Goal: Information Seeking & Learning: Learn about a topic

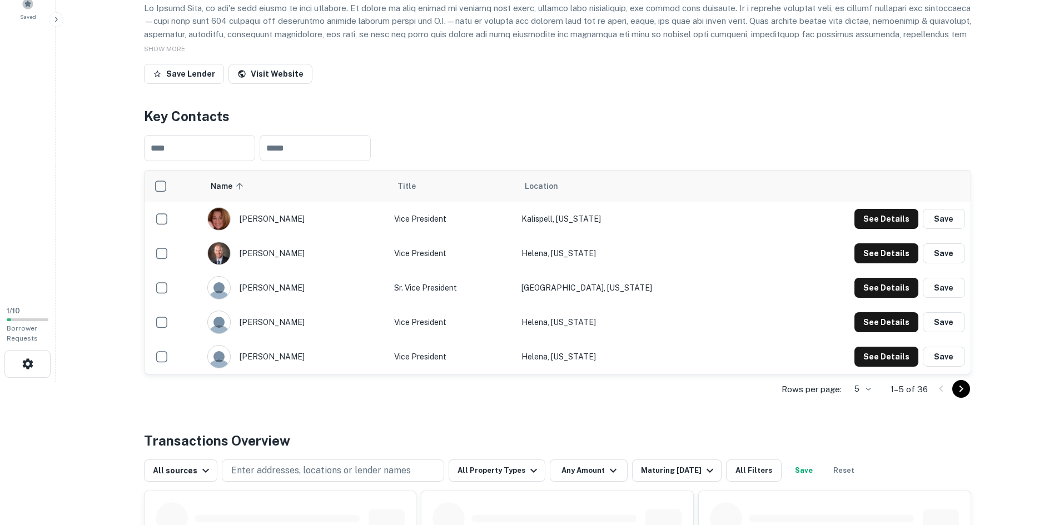
scroll to position [167, 0]
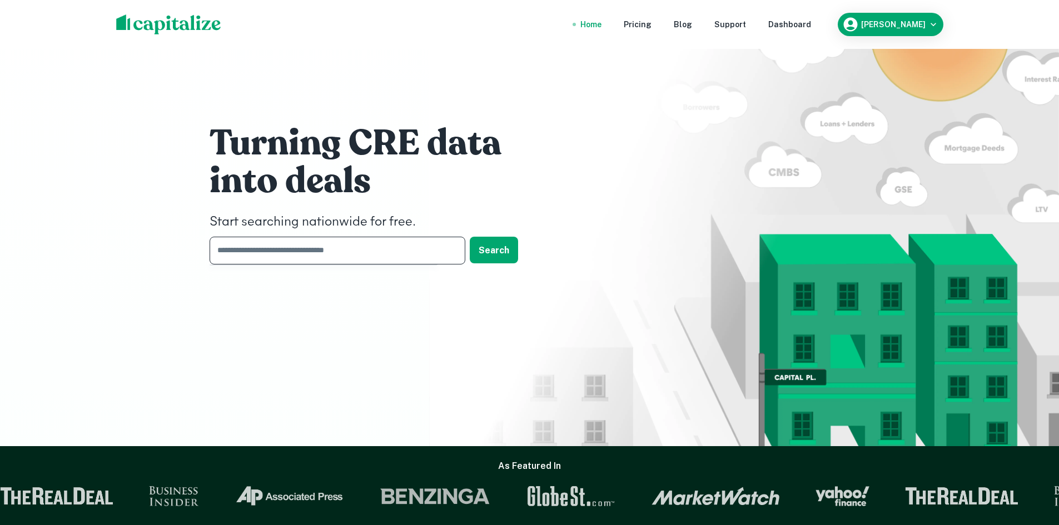
click at [296, 245] on input "text" at bounding box center [334, 250] width 248 height 27
click at [283, 246] on input "text" at bounding box center [334, 250] width 248 height 27
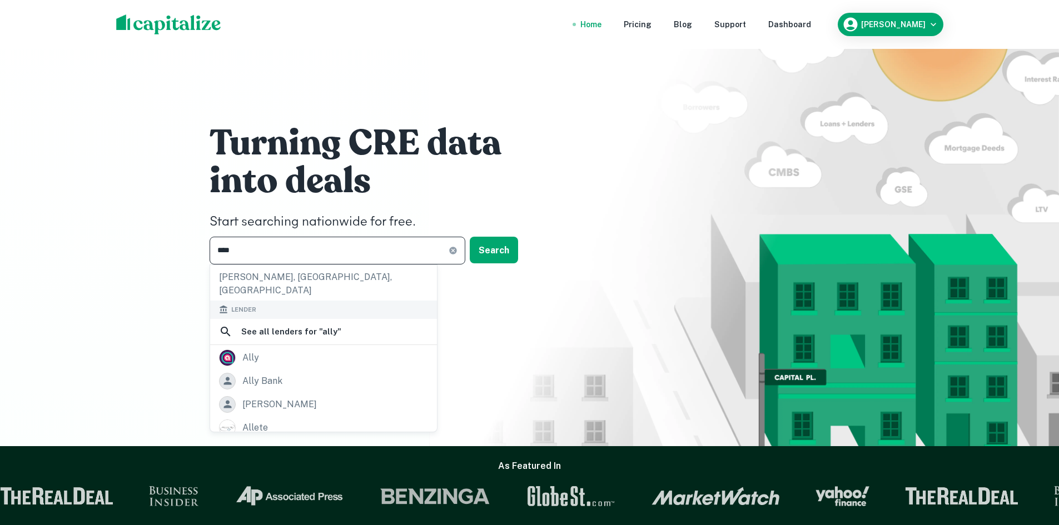
scroll to position [111, 0]
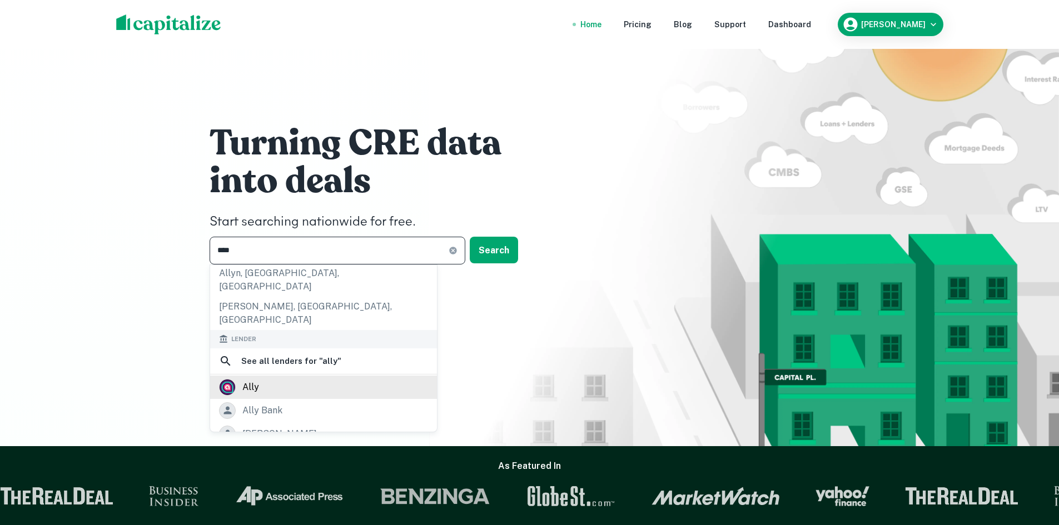
type input "****"
click at [295, 379] on div "ally" at bounding box center [323, 387] width 209 height 17
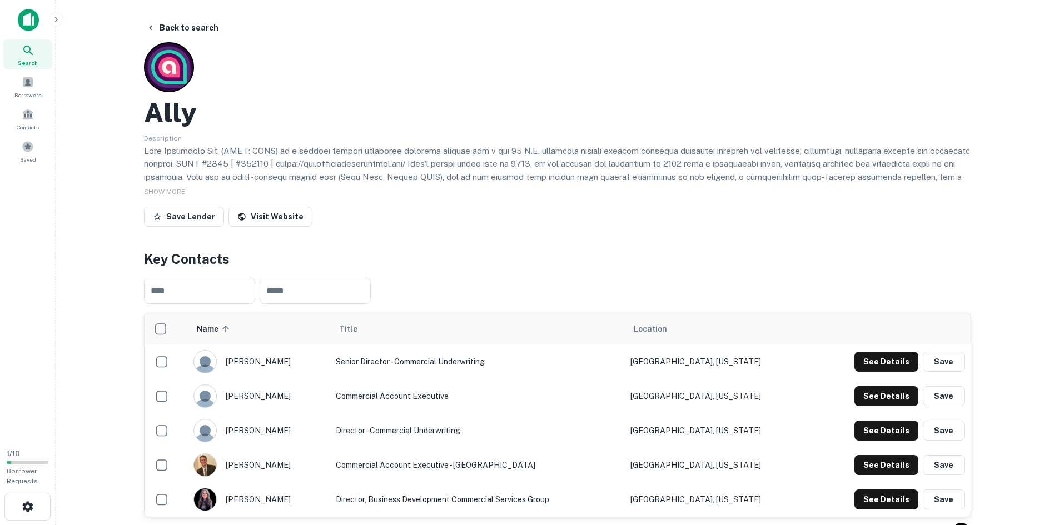
scroll to position [56, 0]
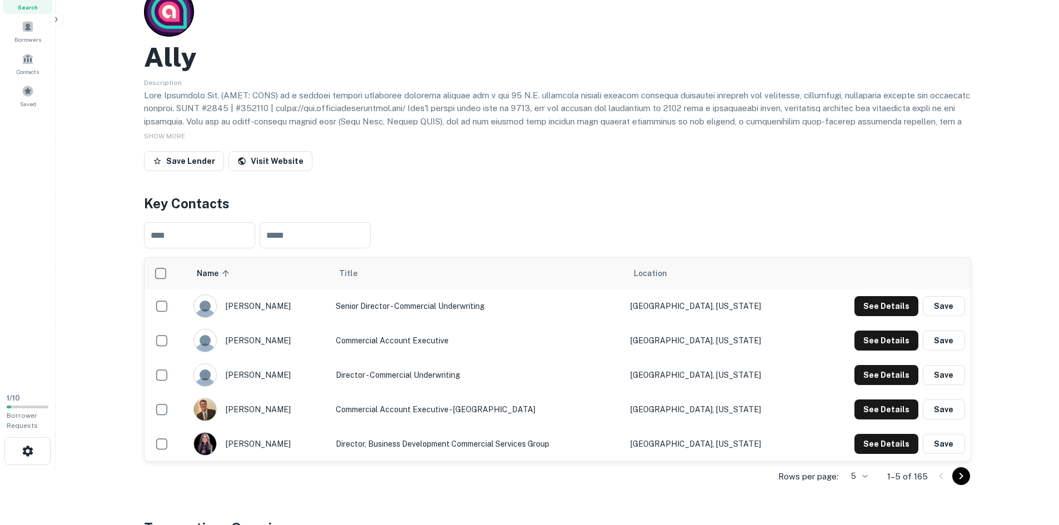
click at [867, 470] on body "Search Borrowers Contacts Saved 1 / 10 Borrower Requests Back to search Ally De…" at bounding box center [529, 206] width 1059 height 525
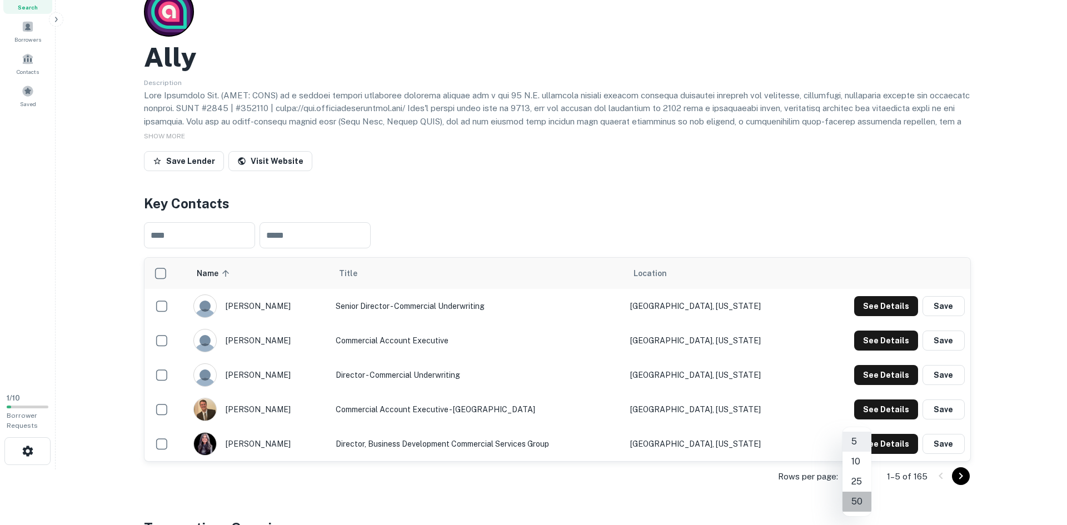
click at [863, 505] on li "50" at bounding box center [857, 502] width 29 height 20
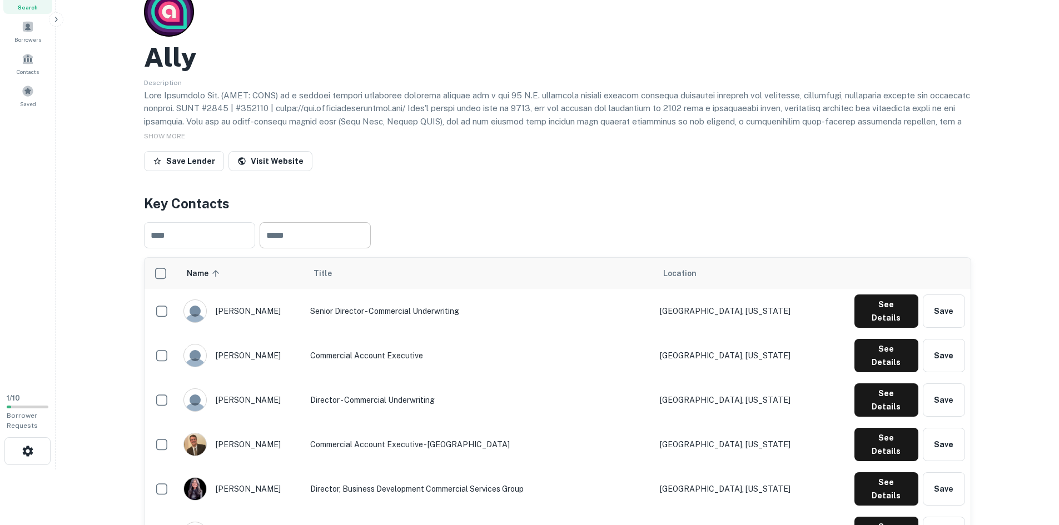
click at [312, 240] on input "text" at bounding box center [315, 235] width 111 height 26
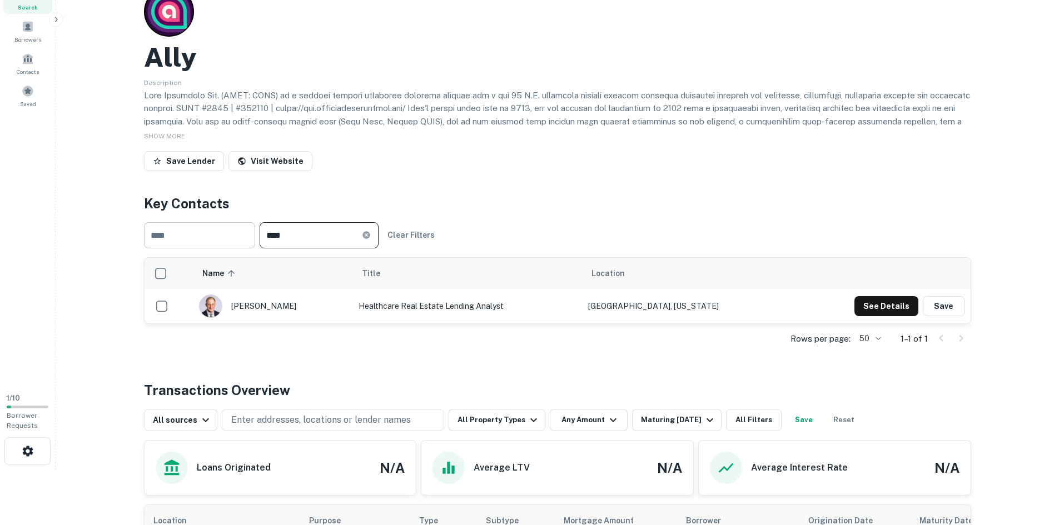
drag, startPoint x: 320, startPoint y: 236, endPoint x: 254, endPoint y: 234, distance: 66.2
click at [256, 234] on div "​ **** ​ Clear Filters" at bounding box center [557, 235] width 827 height 44
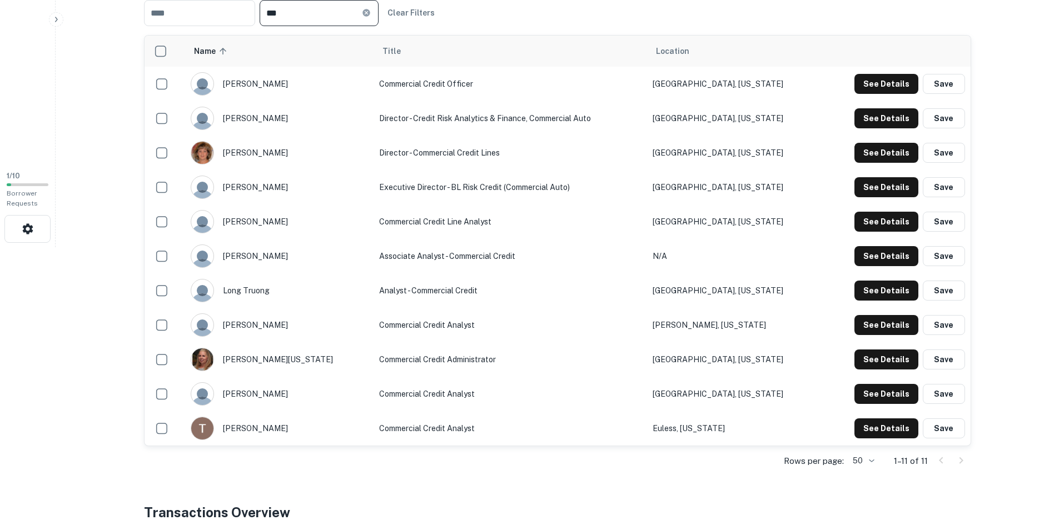
scroll to position [334, 0]
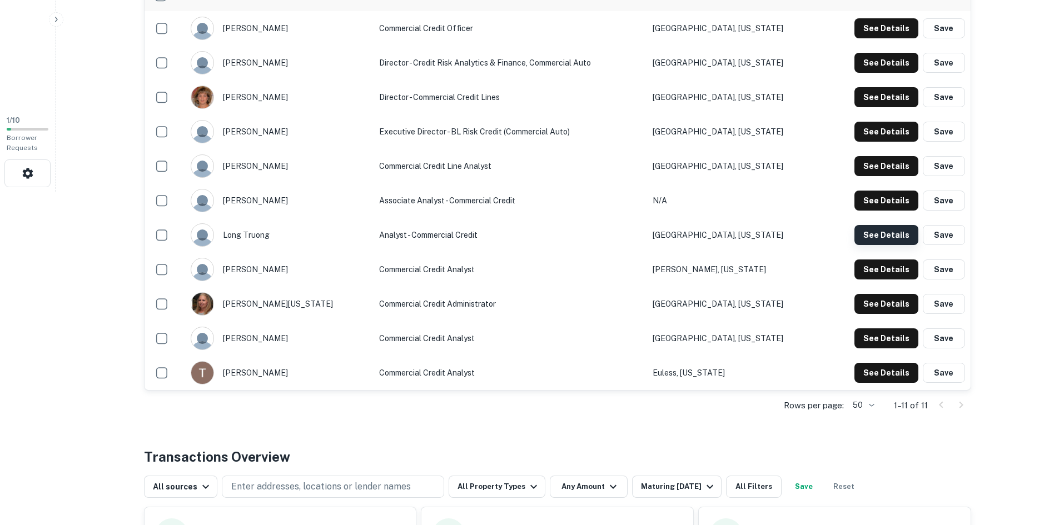
type input "***"
click at [898, 237] on button "See Details" at bounding box center [886, 235] width 64 height 20
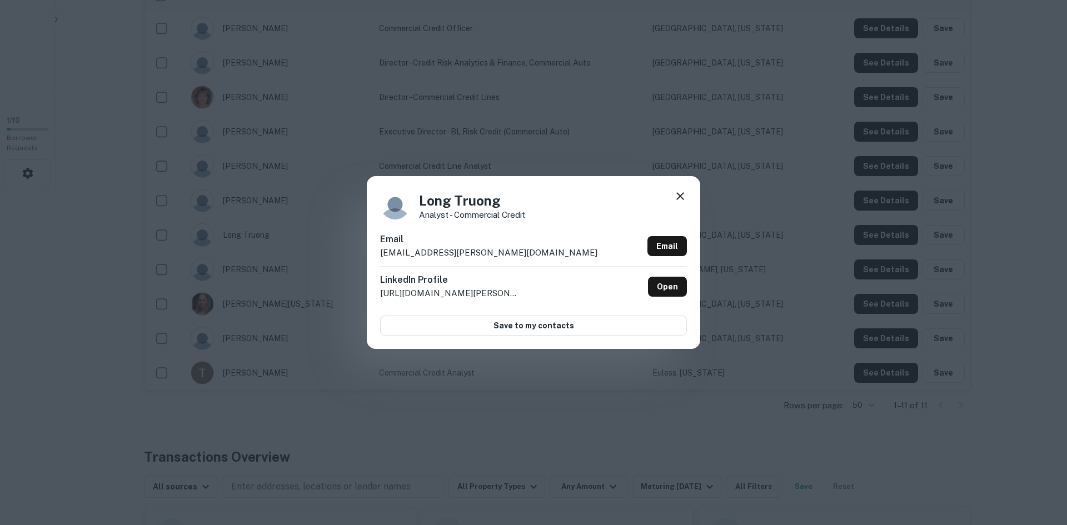
click at [679, 197] on icon at bounding box center [681, 196] width 8 height 8
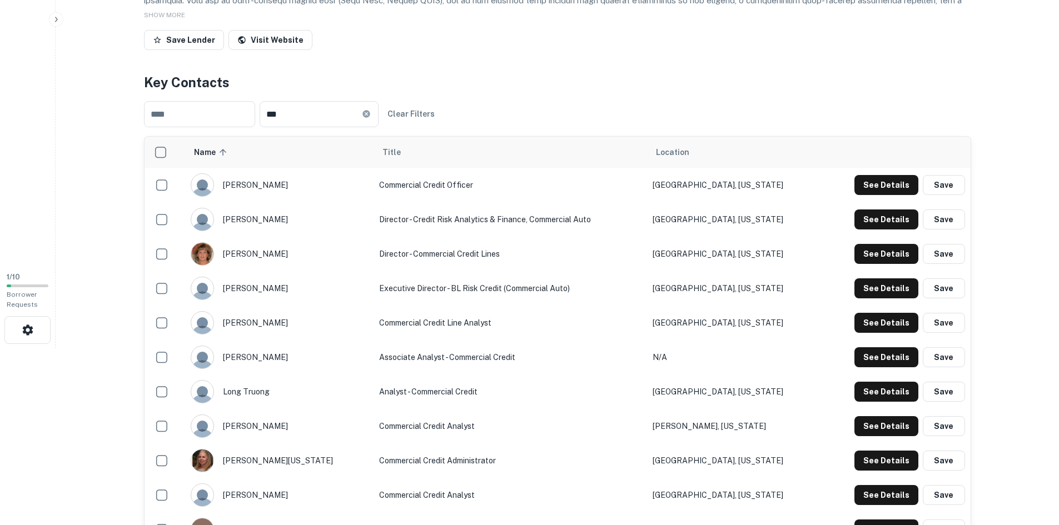
scroll to position [167, 0]
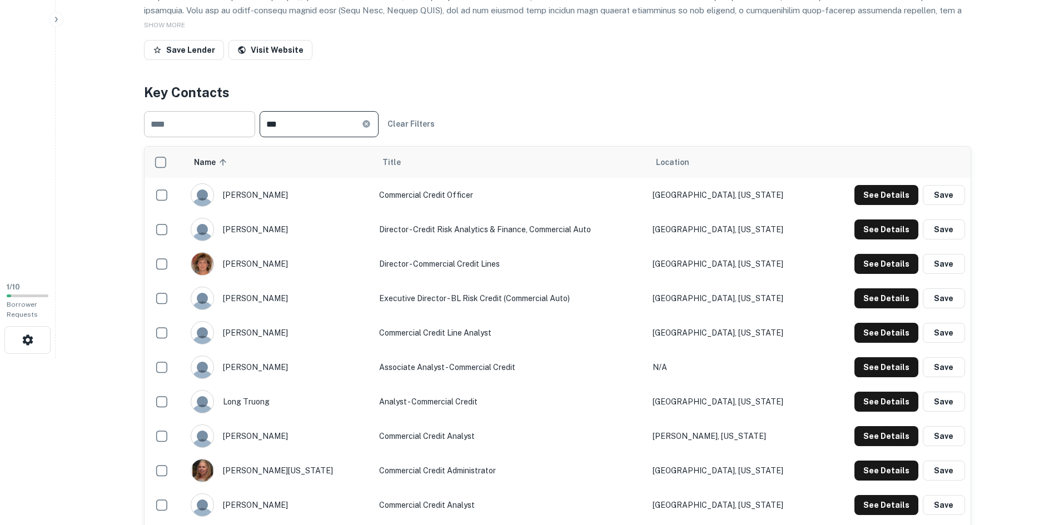
drag, startPoint x: 319, startPoint y: 120, endPoint x: 254, endPoint y: 124, distance: 64.6
click at [272, 120] on input "***" at bounding box center [311, 124] width 102 height 26
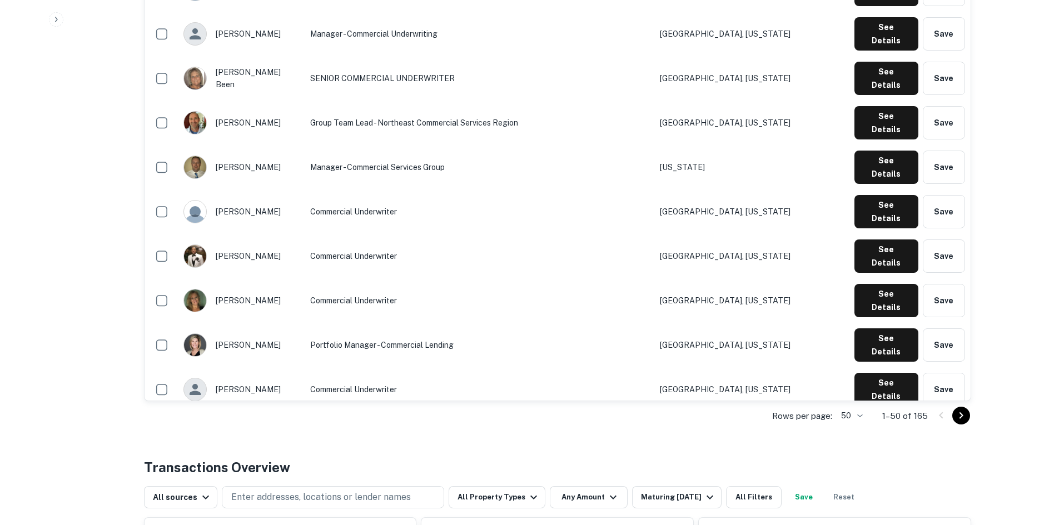
scroll to position [1668, 0]
click at [961, 413] on icon "Go to next page" at bounding box center [960, 415] width 13 height 13
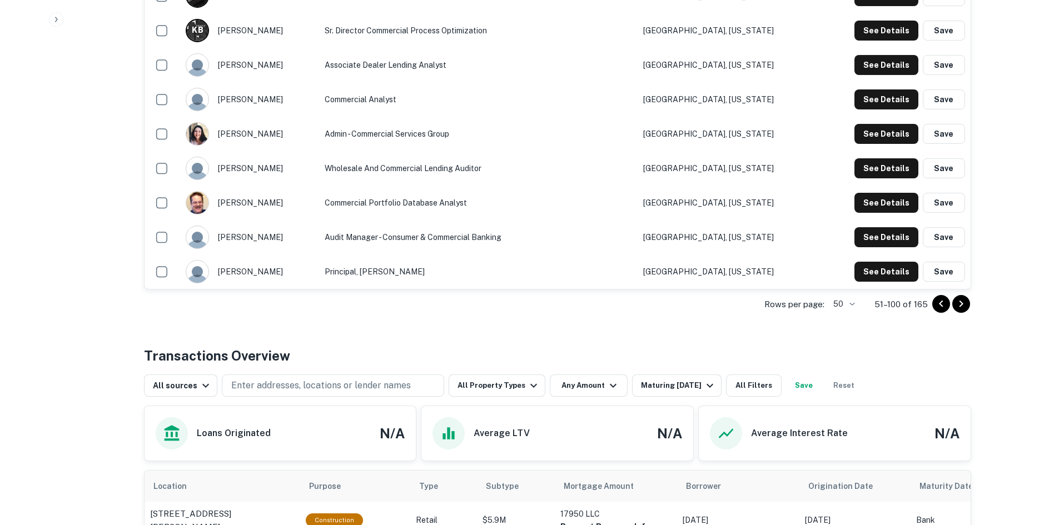
scroll to position [2112, 0]
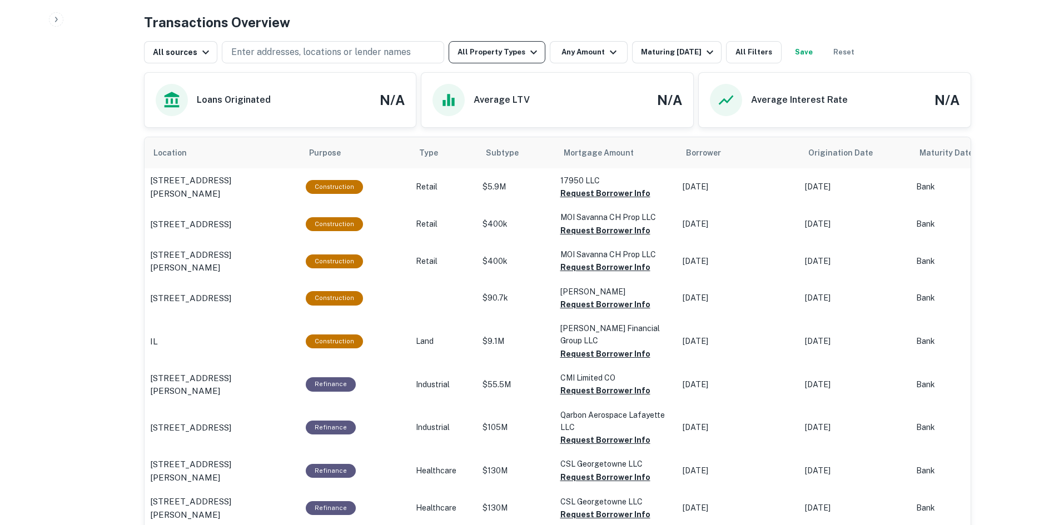
click at [528, 52] on icon "button" at bounding box center [533, 52] width 13 height 13
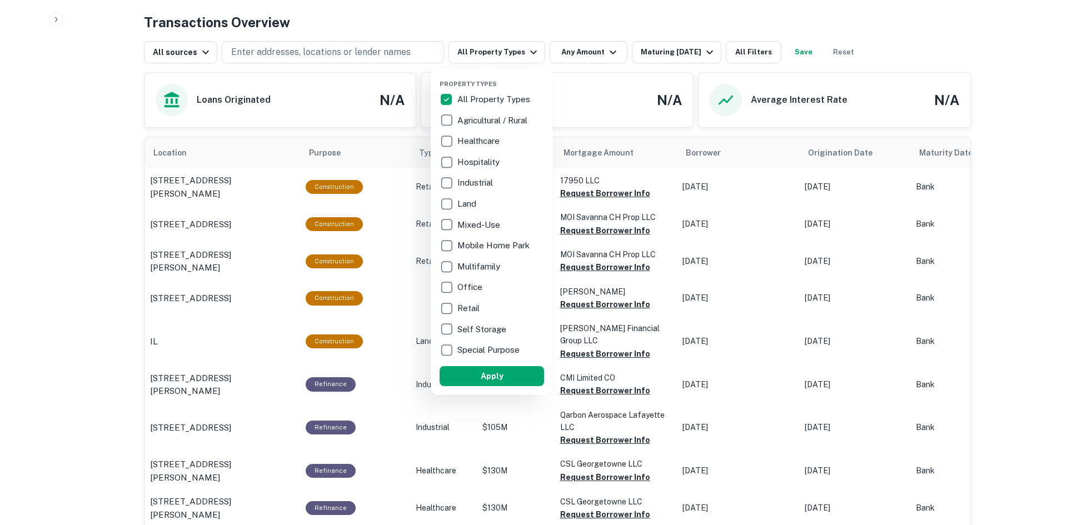
click at [79, 122] on div at bounding box center [533, 262] width 1067 height 525
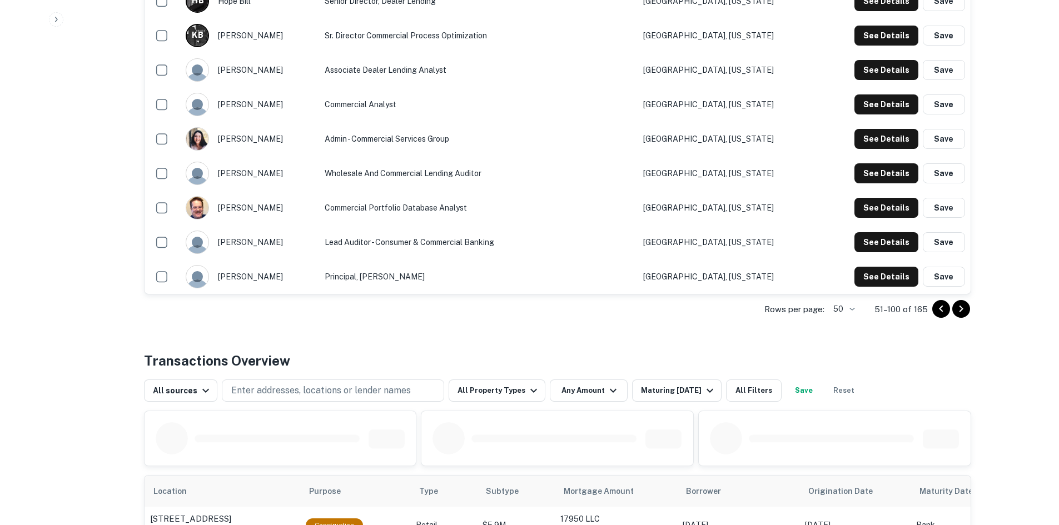
scroll to position [2112, 0]
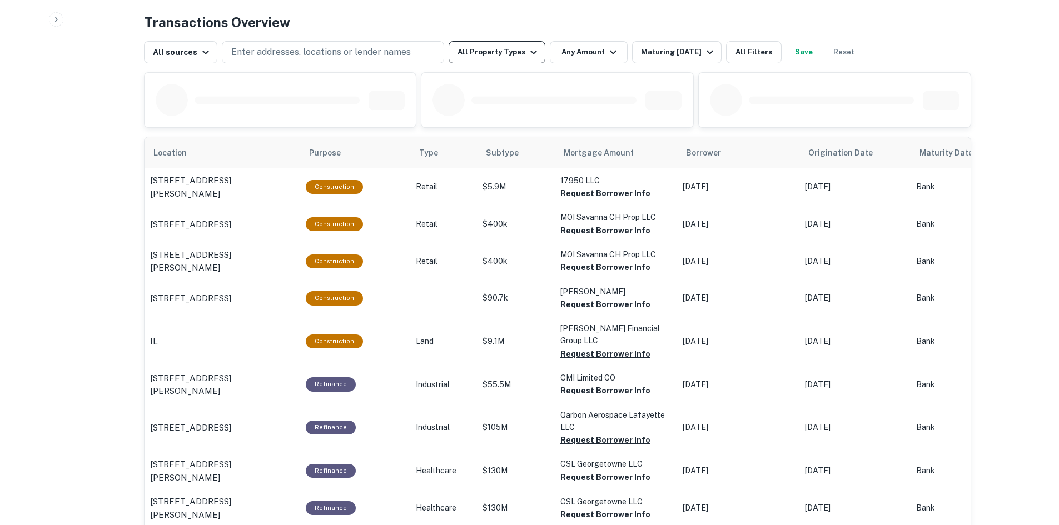
click at [528, 51] on icon "button" at bounding box center [533, 52] width 13 height 13
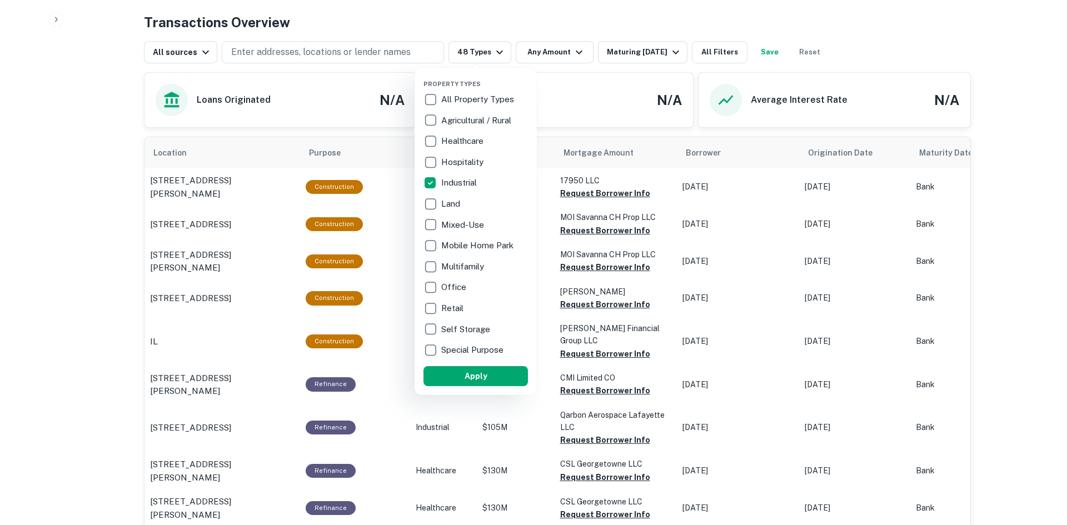
click at [498, 381] on button "Apply" at bounding box center [476, 376] width 105 height 20
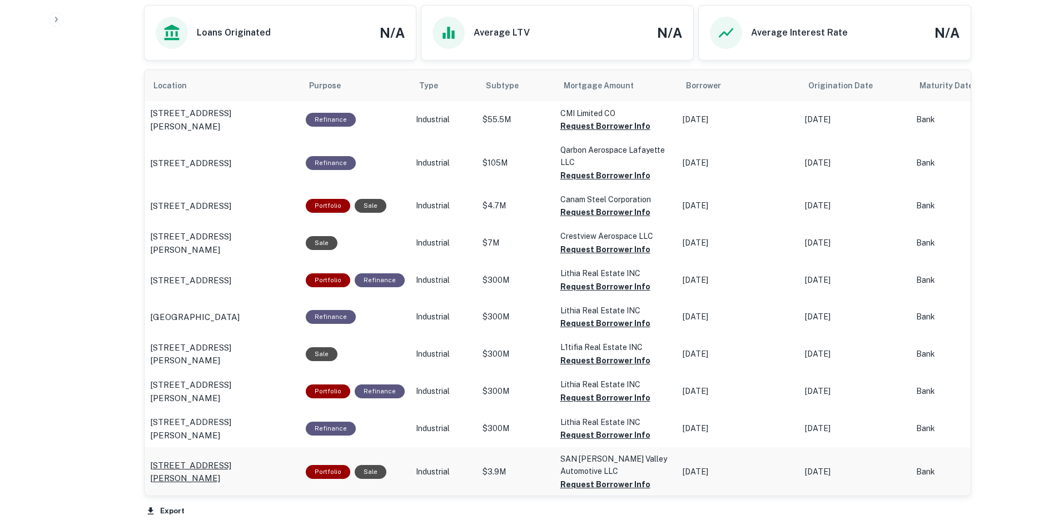
scroll to position [2001, 0]
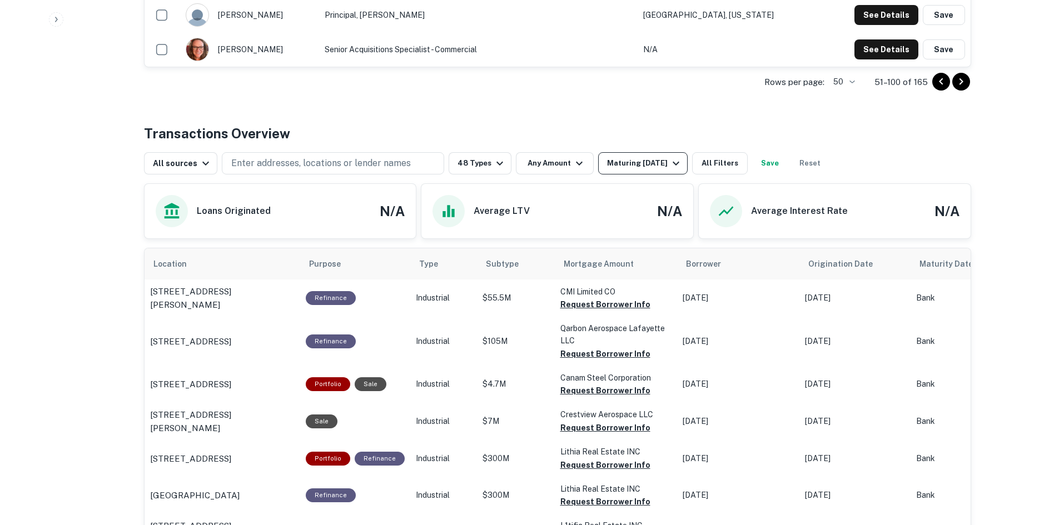
click at [657, 170] on div "Maturing [DATE]" at bounding box center [645, 163] width 76 height 13
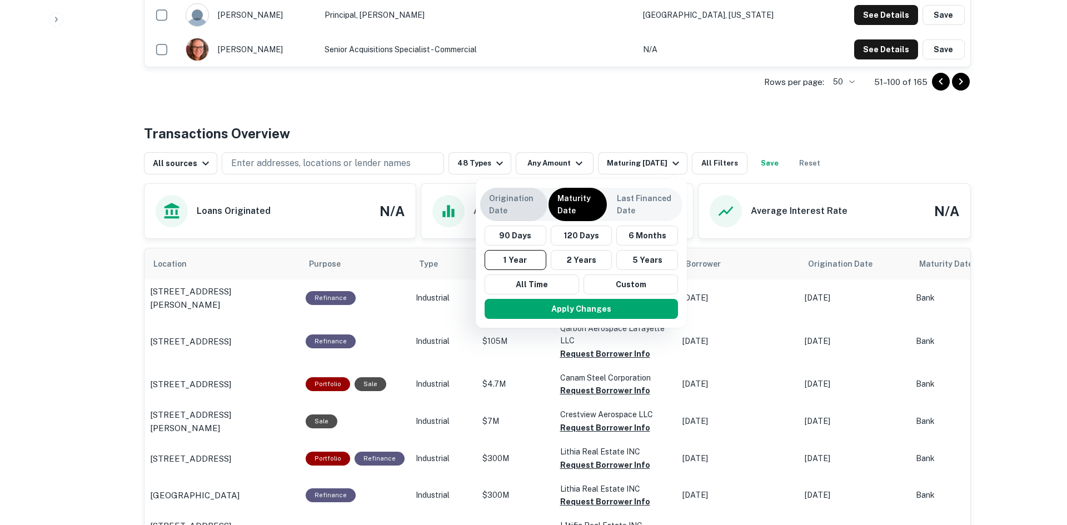
click at [503, 208] on p "Origination Date" at bounding box center [513, 204] width 49 height 24
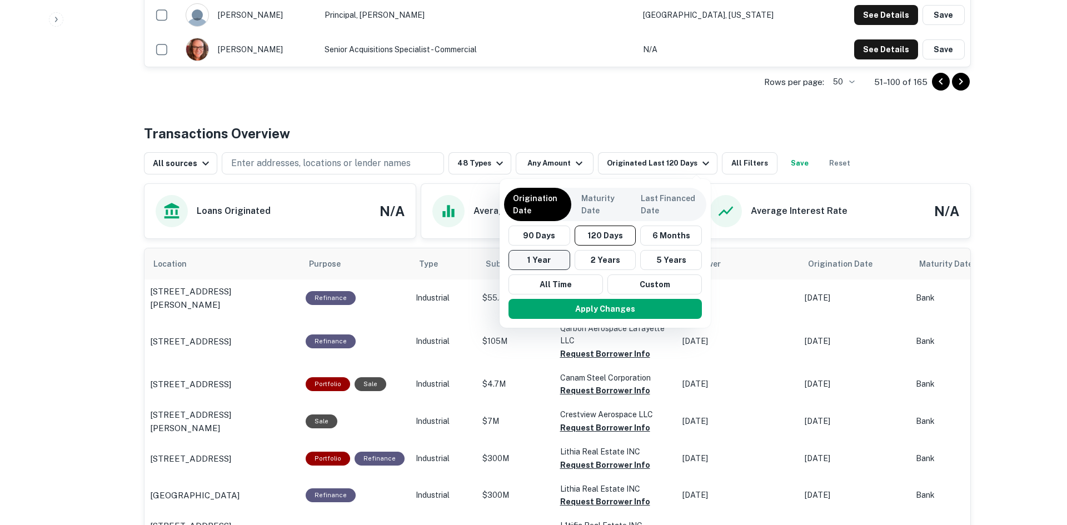
click at [554, 261] on button "1 Year" at bounding box center [540, 260] width 62 height 20
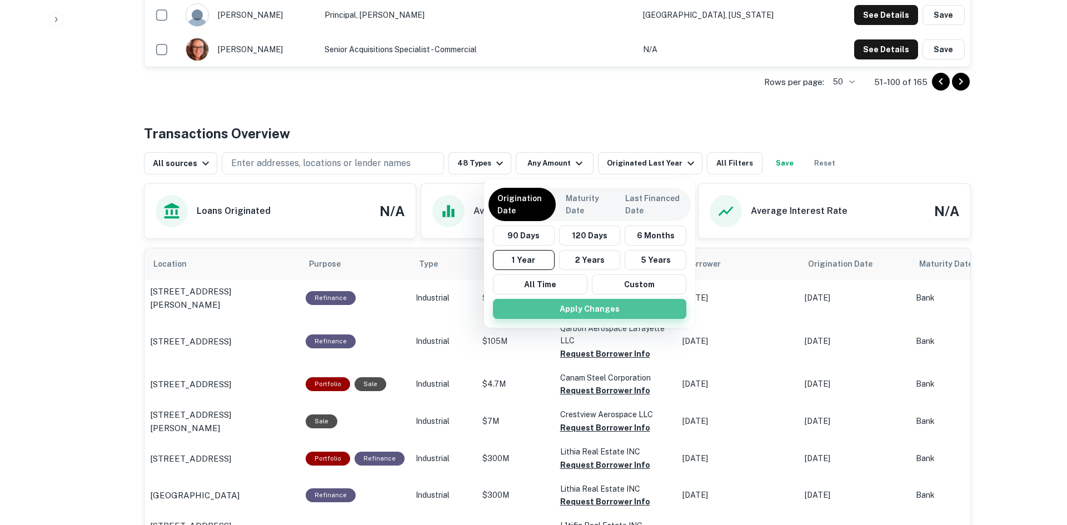
click at [588, 307] on button "Apply Changes" at bounding box center [589, 309] width 193 height 20
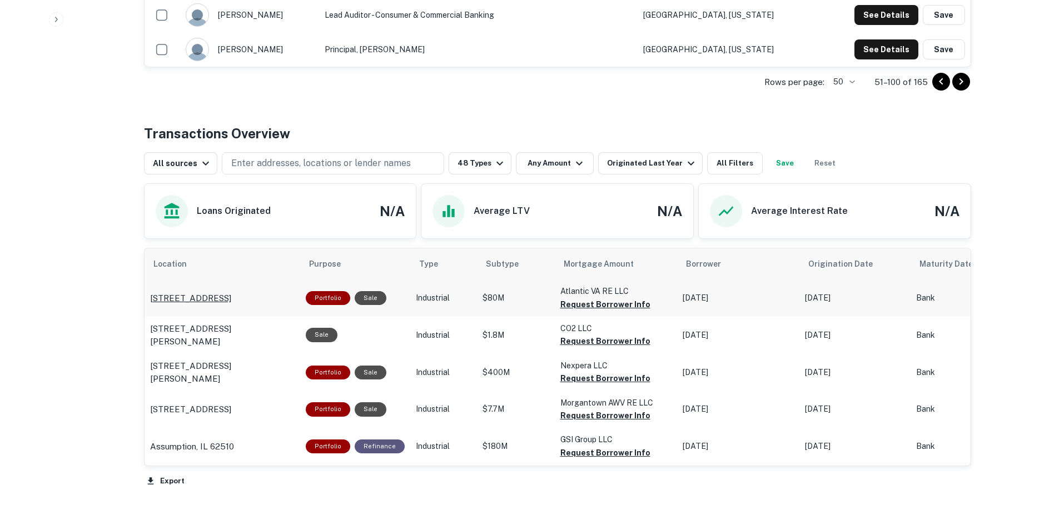
click at [215, 292] on p "808 Juniper Cres Chesapeake, VA 23320" at bounding box center [190, 298] width 81 height 13
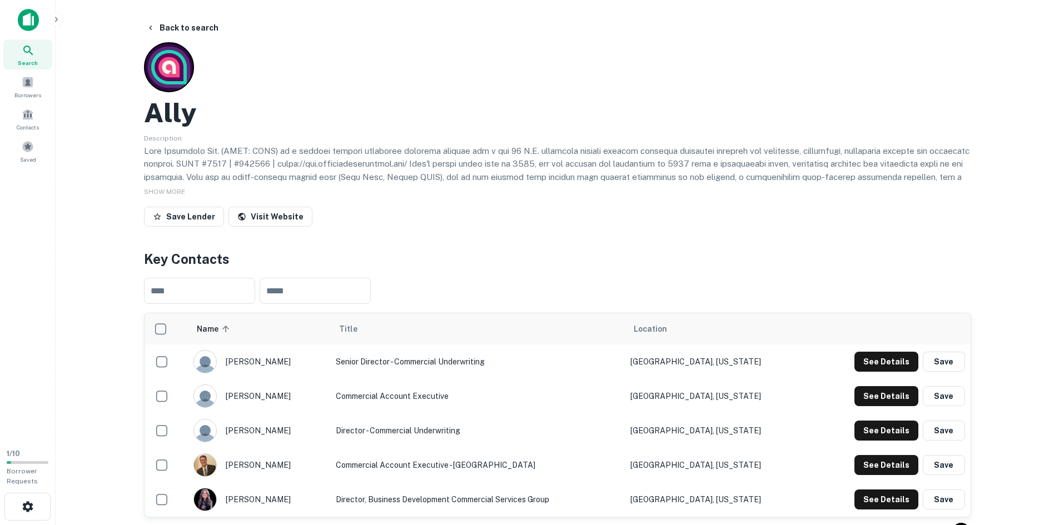
scroll to position [521, 0]
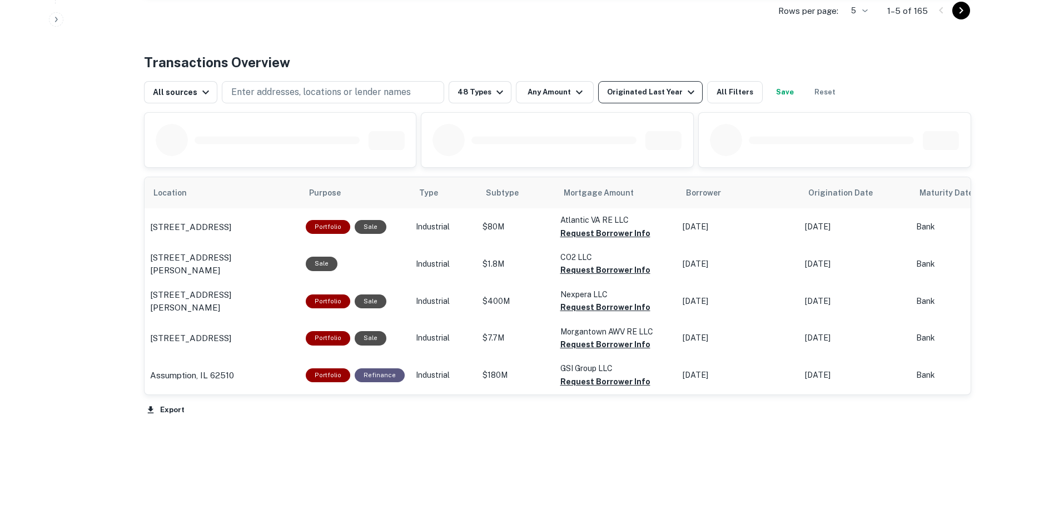
click at [684, 93] on icon "button" at bounding box center [690, 92] width 13 height 13
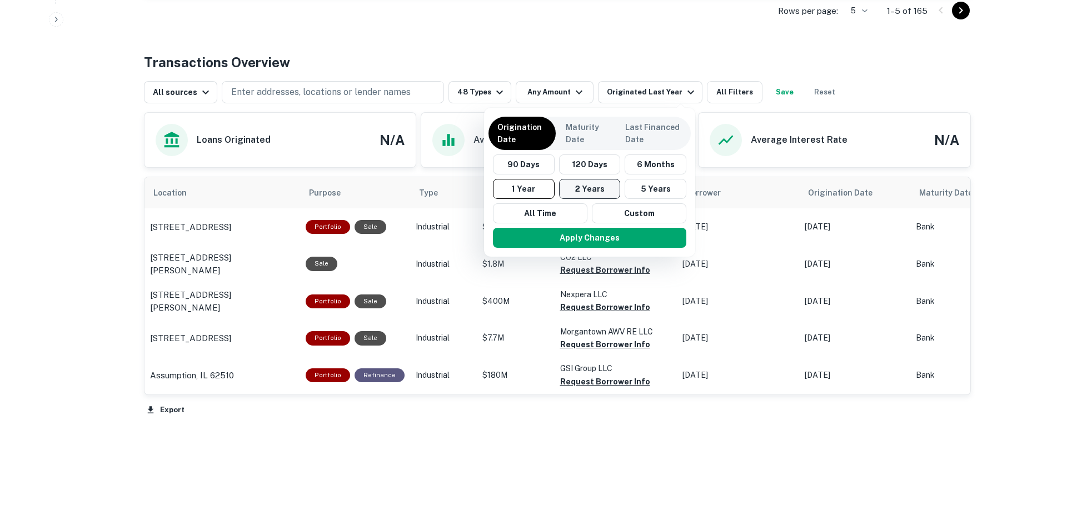
click at [609, 188] on button "2 Years" at bounding box center [590, 189] width 62 height 20
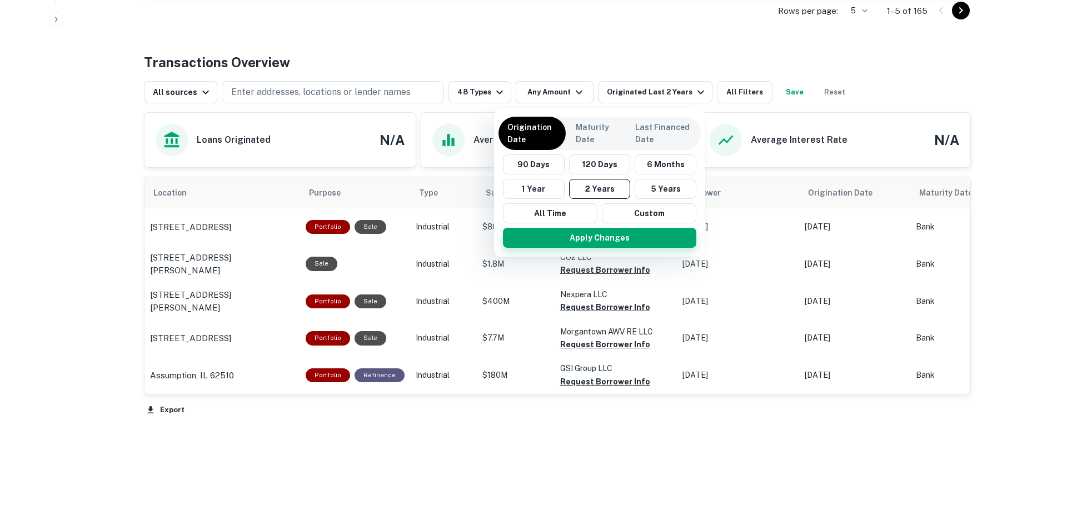
click at [614, 240] on button "Apply Changes" at bounding box center [599, 238] width 193 height 20
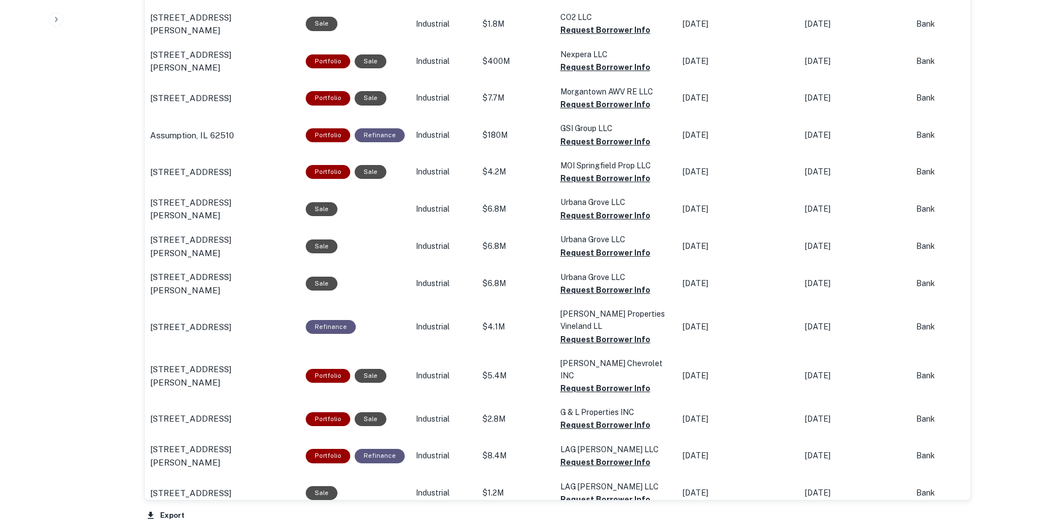
scroll to position [799, 0]
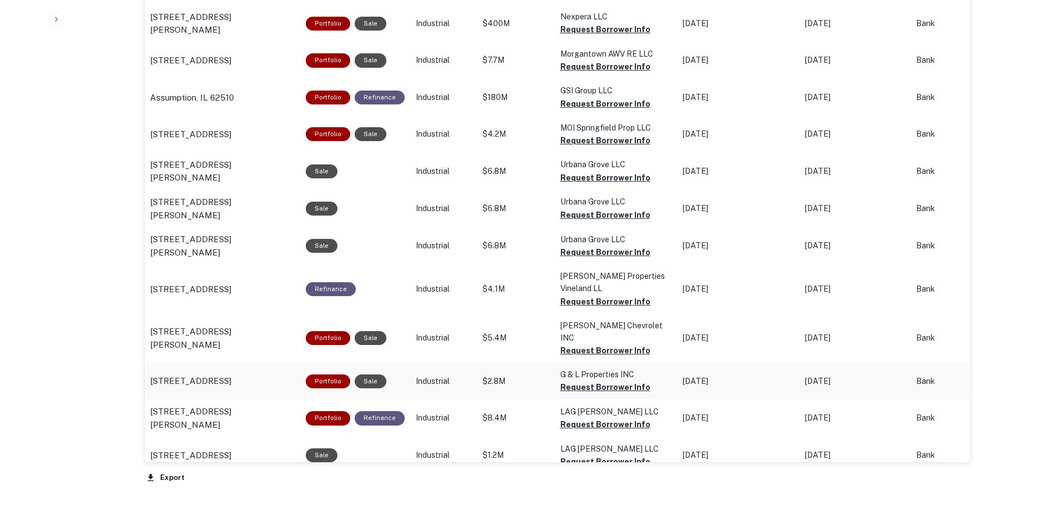
click at [370, 375] on div "Sale" at bounding box center [371, 382] width 32 height 14
click at [222, 289] on p "3634 Vineland Rd Orlando, FL 32811" at bounding box center [190, 289] width 81 height 13
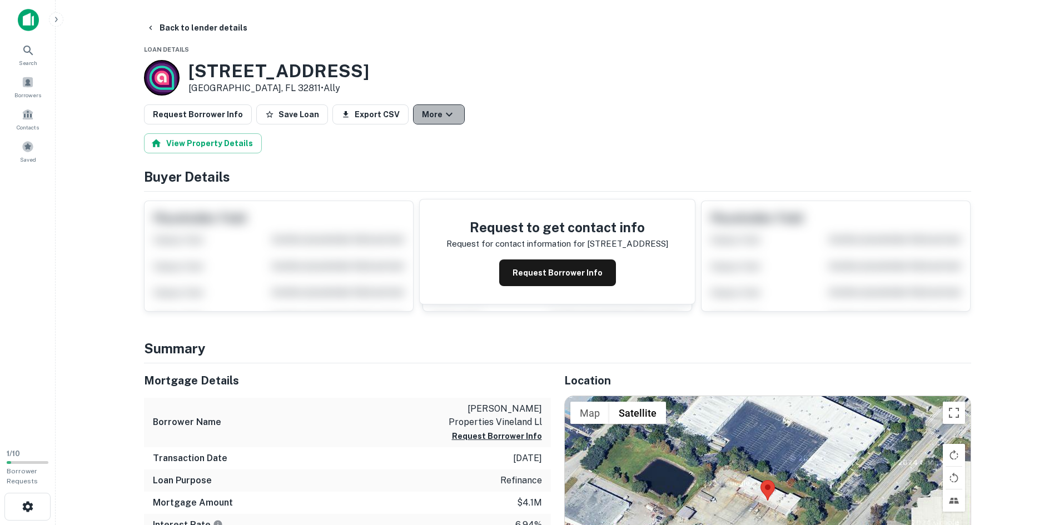
click at [442, 117] on icon "button" at bounding box center [448, 114] width 13 height 13
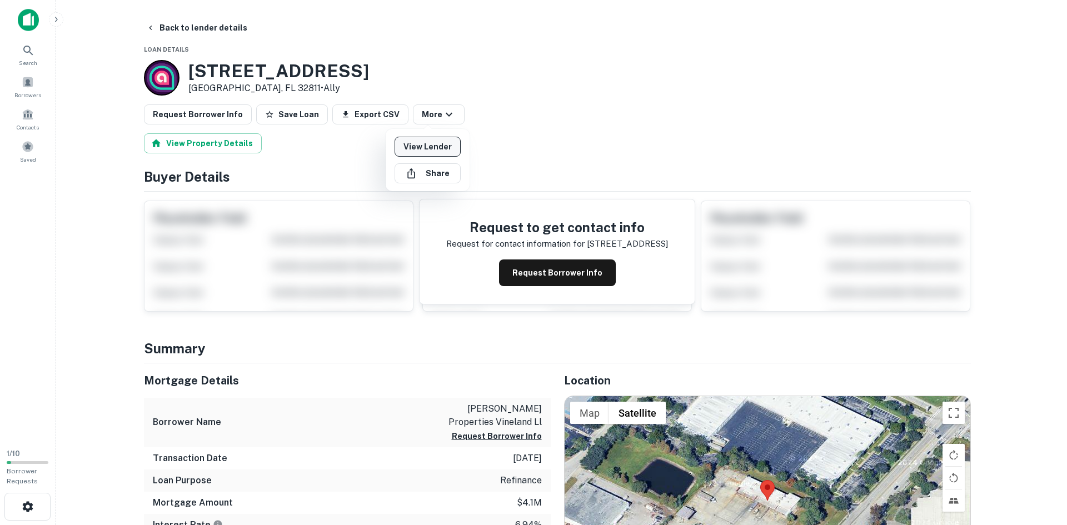
click at [435, 147] on link "View Lender" at bounding box center [428, 147] width 66 height 20
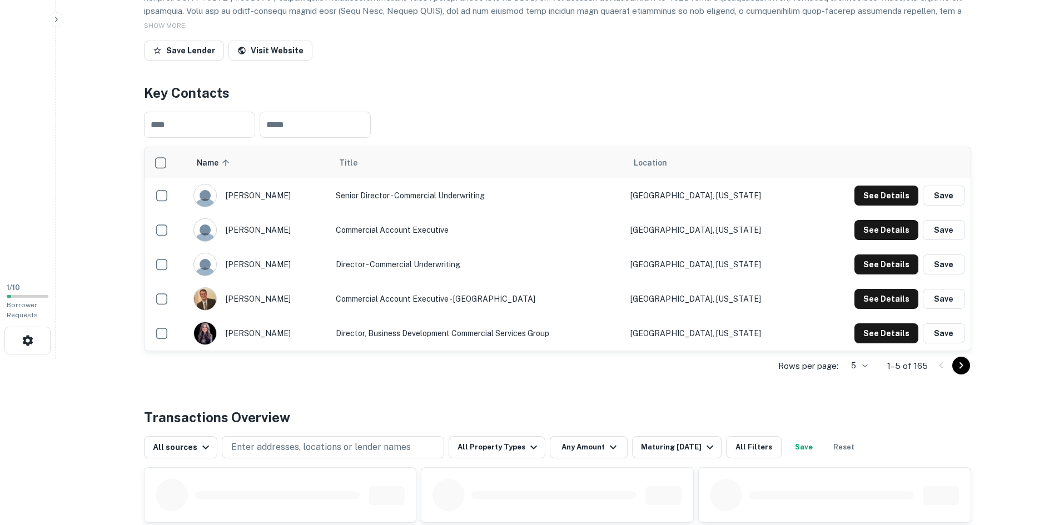
scroll to position [167, 0]
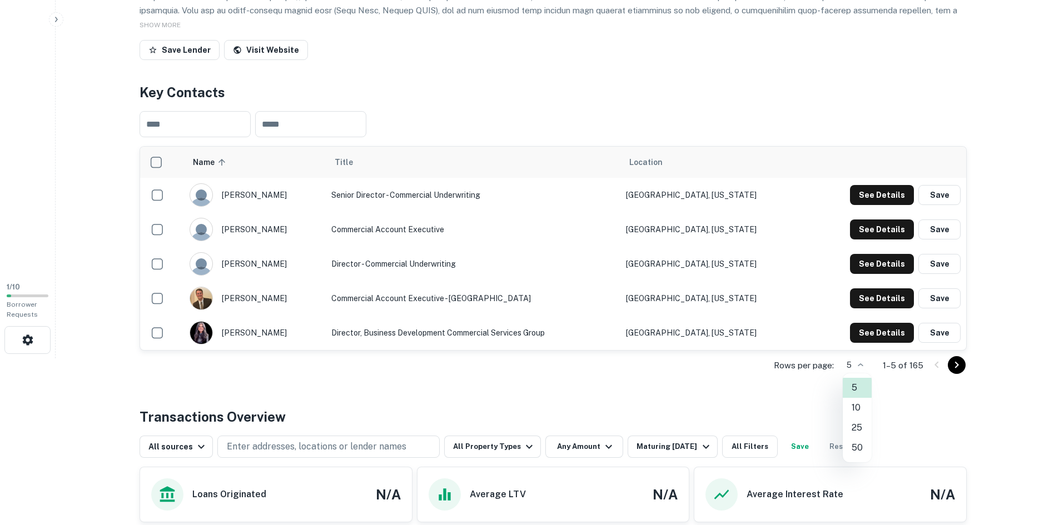
click at [866, 359] on body "Search Borrowers Contacts Saved 1 / 10 Borrower Requests Back to search Ally De…" at bounding box center [529, 95] width 1059 height 525
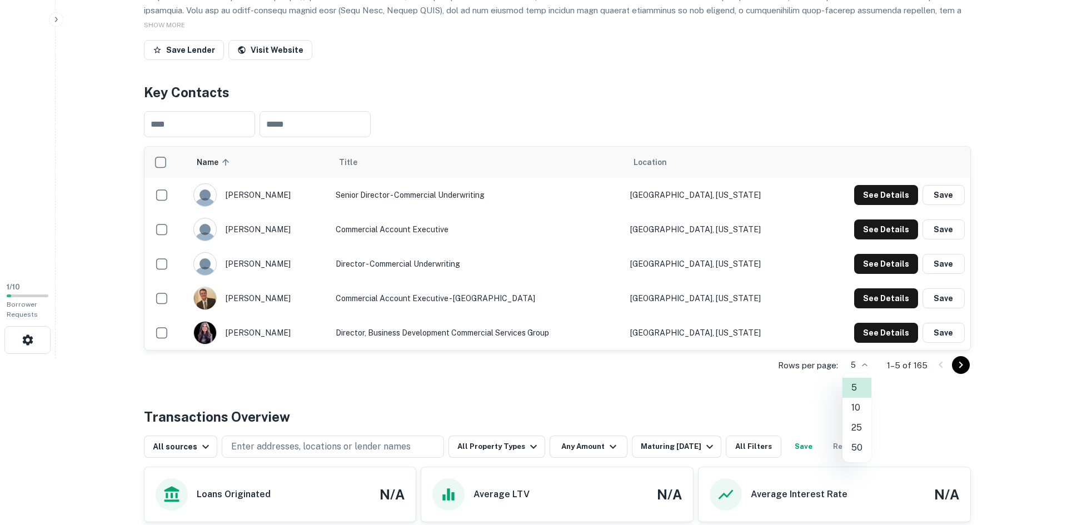
click at [857, 452] on li "50" at bounding box center [857, 448] width 29 height 20
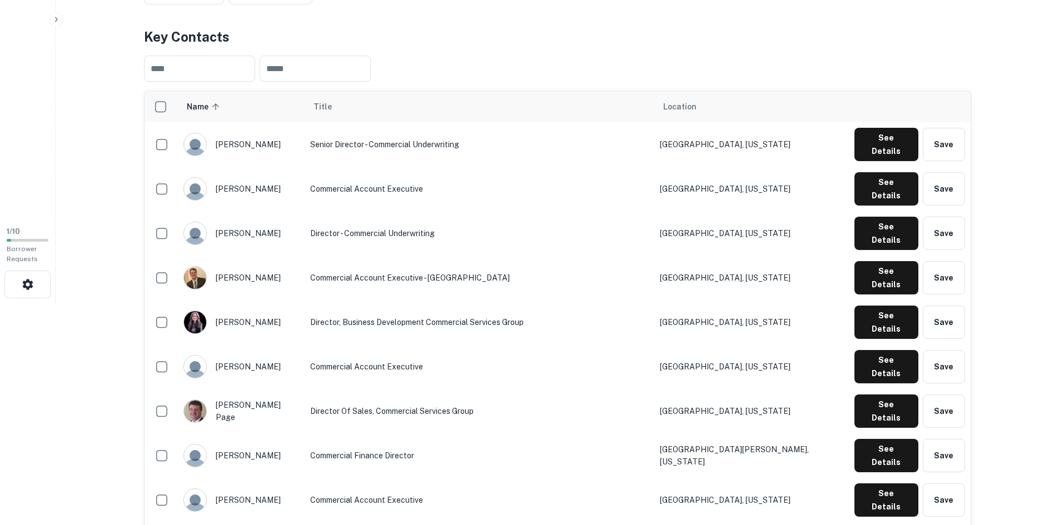
scroll to position [0, 0]
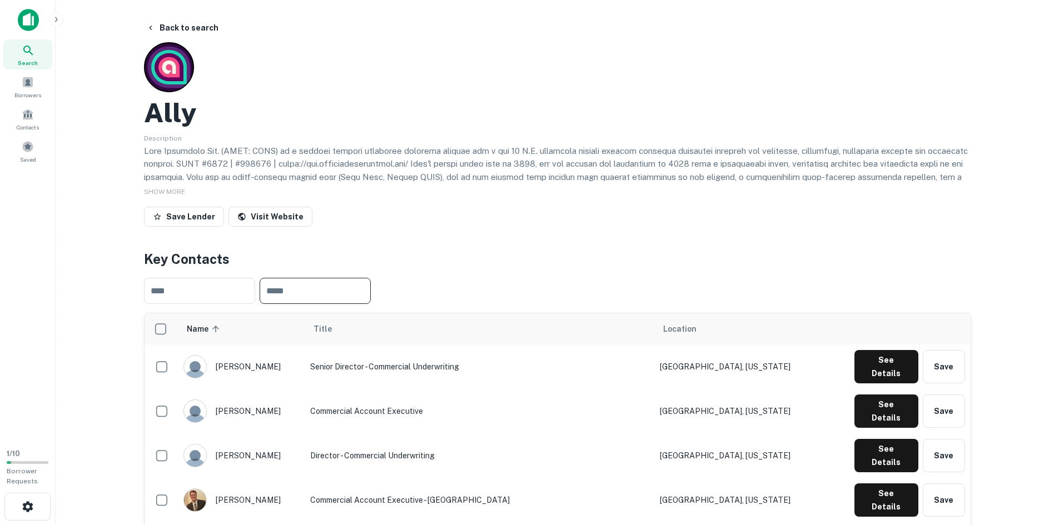
click at [303, 291] on input "text" at bounding box center [315, 291] width 111 height 26
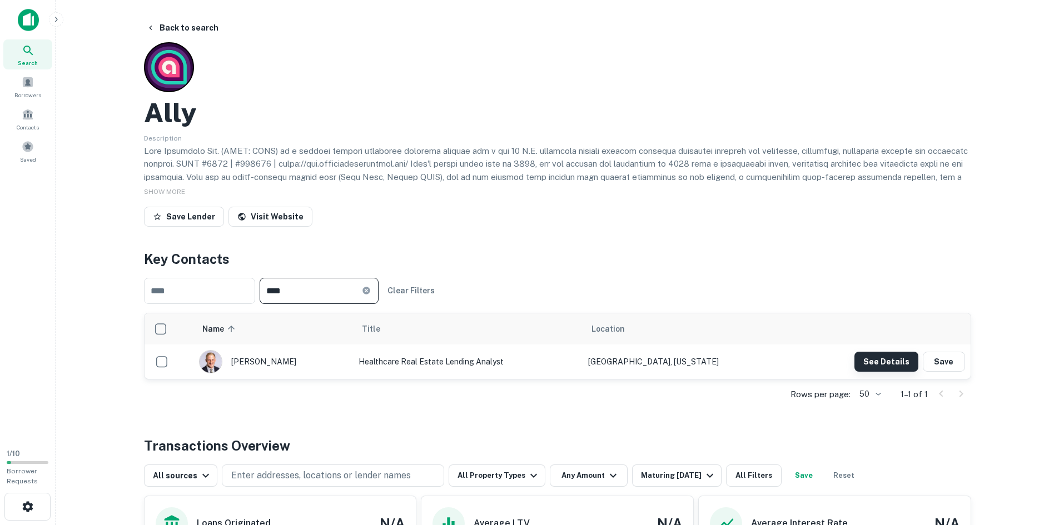
type input "****"
click at [897, 365] on button "See Details" at bounding box center [886, 362] width 64 height 20
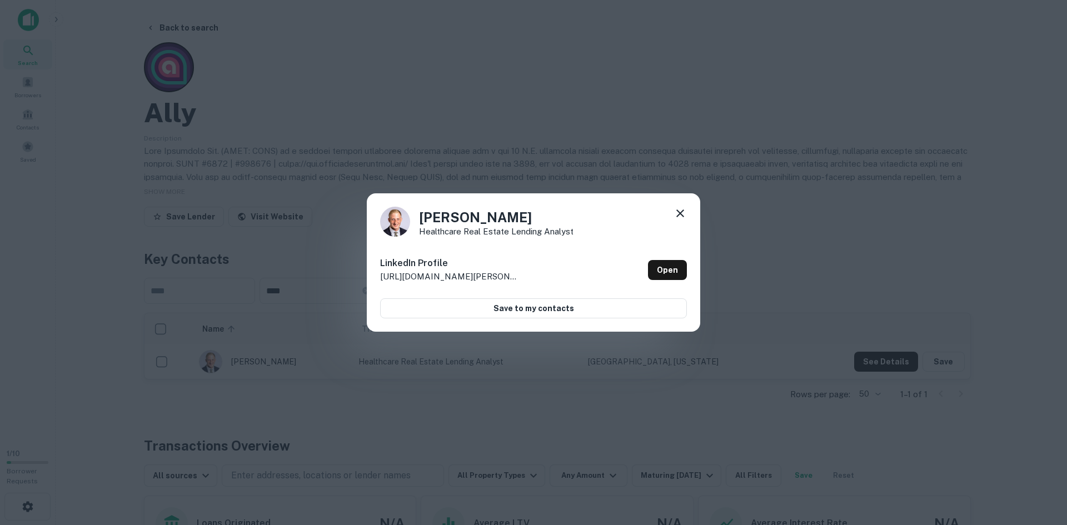
click at [685, 213] on icon at bounding box center [680, 213] width 13 height 13
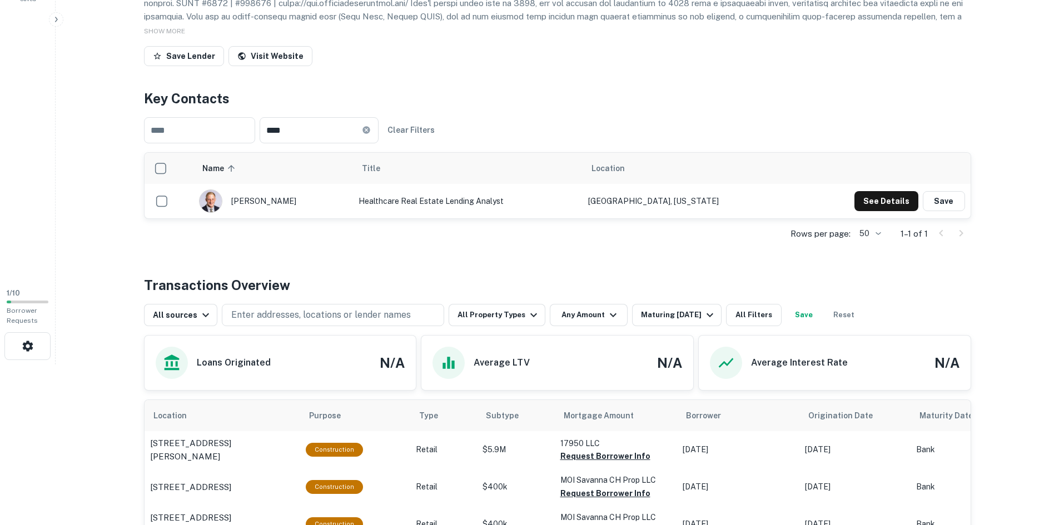
scroll to position [167, 0]
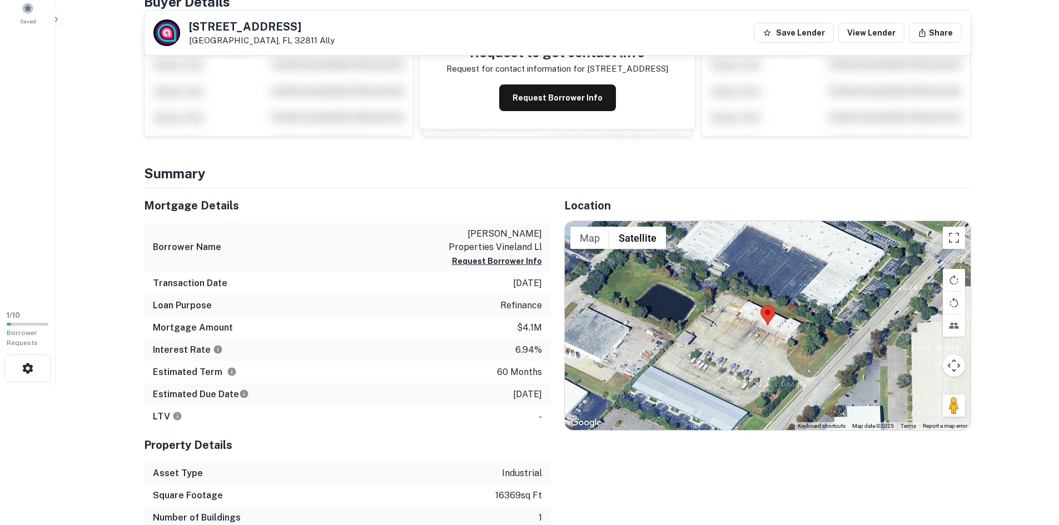
scroll to position [56, 0]
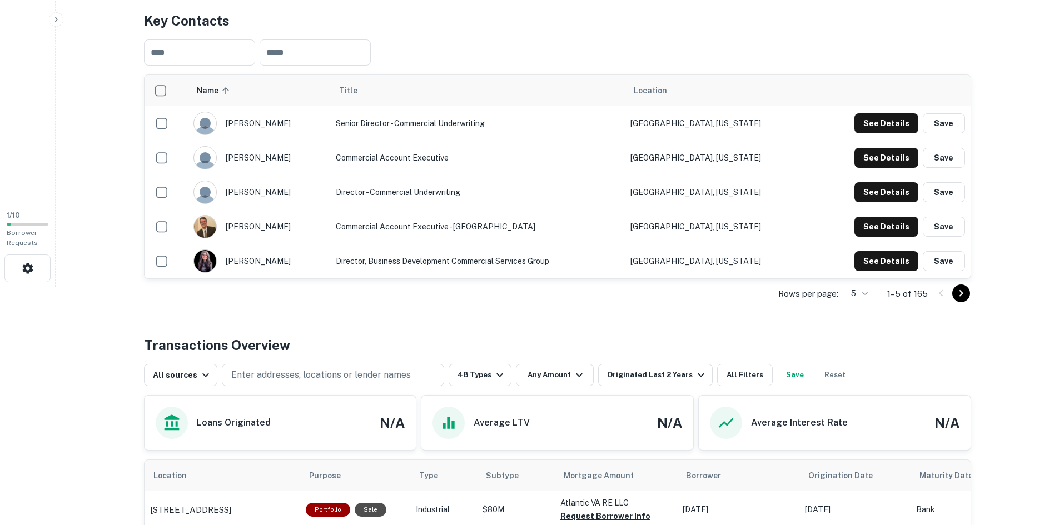
scroll to position [299, 0]
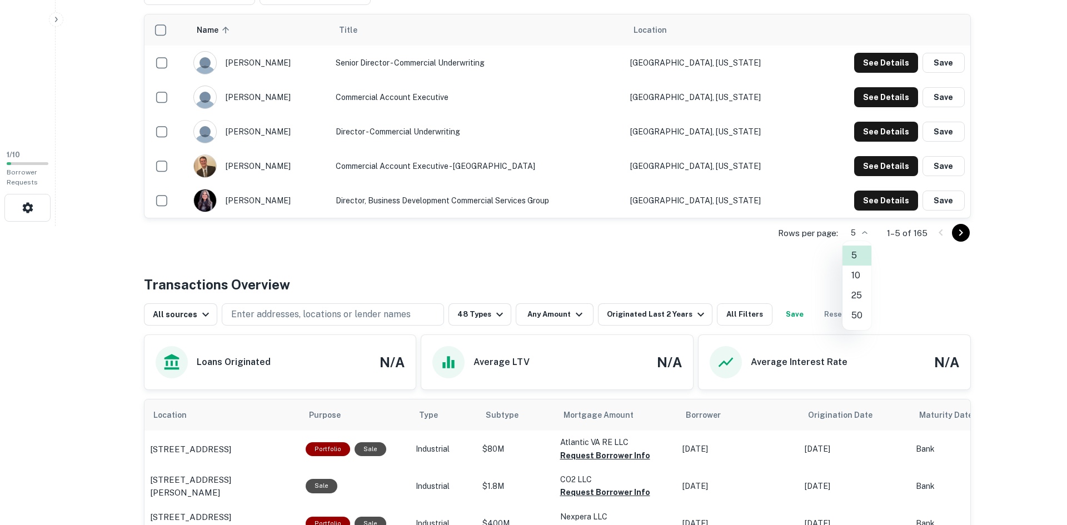
click at [859, 313] on li "50" at bounding box center [857, 316] width 29 height 20
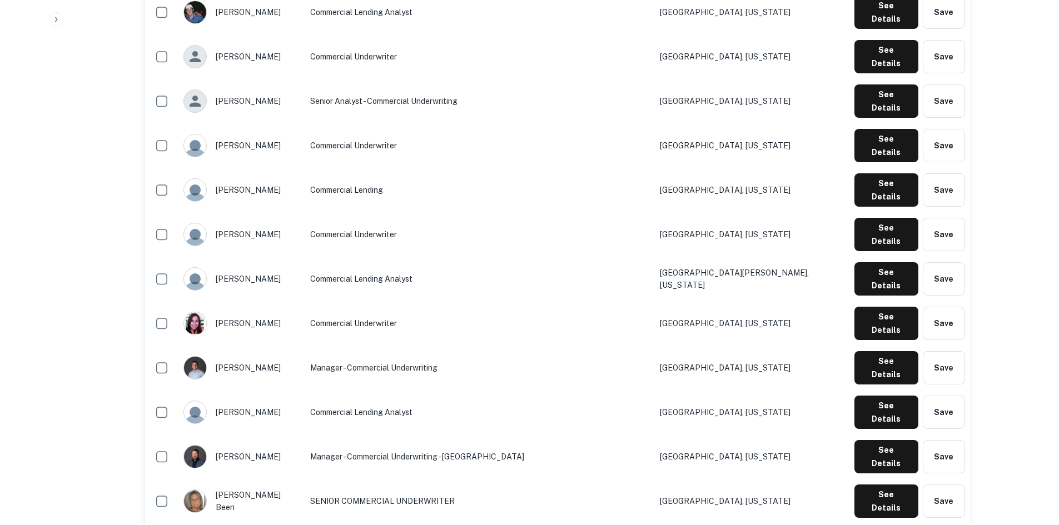
scroll to position [855, 0]
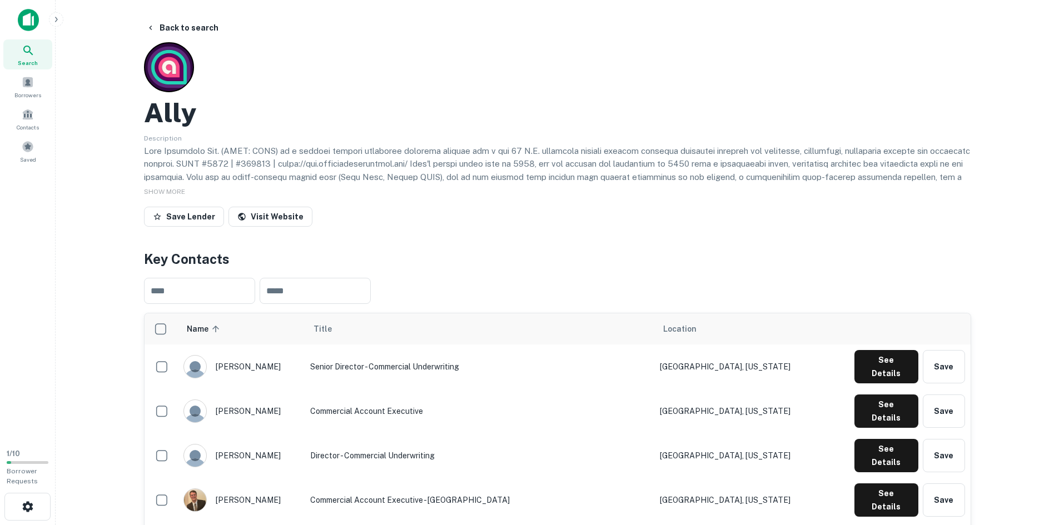
click at [24, 48] on icon at bounding box center [27, 50] width 9 height 9
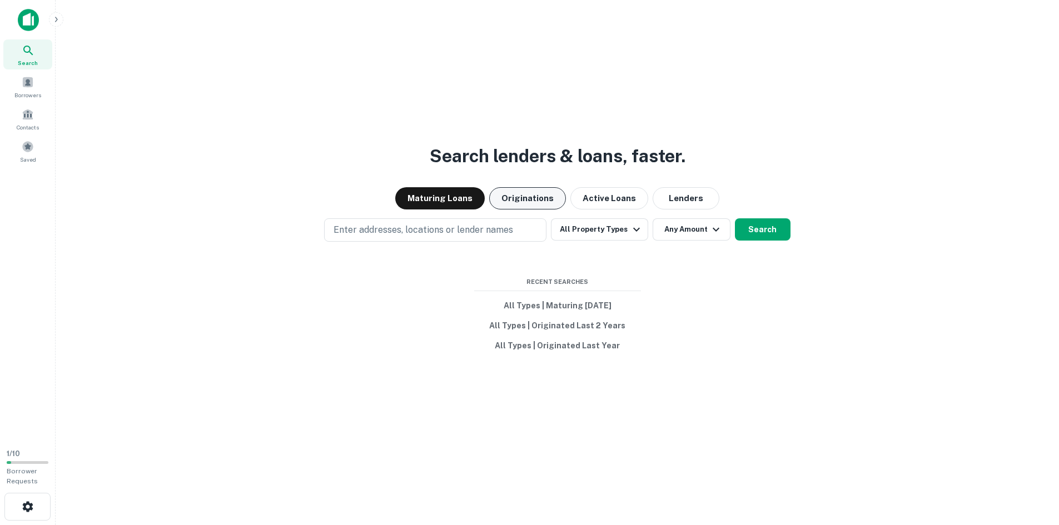
click at [538, 199] on button "Originations" at bounding box center [527, 198] width 77 height 22
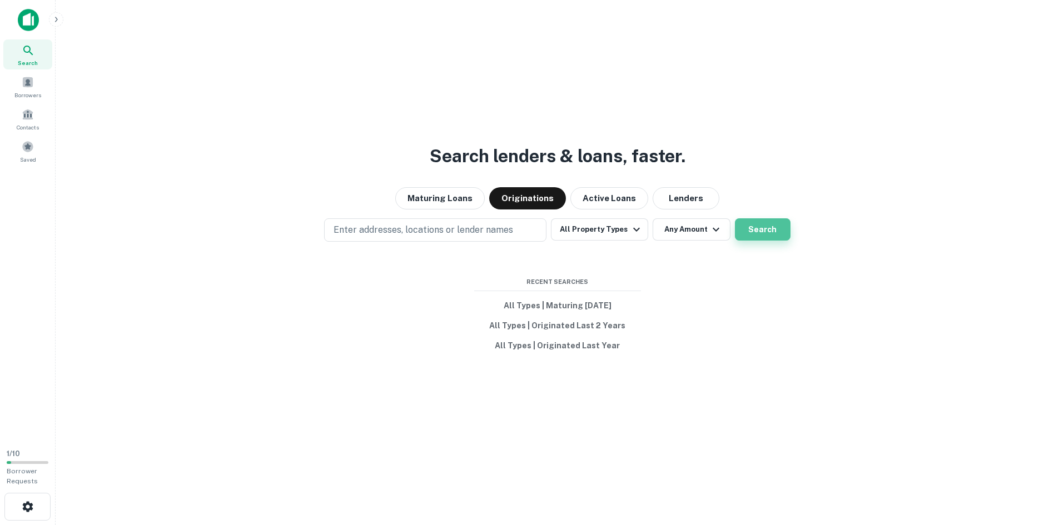
click at [763, 233] on button "Search" at bounding box center [763, 229] width 56 height 22
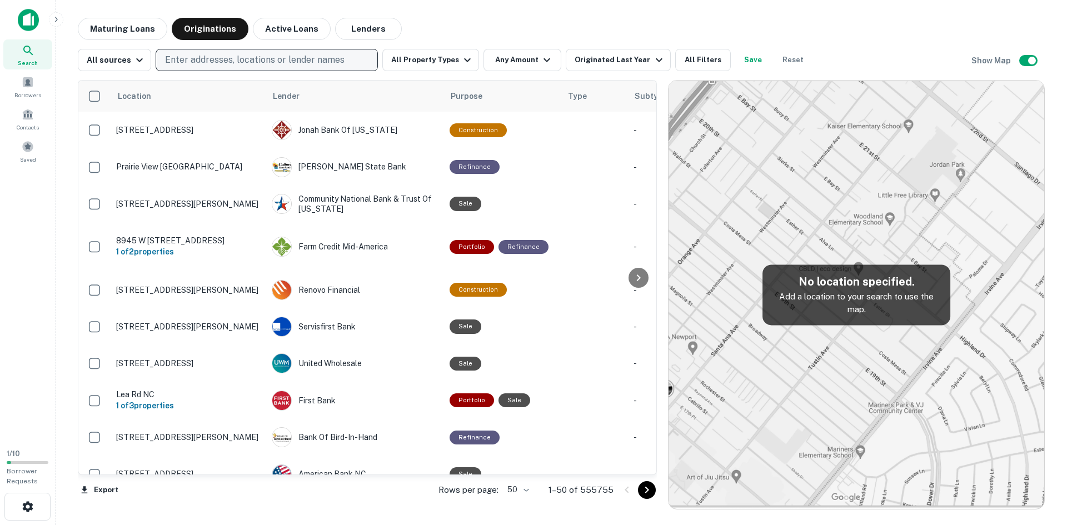
click at [226, 57] on p "Enter addresses, locations or lender names" at bounding box center [255, 59] width 180 height 13
type input "*******"
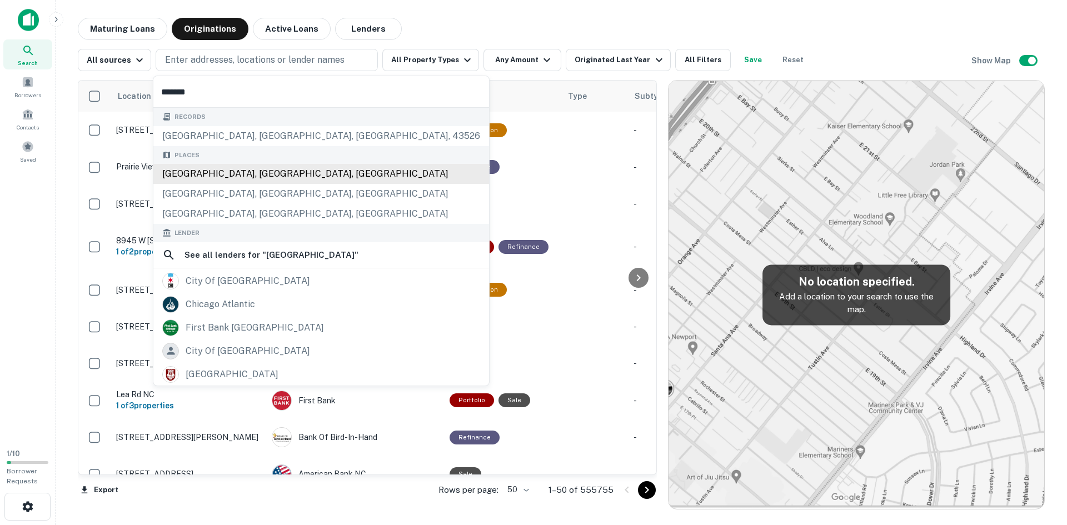
click at [220, 176] on div "Places Chicago, IL, USA Chicago Heights, IL, USA Chicago Ridge, IL, USA" at bounding box center [321, 185] width 336 height 78
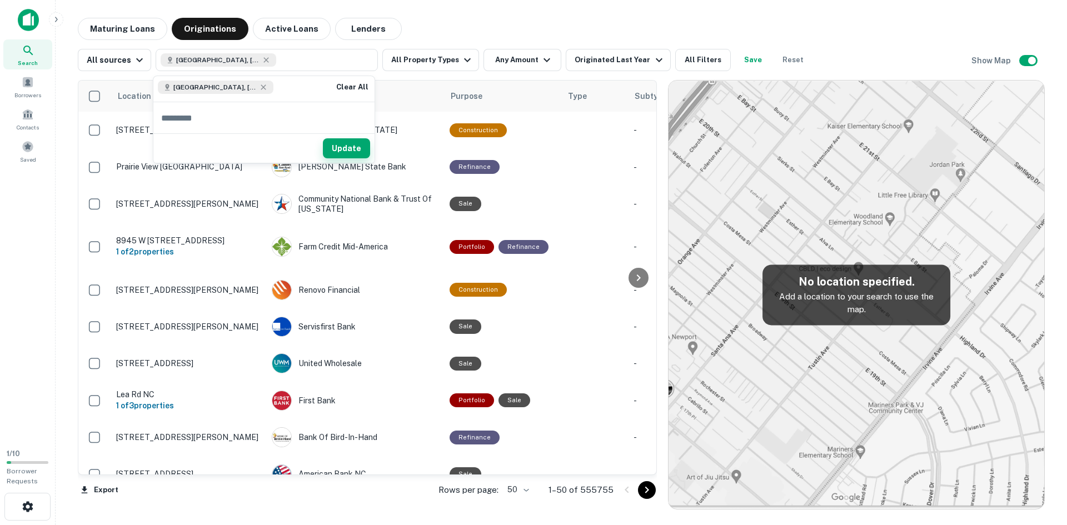
click at [359, 144] on button "Update" at bounding box center [346, 148] width 47 height 20
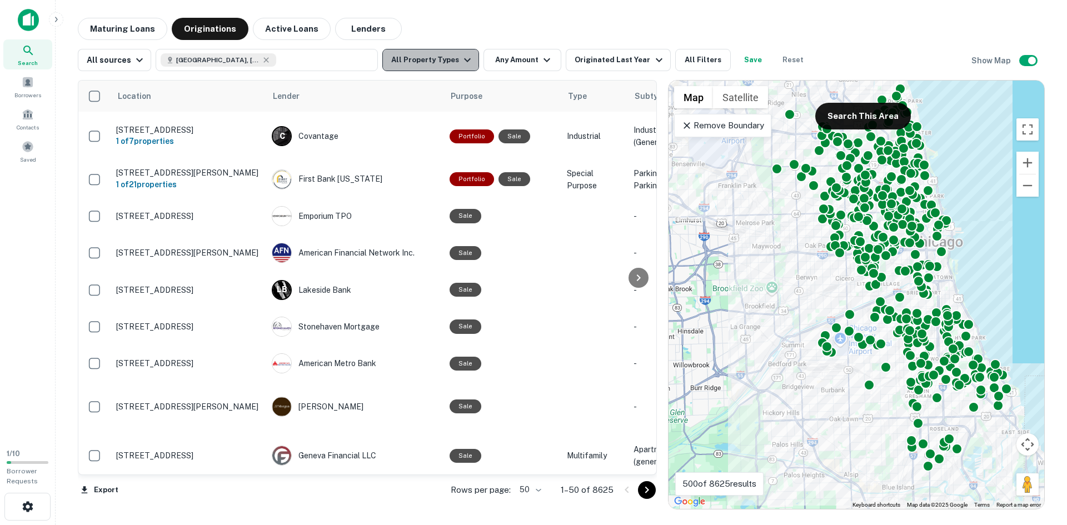
click at [461, 59] on icon "button" at bounding box center [467, 59] width 13 height 13
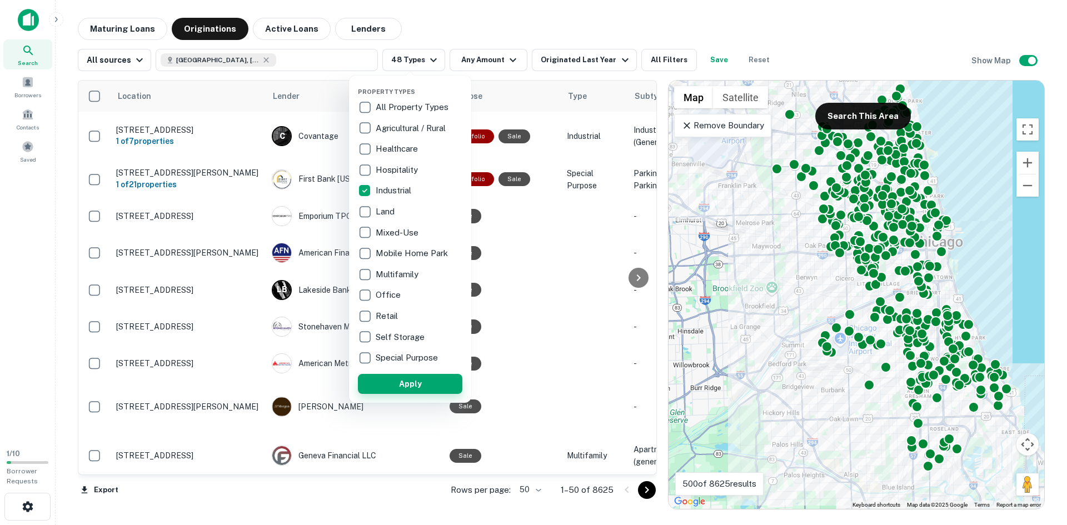
click at [429, 383] on button "Apply" at bounding box center [410, 384] width 105 height 20
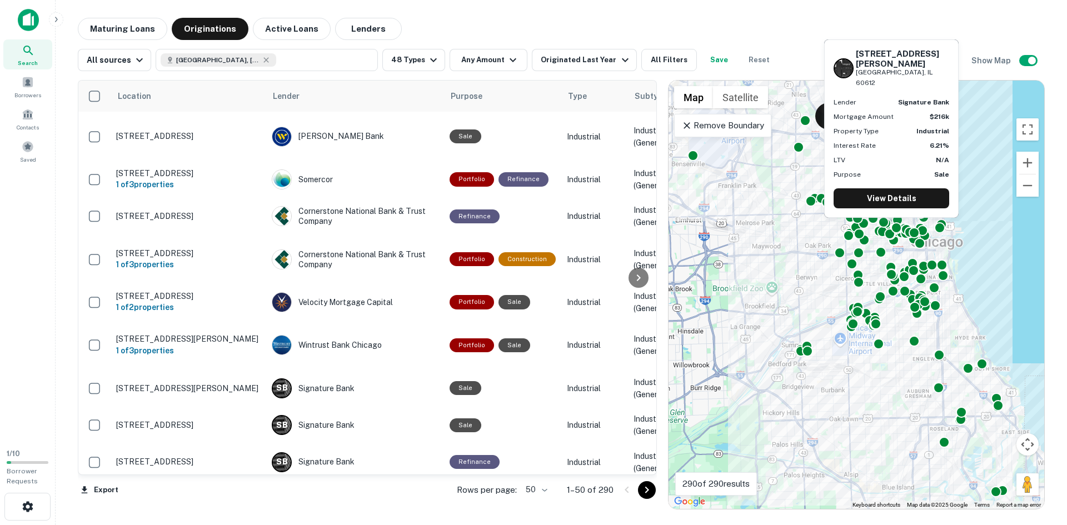
scroll to position [389, 0]
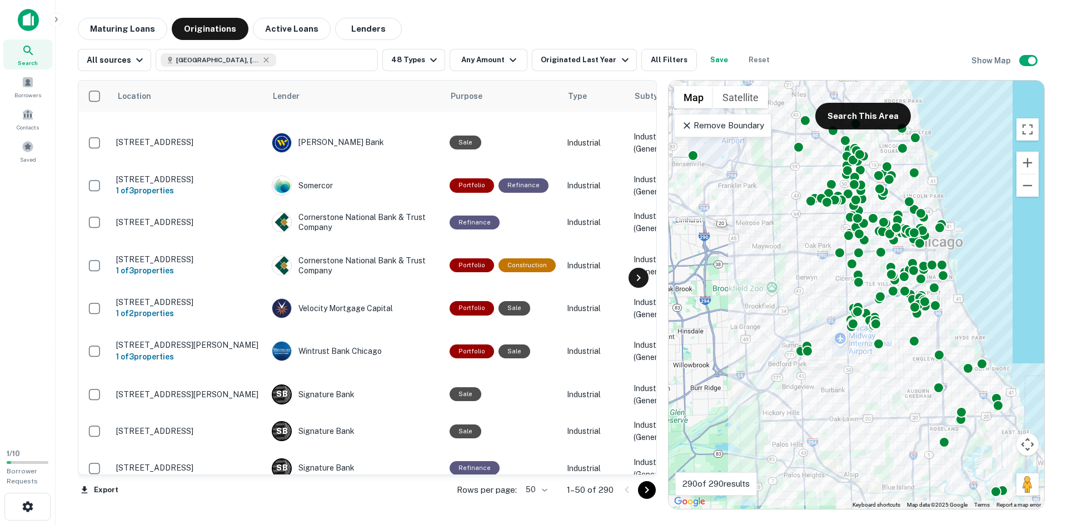
click at [637, 284] on icon at bounding box center [638, 277] width 13 height 13
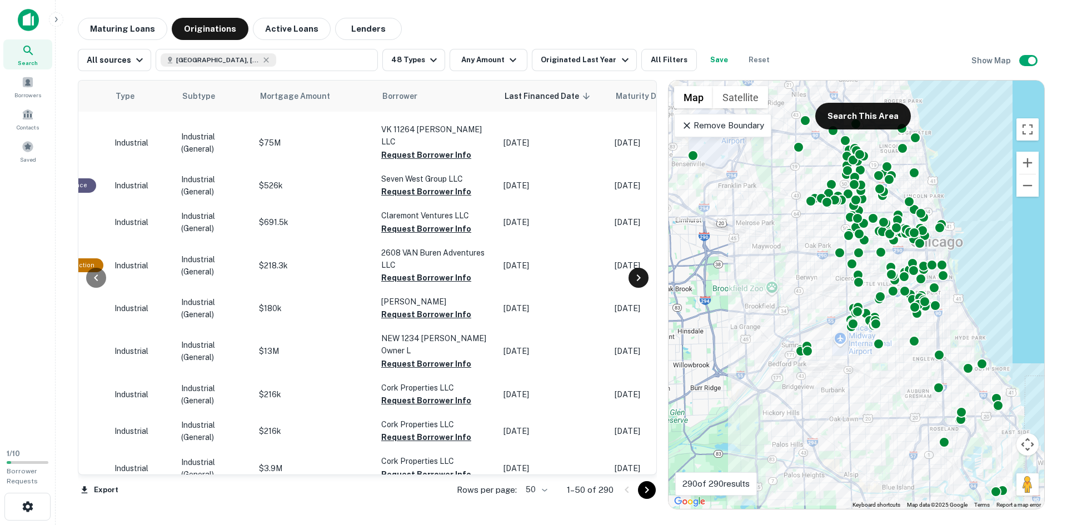
scroll to position [389, 467]
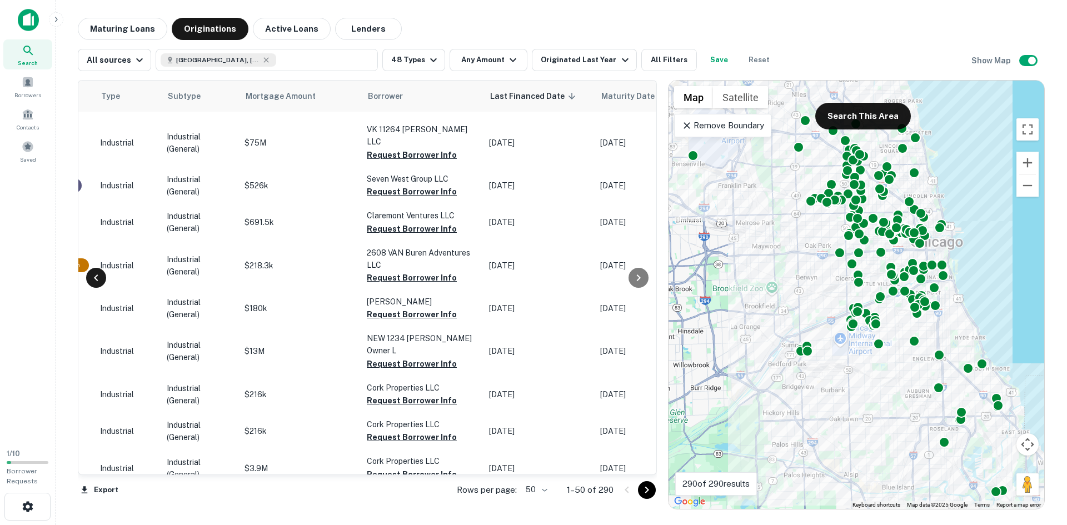
click at [97, 277] on icon at bounding box center [95, 277] width 13 height 13
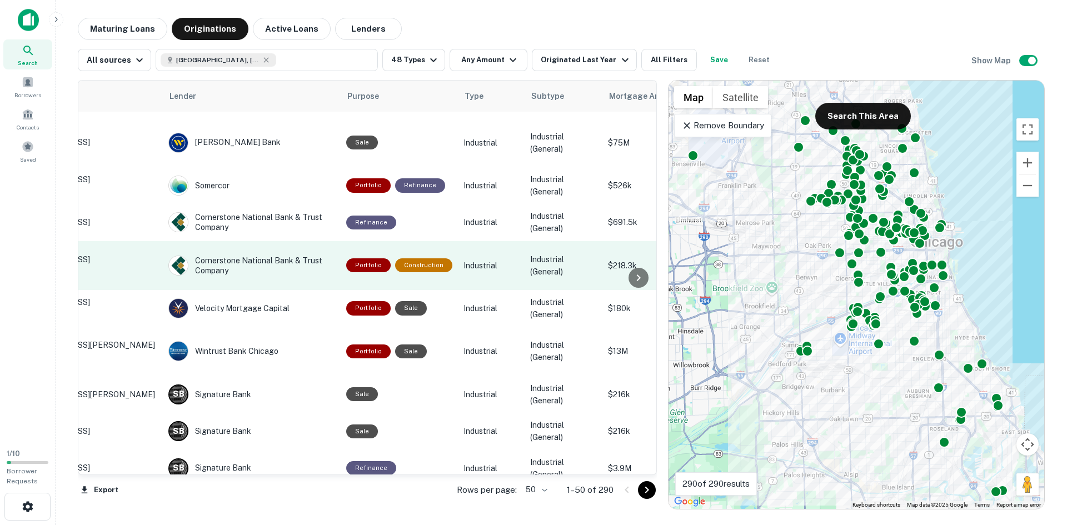
scroll to position [389, 0]
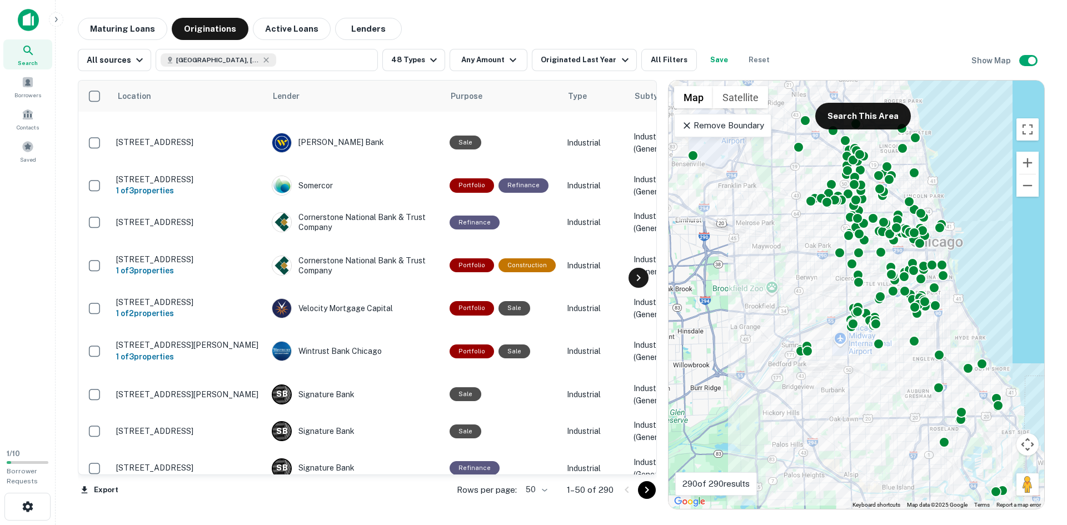
click at [633, 280] on icon at bounding box center [638, 277] width 13 height 13
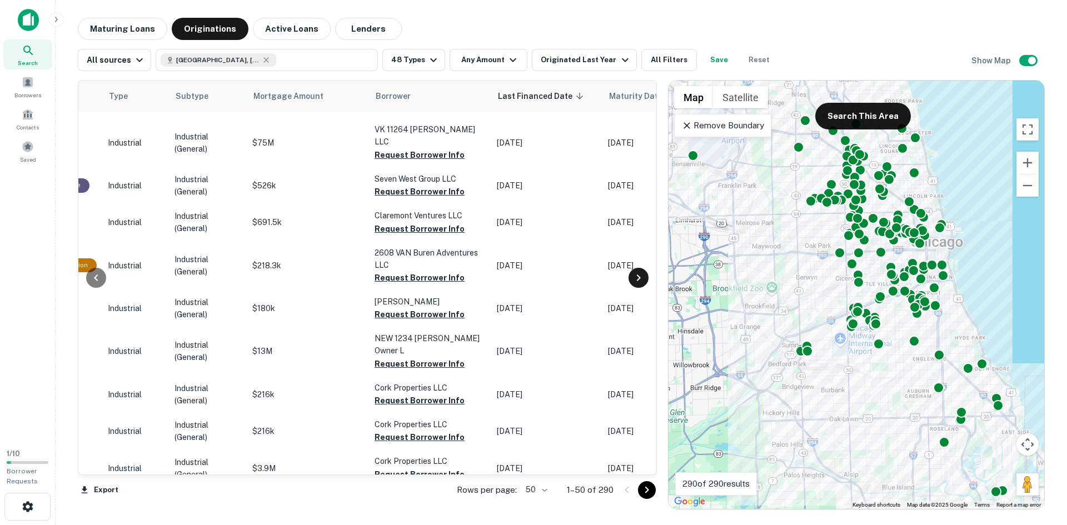
scroll to position [389, 467]
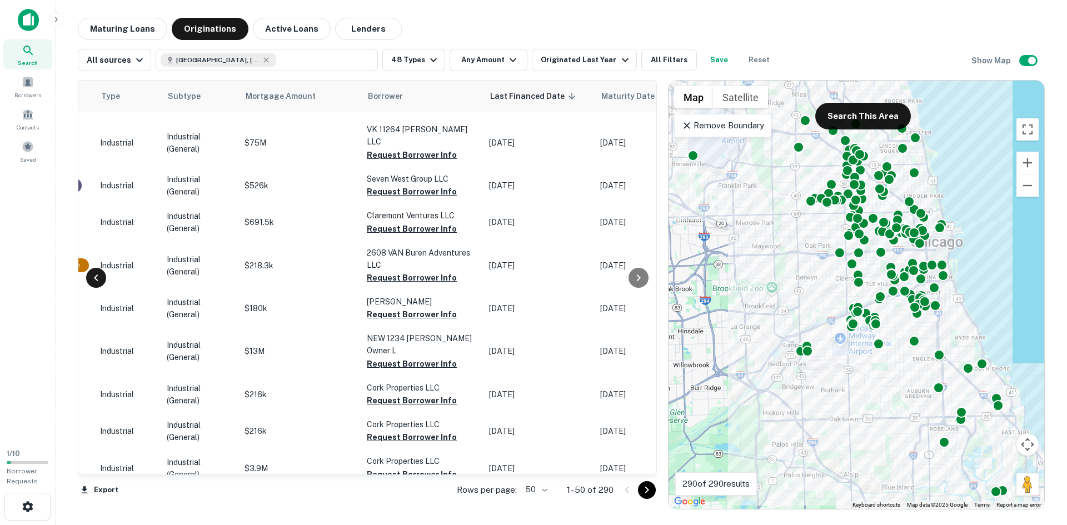
click at [97, 272] on icon at bounding box center [95, 277] width 13 height 13
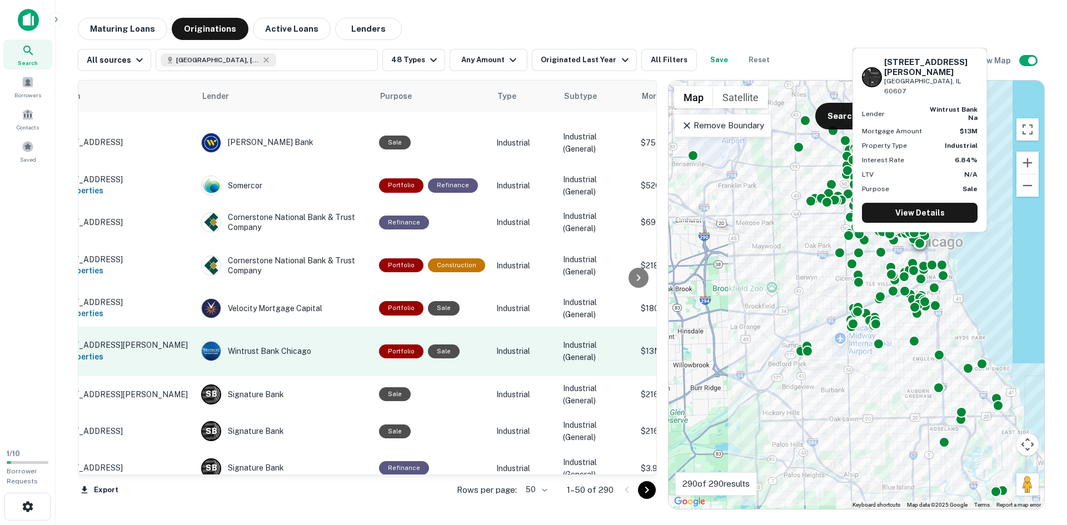
scroll to position [389, 0]
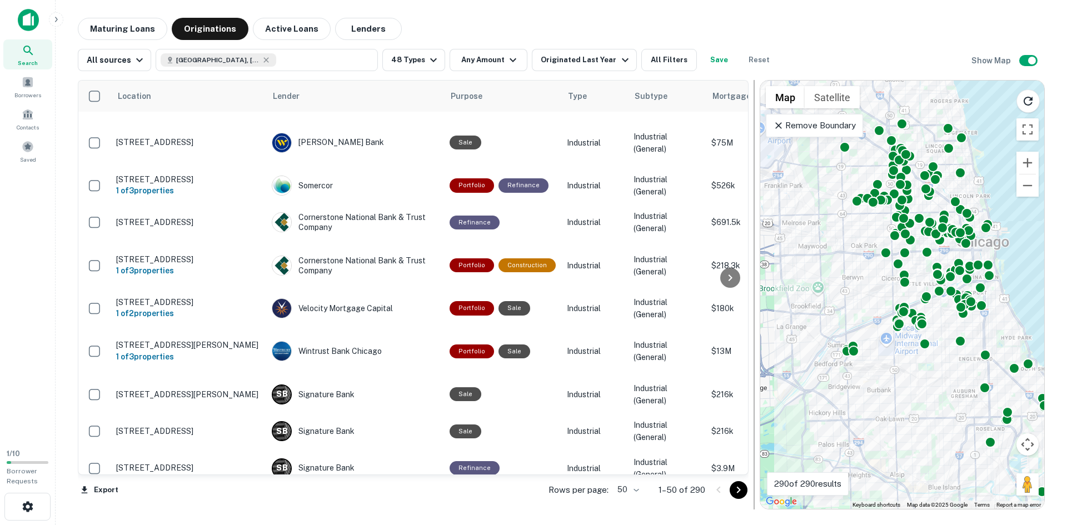
drag, startPoint x: 663, startPoint y: 253, endPoint x: 755, endPoint y: 255, distance: 91.7
click at [755, 255] on div at bounding box center [754, 295] width 1 height 430
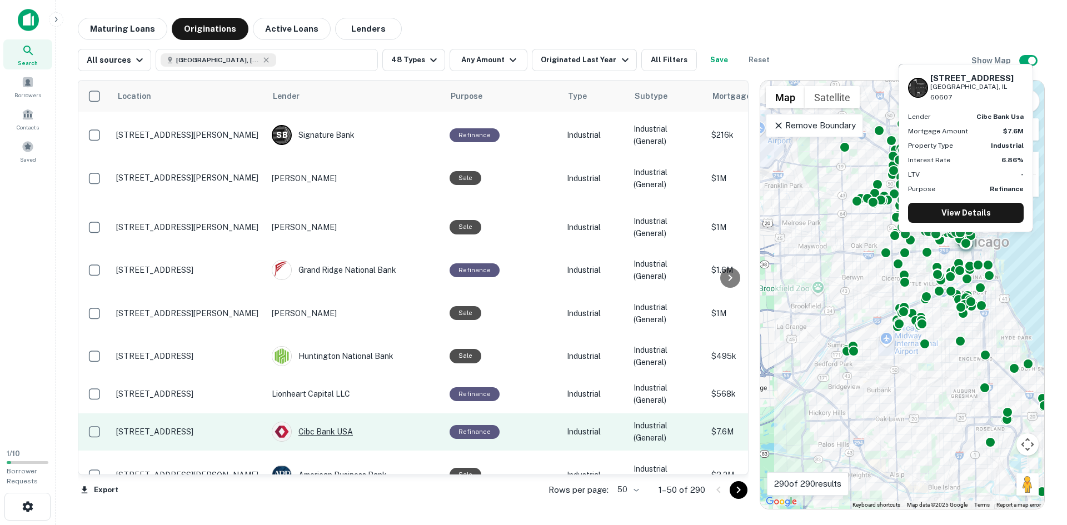
scroll to position [1226, 0]
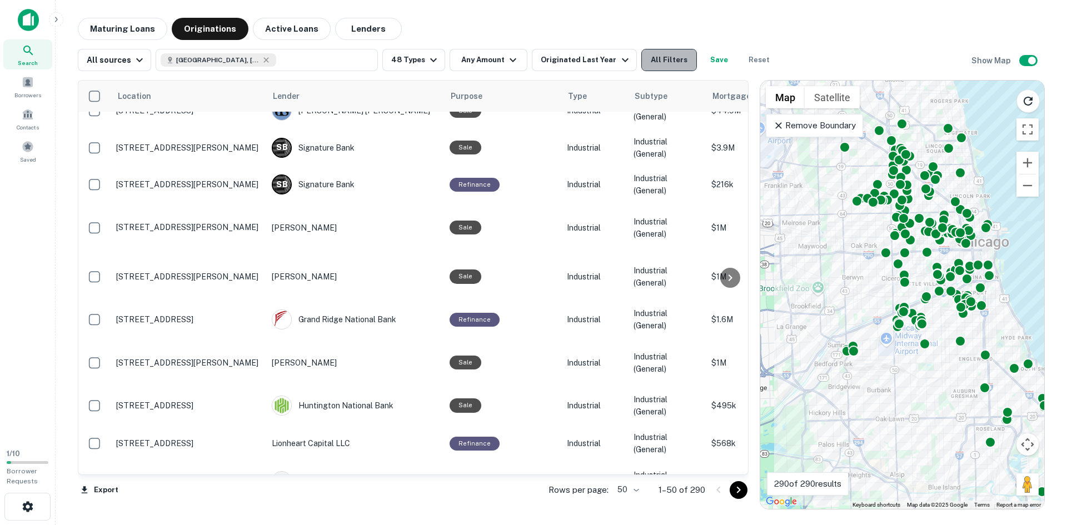
click at [673, 58] on button "All Filters" at bounding box center [669, 60] width 56 height 22
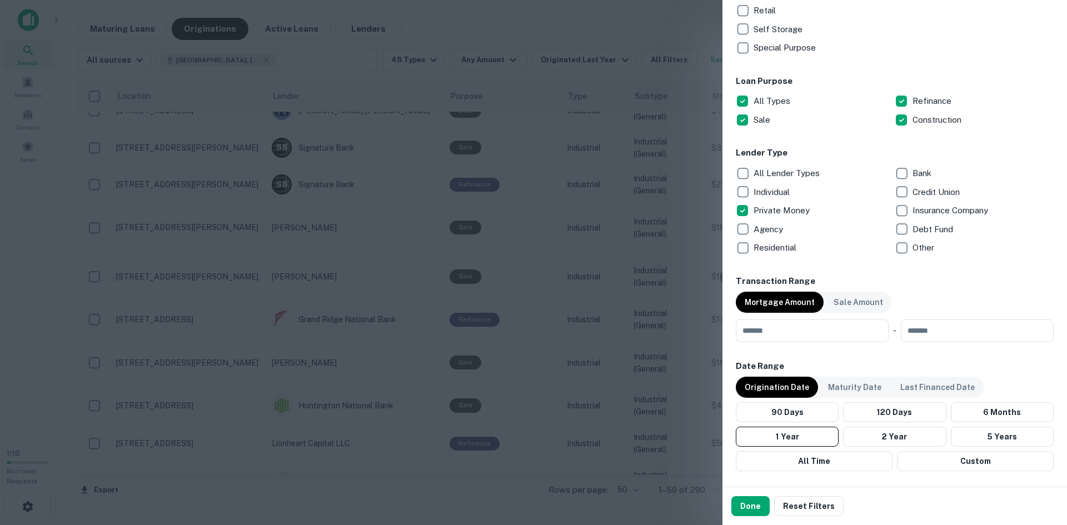
scroll to position [556, 0]
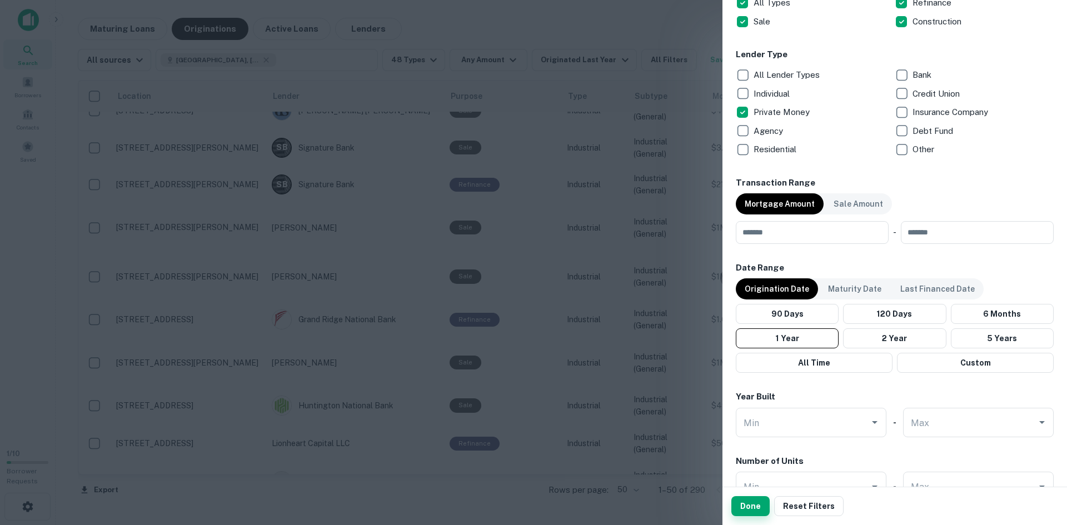
click at [754, 509] on button "Done" at bounding box center [751, 506] width 38 height 20
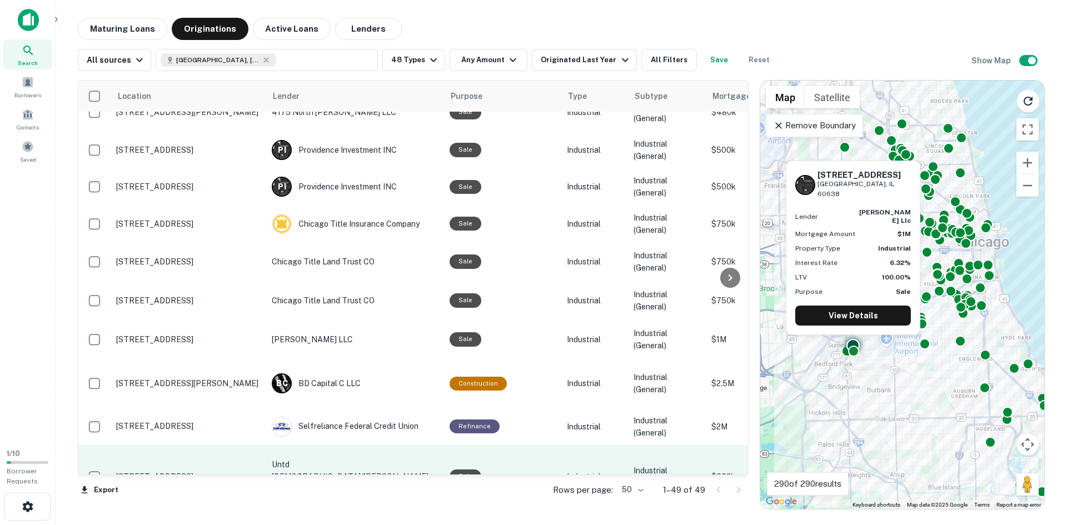
scroll to position [1190, 0]
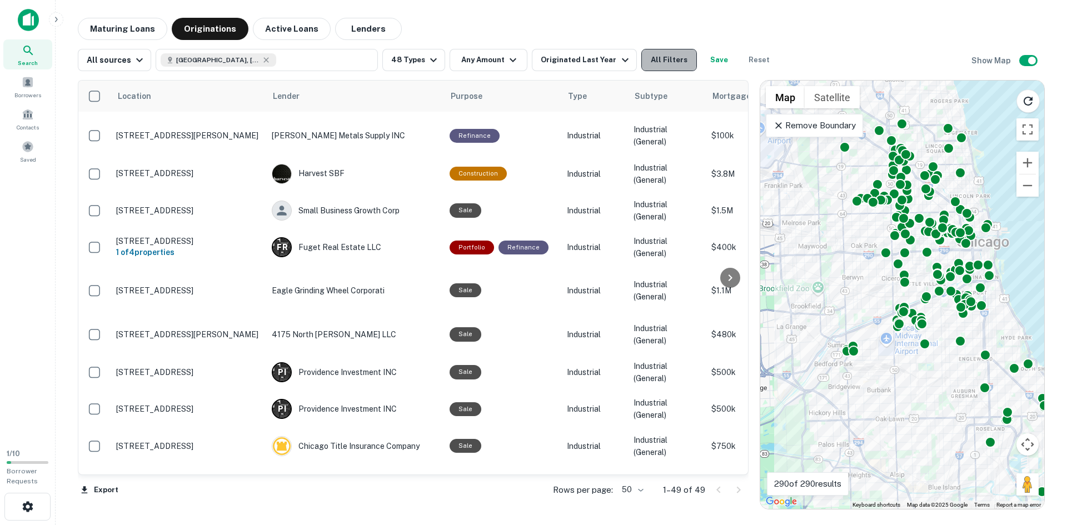
click at [665, 59] on button "All Filters" at bounding box center [669, 60] width 56 height 22
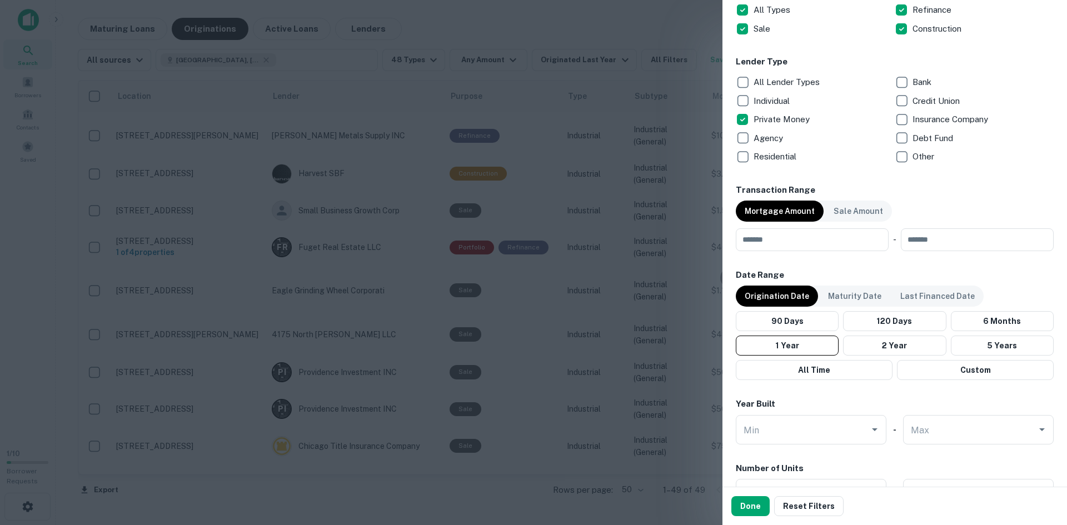
scroll to position [556, 0]
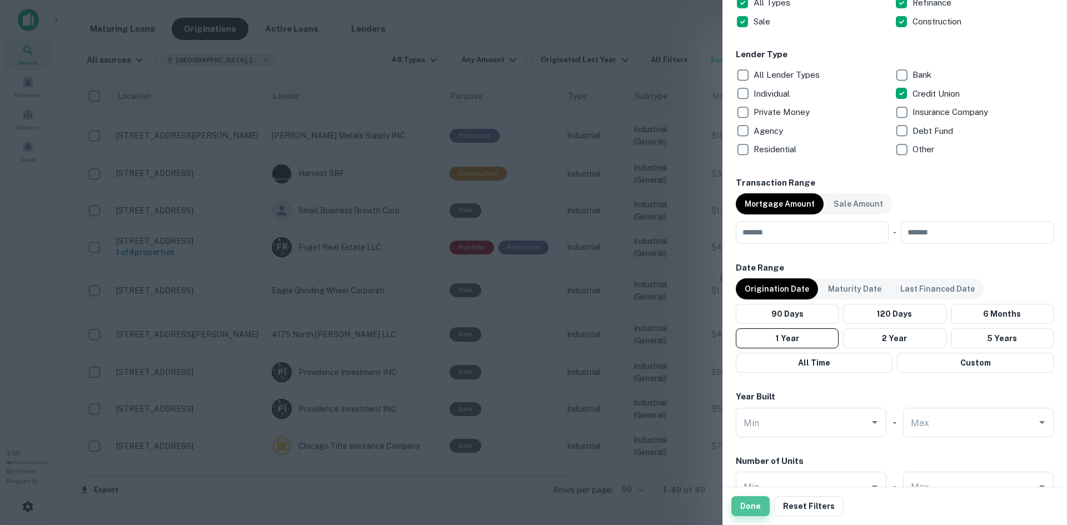
click at [757, 506] on button "Done" at bounding box center [751, 506] width 38 height 20
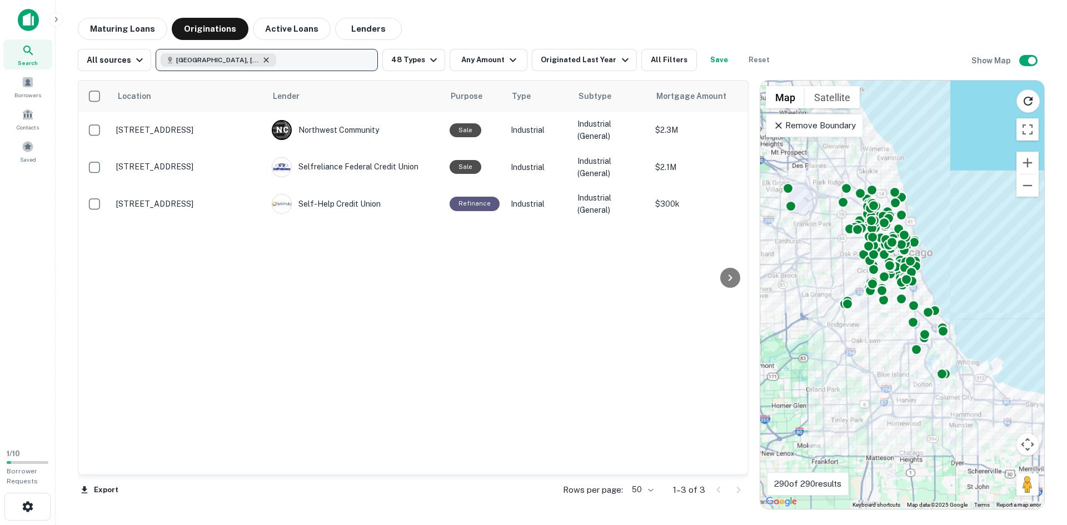
click at [262, 59] on icon "button" at bounding box center [266, 60] width 9 height 9
type input "**********"
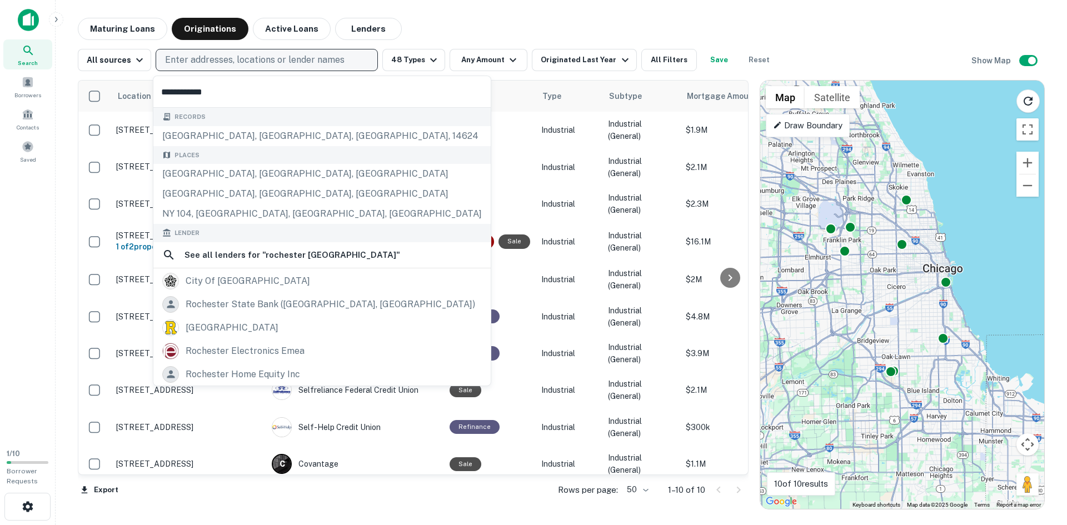
click at [235, 88] on input "**********" at bounding box center [321, 91] width 337 height 31
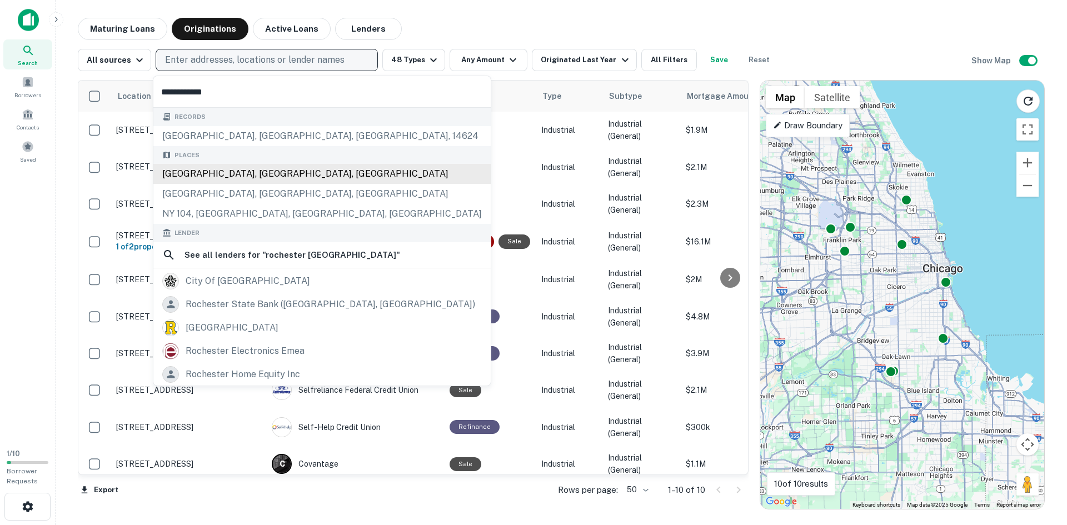
click at [234, 172] on div "Rochester, NY, USA" at bounding box center [321, 174] width 337 height 20
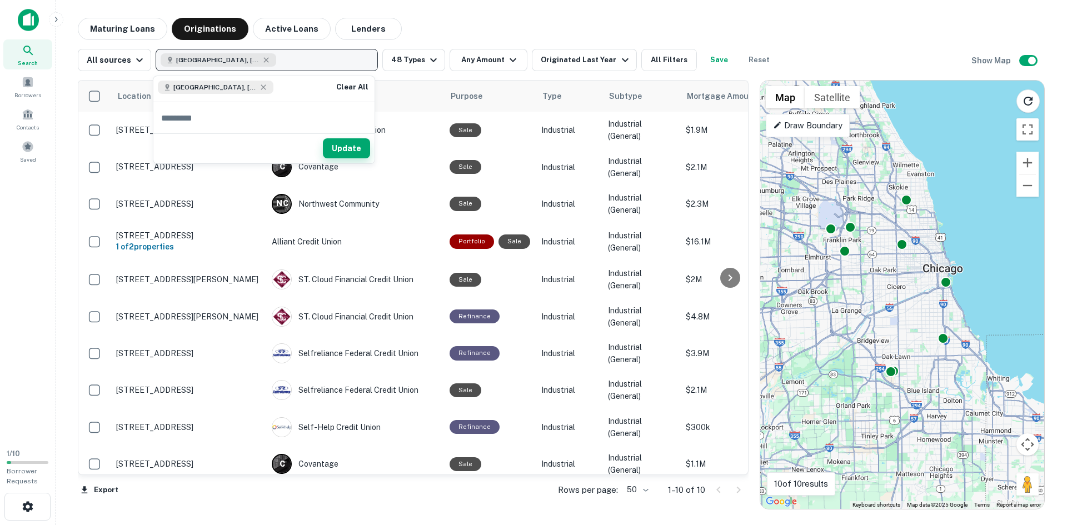
click at [365, 154] on button "Update" at bounding box center [346, 148] width 47 height 20
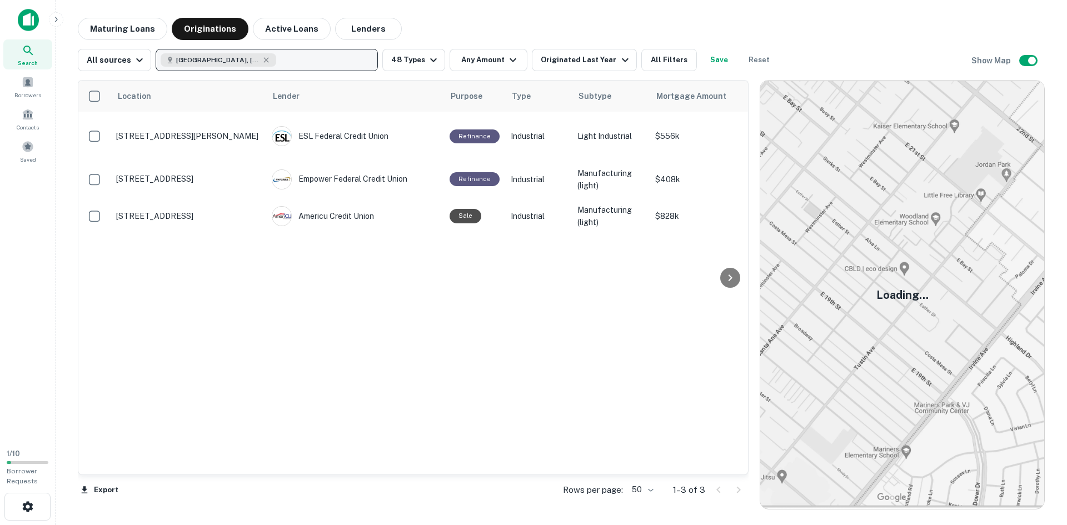
click at [918, 171] on img at bounding box center [902, 295] width 284 height 429
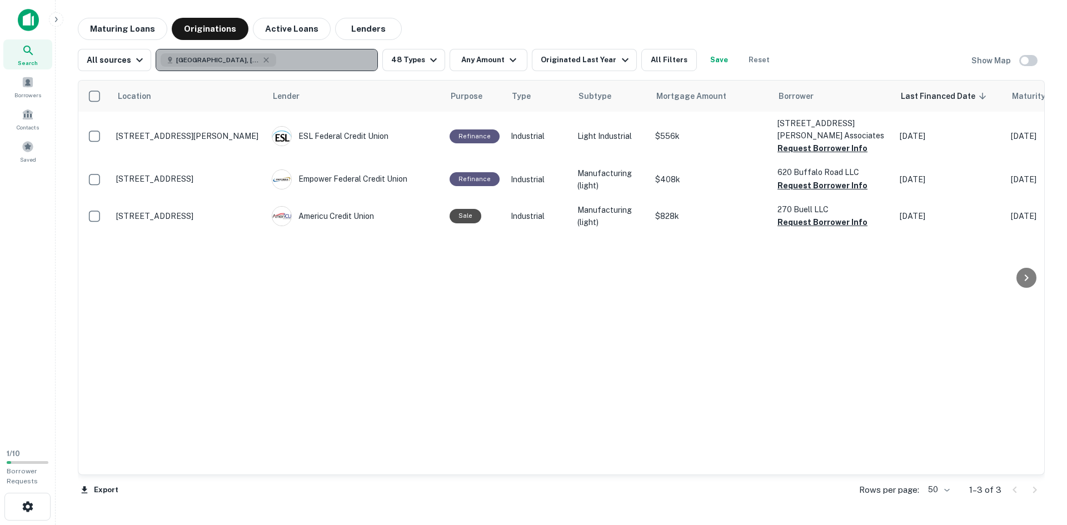
click at [276, 55] on button "Rochester, NY, USA" at bounding box center [267, 60] width 222 height 22
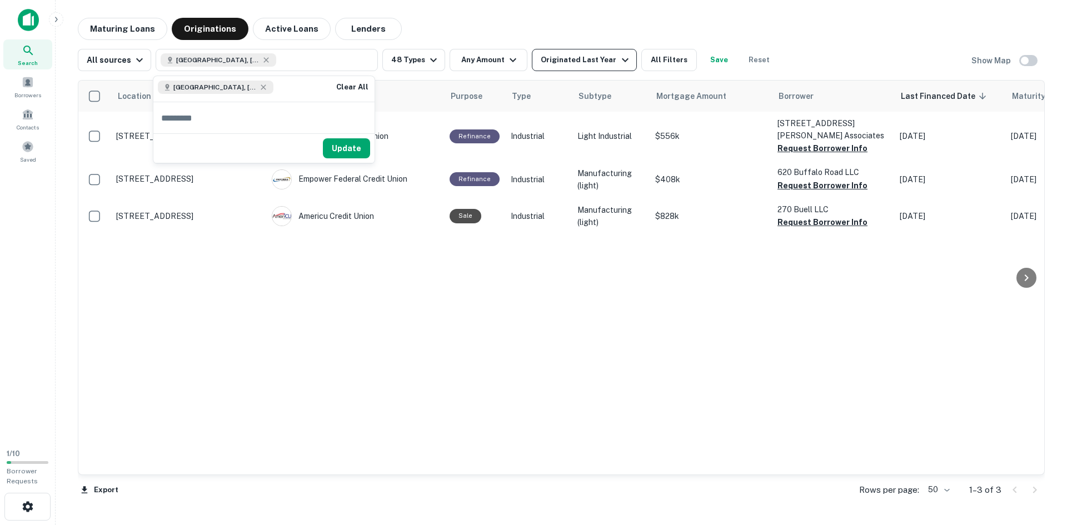
click at [619, 60] on icon "button" at bounding box center [625, 59] width 13 height 13
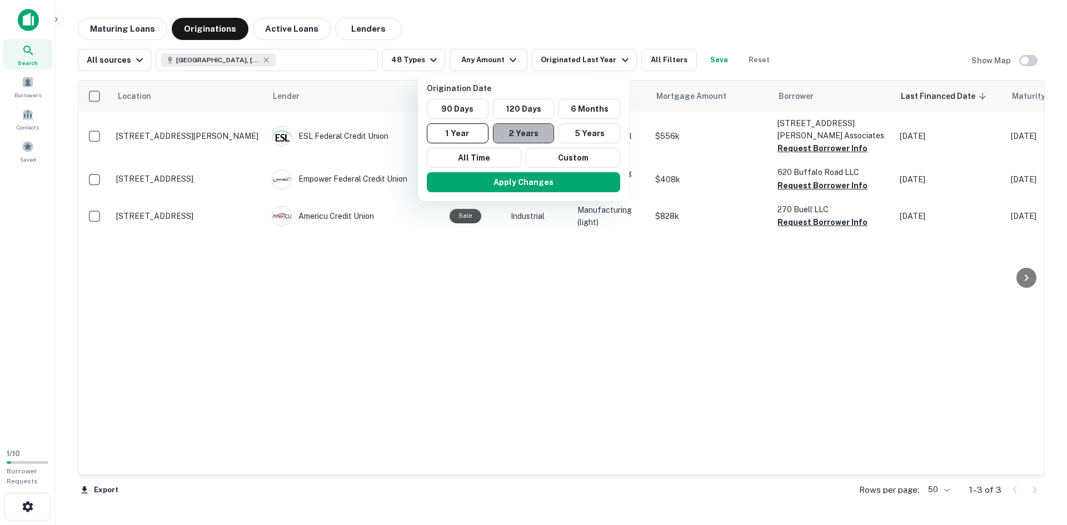
click at [528, 131] on button "2 Years" at bounding box center [524, 133] width 62 height 20
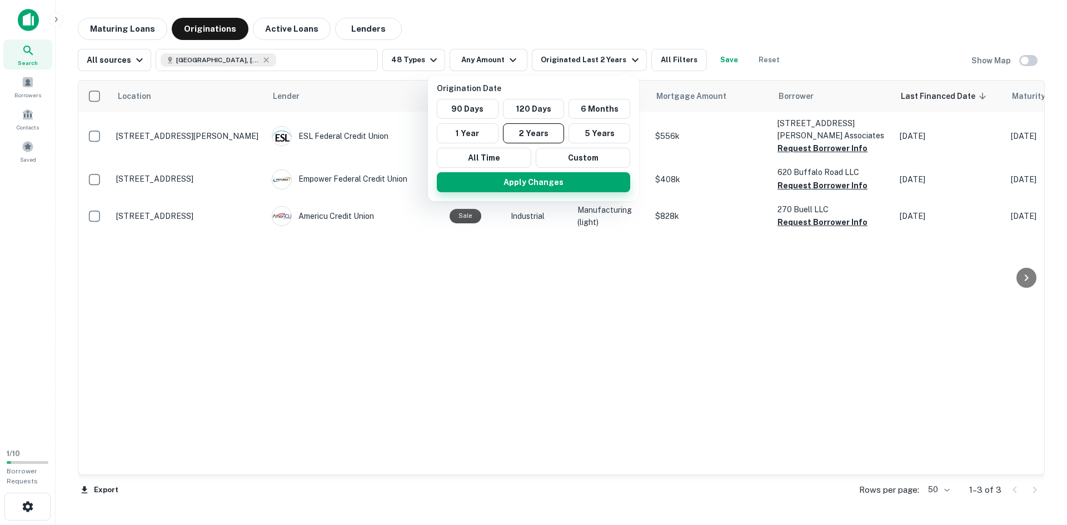
click at [539, 181] on button "Apply Changes" at bounding box center [533, 182] width 193 height 20
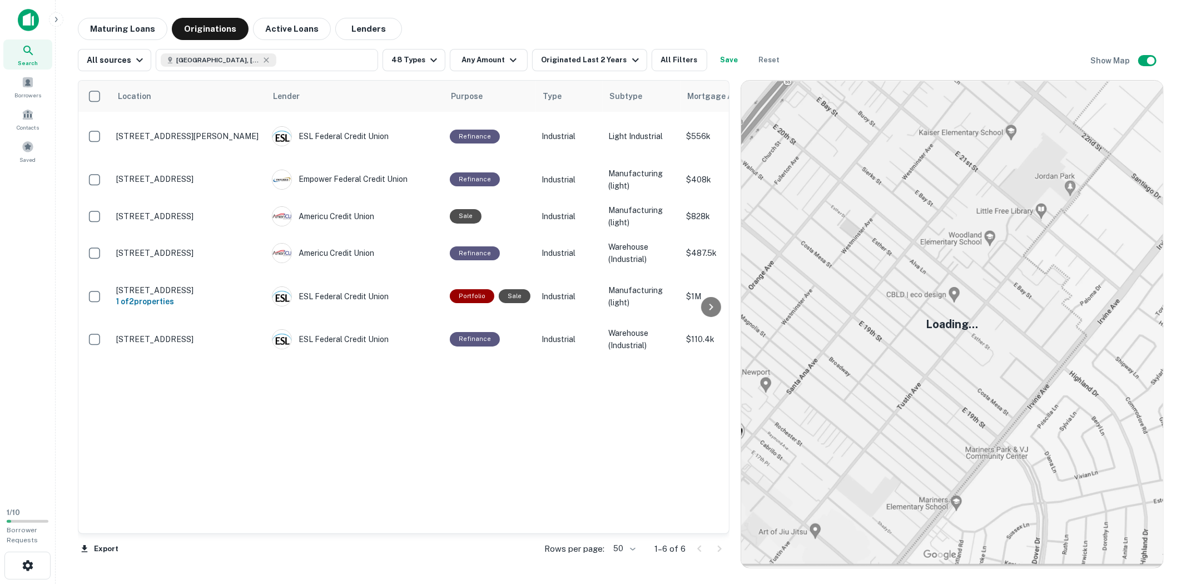
click at [941, 328] on h5 "Loading..." at bounding box center [952, 324] width 52 height 17
click at [262, 59] on icon "button" at bounding box center [266, 60] width 9 height 9
type input "********"
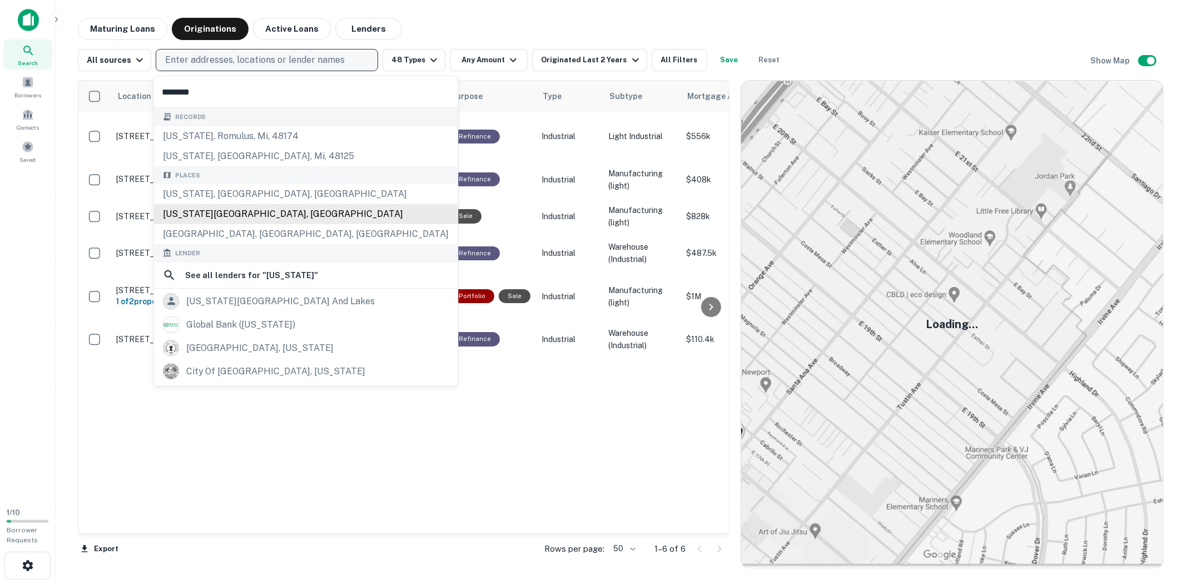
click at [230, 210] on div "New York State, USA" at bounding box center [306, 214] width 304 height 20
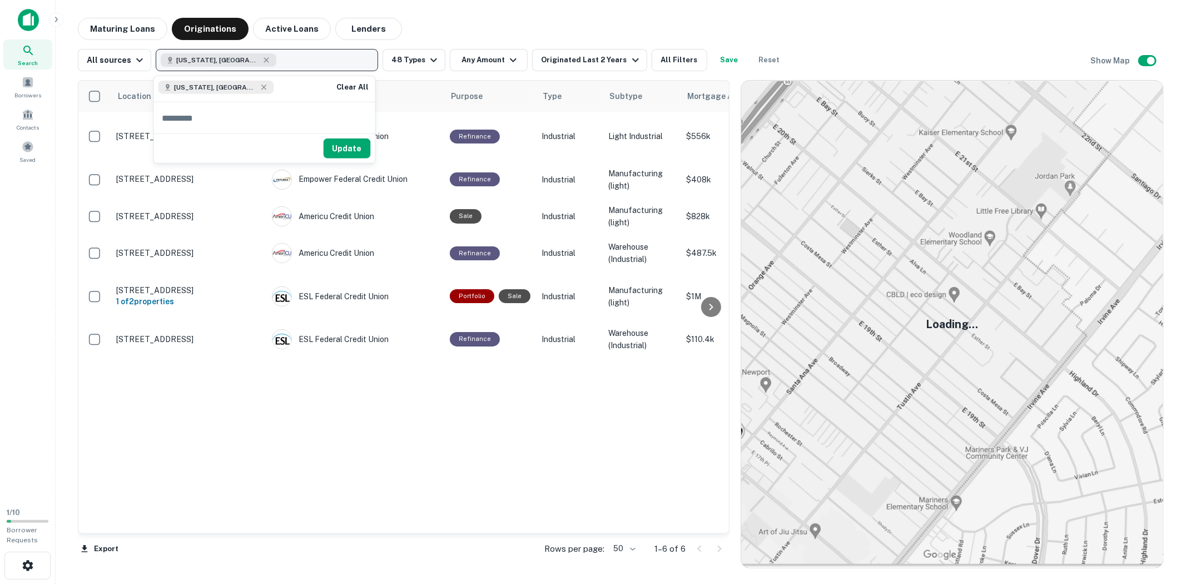
drag, startPoint x: 354, startPoint y: 143, endPoint x: 710, endPoint y: 369, distance: 421.6
click at [354, 143] on button "Update" at bounding box center [347, 148] width 47 height 20
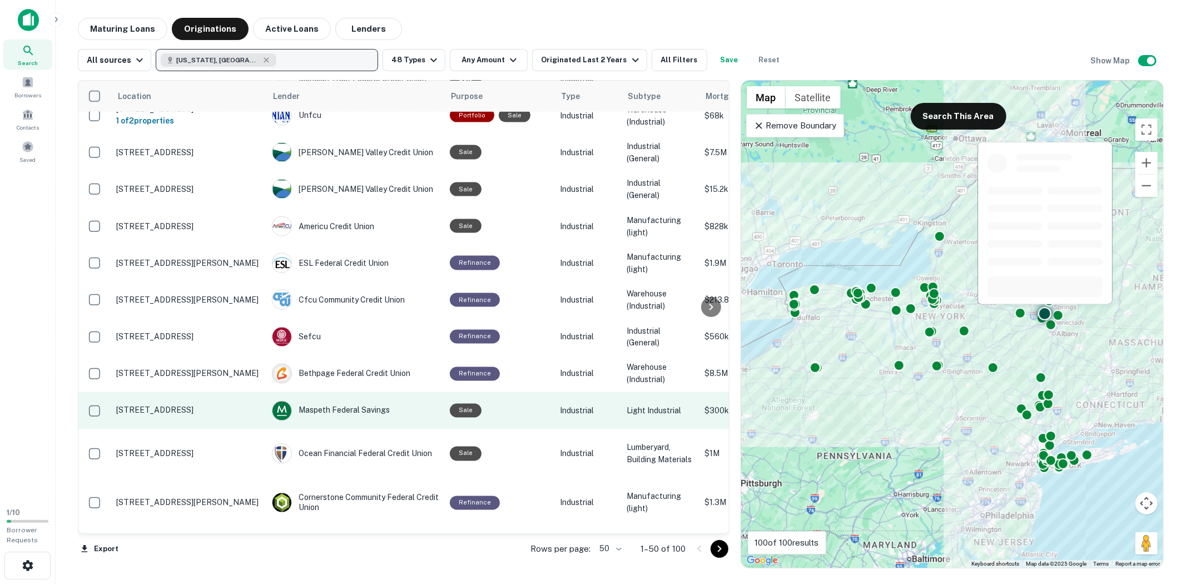
scroll to position [1548, 0]
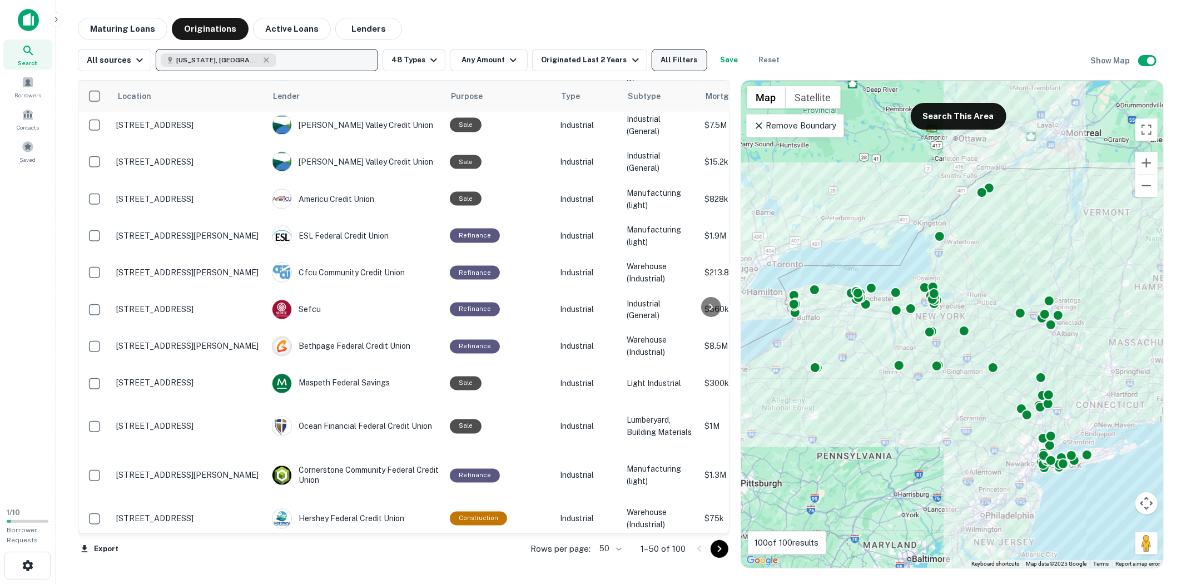
click at [694, 58] on button "All Filters" at bounding box center [680, 60] width 56 height 22
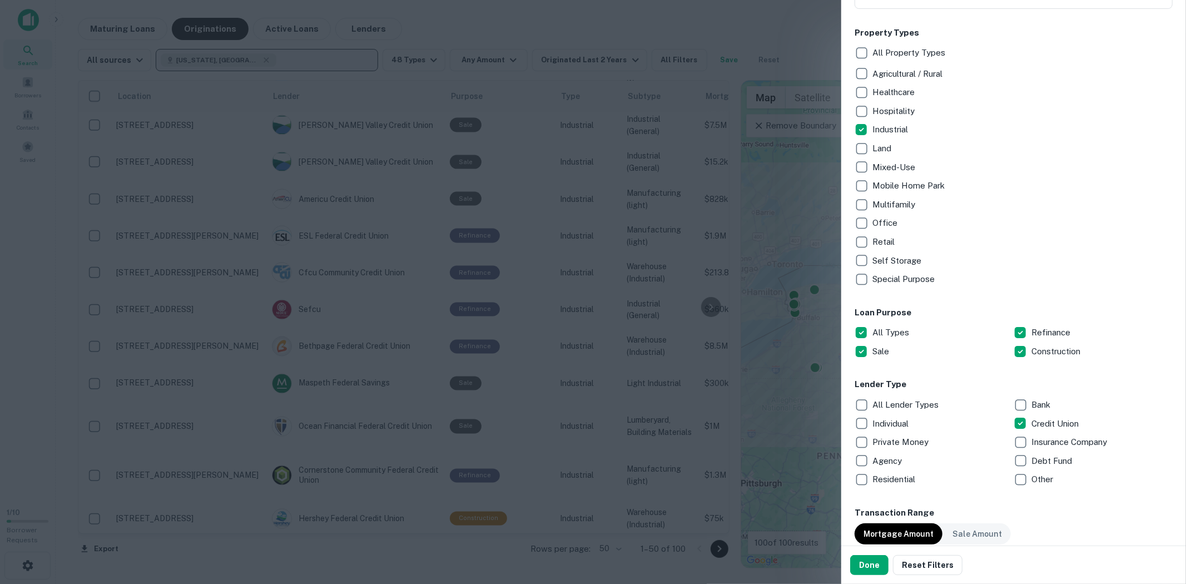
scroll to position [309, 0]
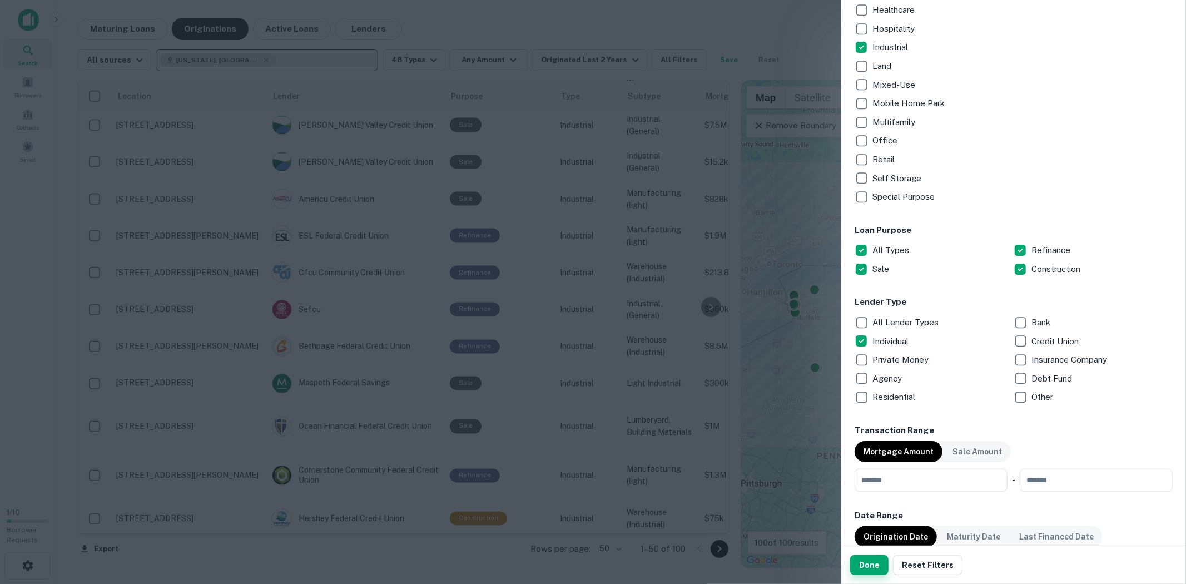
click at [873, 525] on button "Done" at bounding box center [869, 565] width 38 height 20
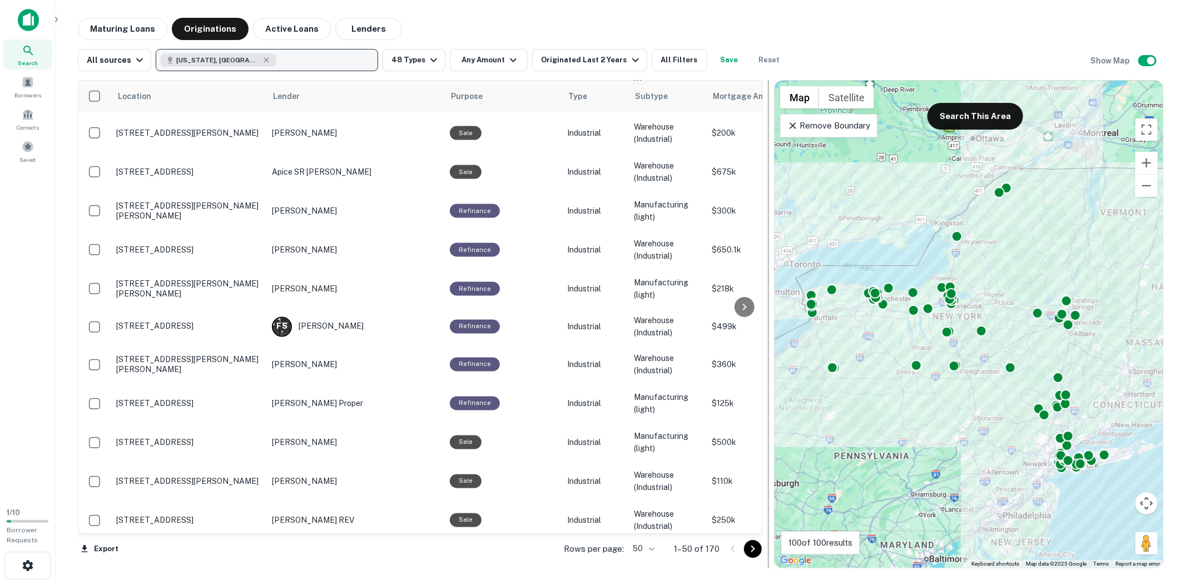
drag, startPoint x: 735, startPoint y: 306, endPoint x: 769, endPoint y: 307, distance: 34.0
click at [769, 307] on div at bounding box center [768, 324] width 11 height 488
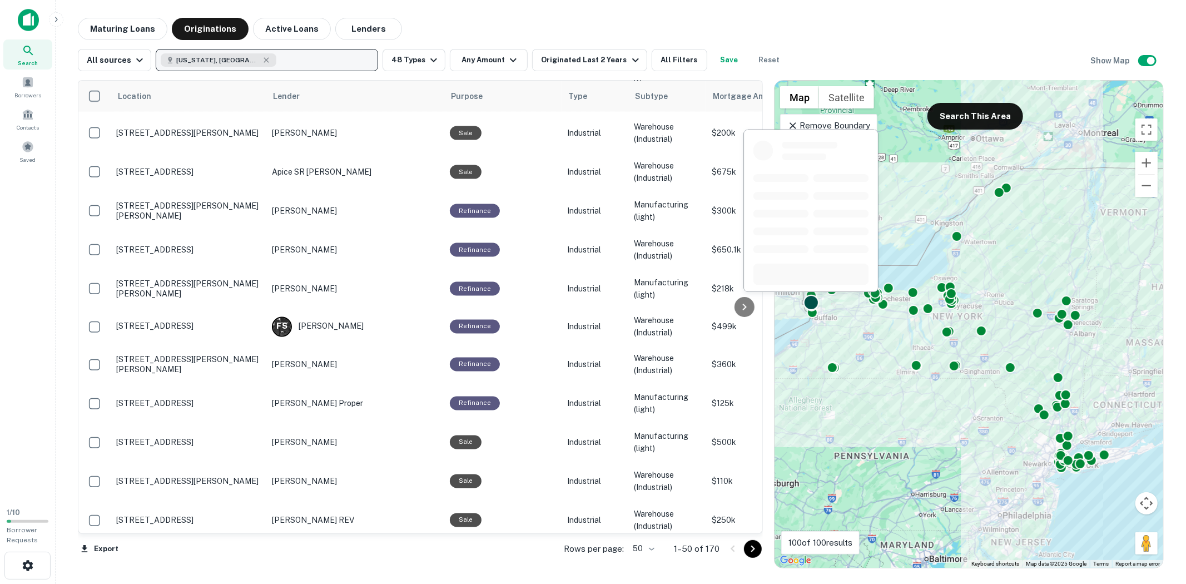
click at [809, 300] on div at bounding box center [811, 303] width 16 height 16
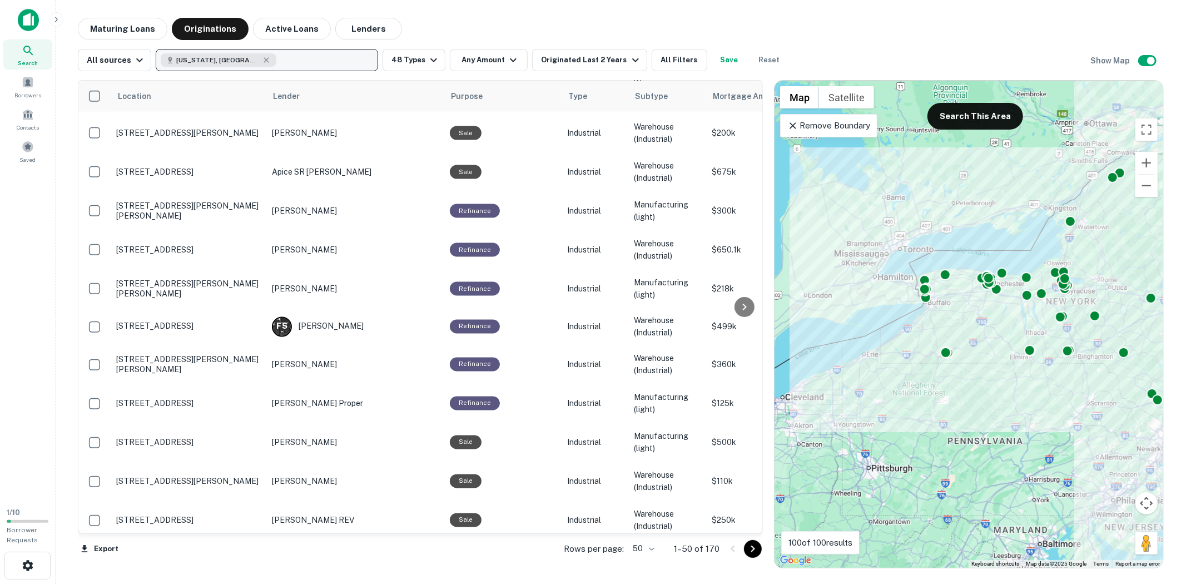
drag, startPoint x: 931, startPoint y: 276, endPoint x: 1057, endPoint y: 258, distance: 127.4
click at [1057, 258] on div "To activate drag with keyboard, press Alt + Enter. Once in keyboard drag state,…" at bounding box center [968, 324] width 389 height 487
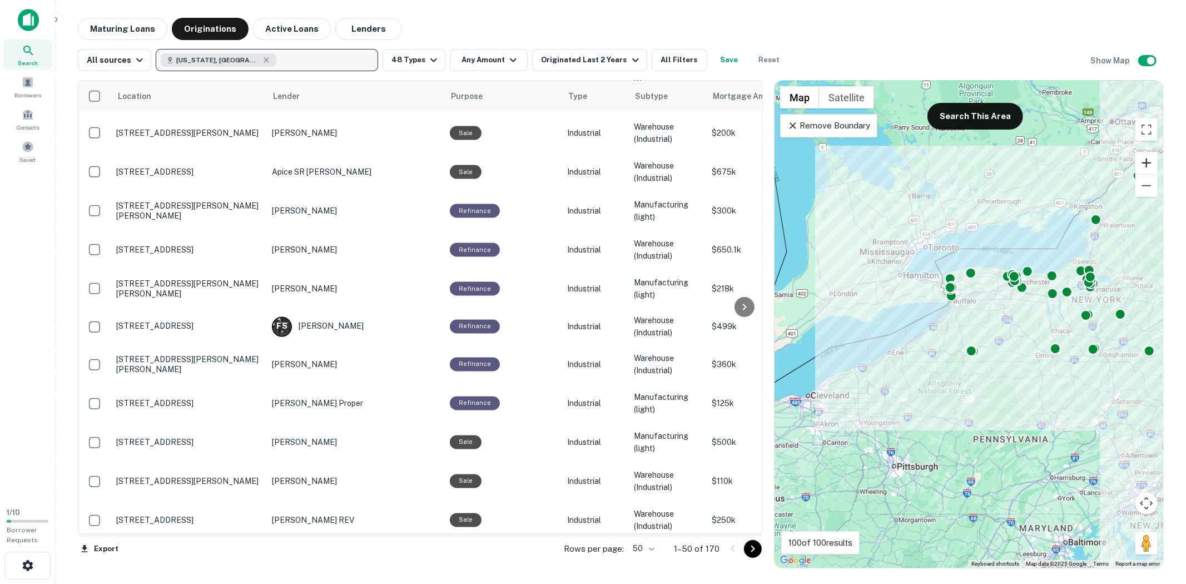
click at [1058, 165] on button "Zoom in" at bounding box center [1146, 163] width 22 height 22
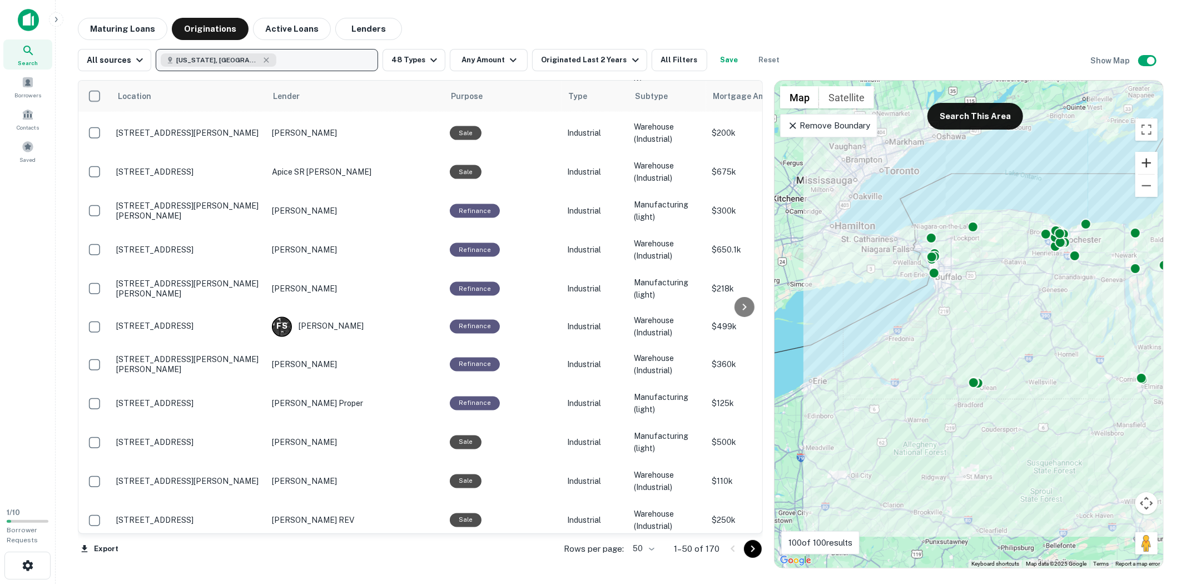
click at [1058, 166] on button "Zoom in" at bounding box center [1146, 163] width 22 height 22
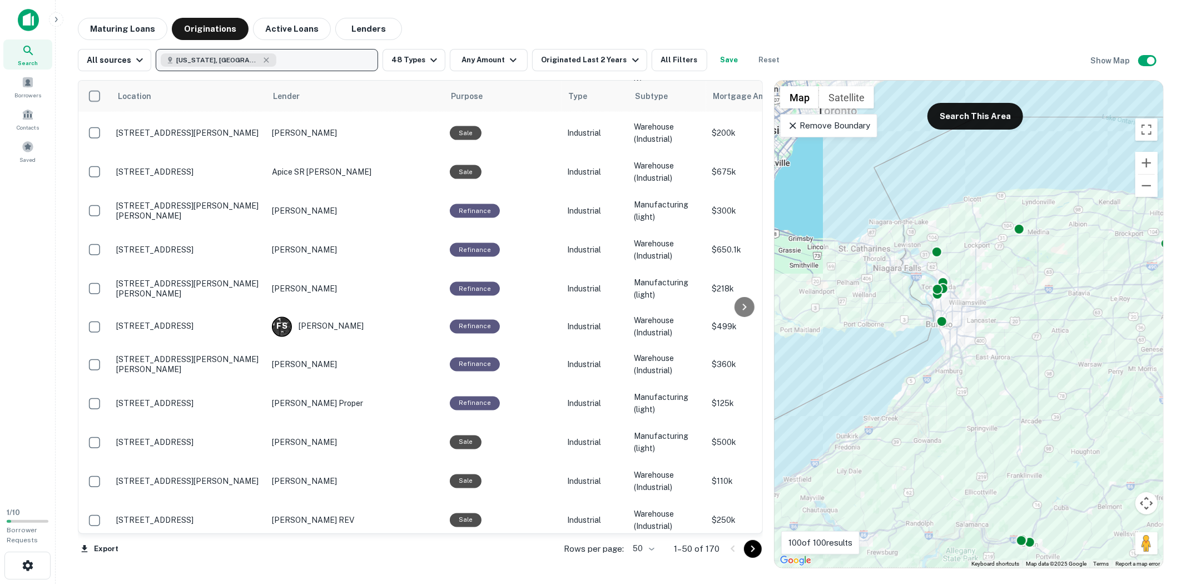
drag, startPoint x: 926, startPoint y: 242, endPoint x: 967, endPoint y: 336, distance: 102.8
click at [968, 336] on div "To activate drag with keyboard, press Alt + Enter. Once in keyboard drag state,…" at bounding box center [968, 324] width 389 height 487
click at [937, 246] on div at bounding box center [935, 250] width 16 height 16
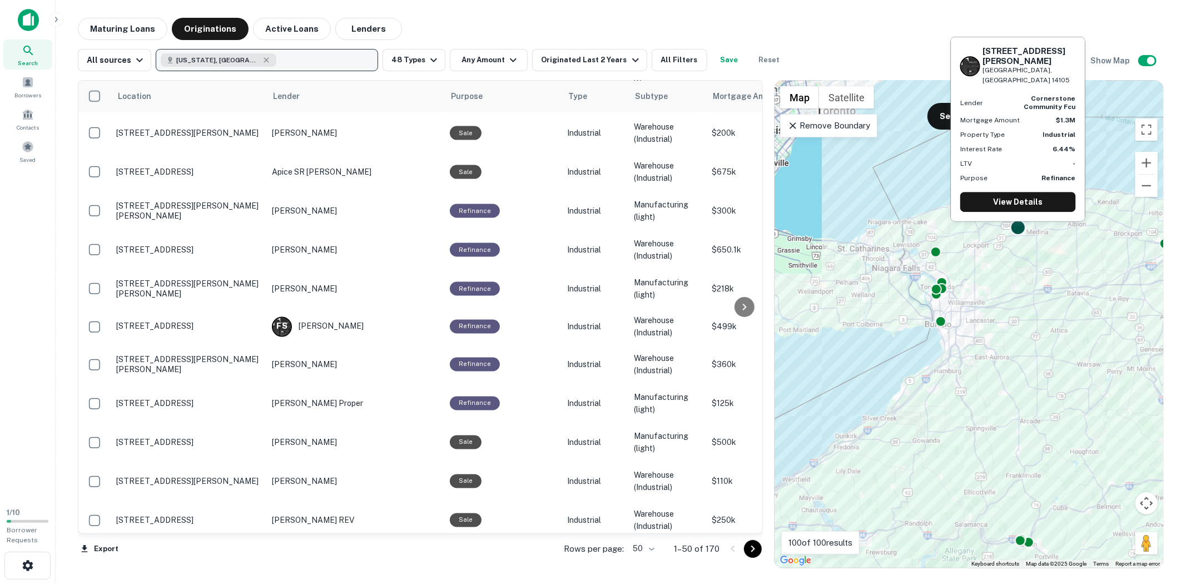
click at [1020, 231] on div at bounding box center [1017, 228] width 16 height 16
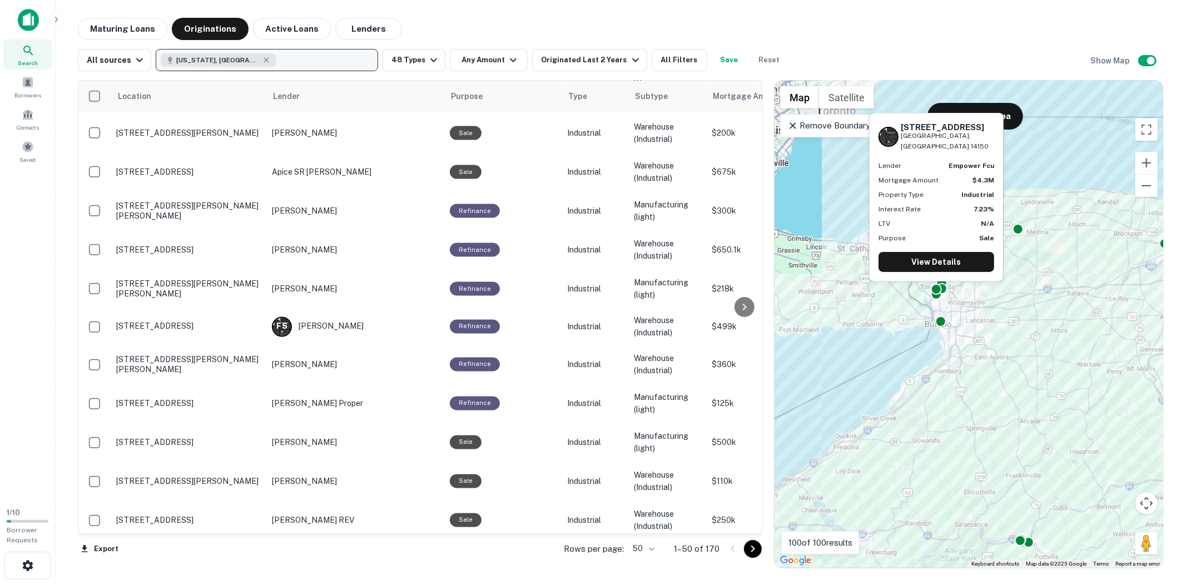
click at [938, 286] on div "175 Milens Rd Tonawanda, NY 14150 Lender empower fcu Mortgage Amount $4.3M Prop…" at bounding box center [936, 200] width 137 height 177
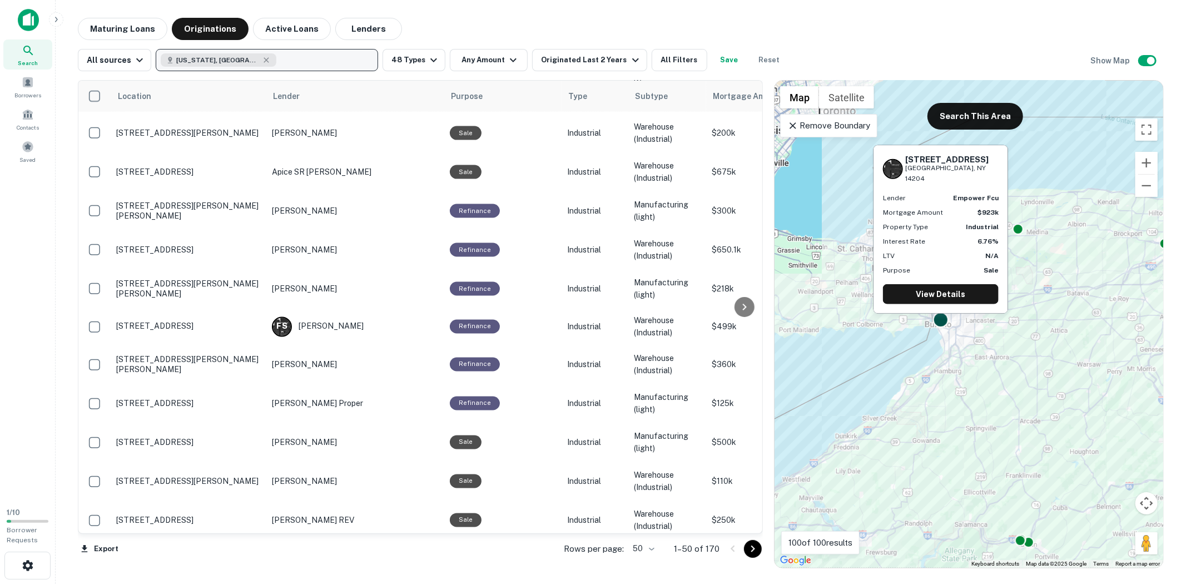
click at [943, 321] on div at bounding box center [940, 320] width 16 height 16
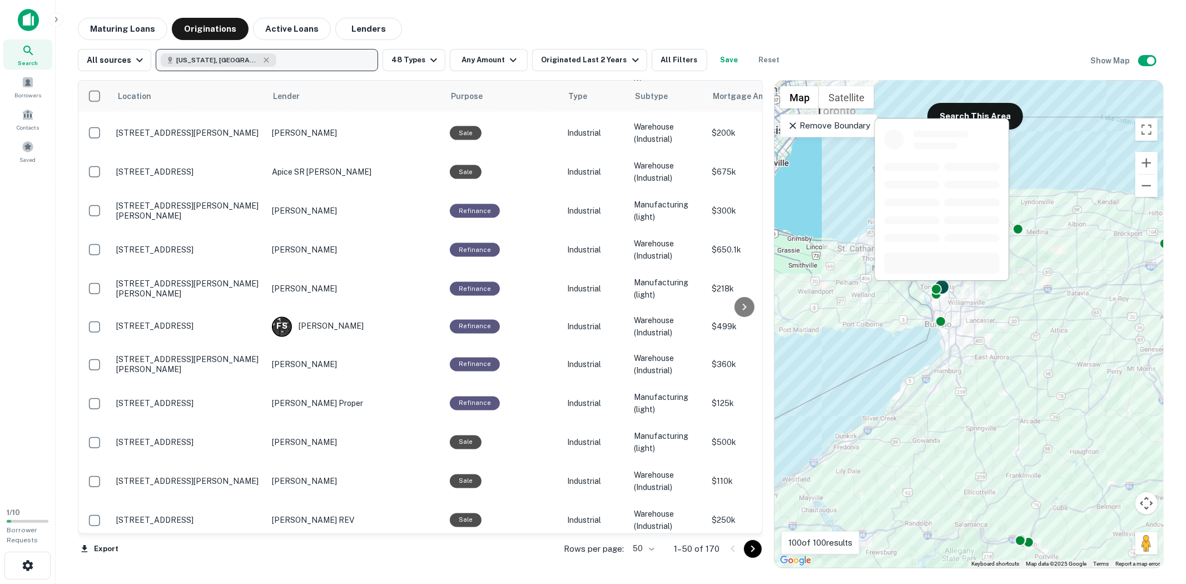
click at [944, 287] on div at bounding box center [941, 202] width 137 height 171
click at [938, 296] on div at bounding box center [936, 293] width 16 height 16
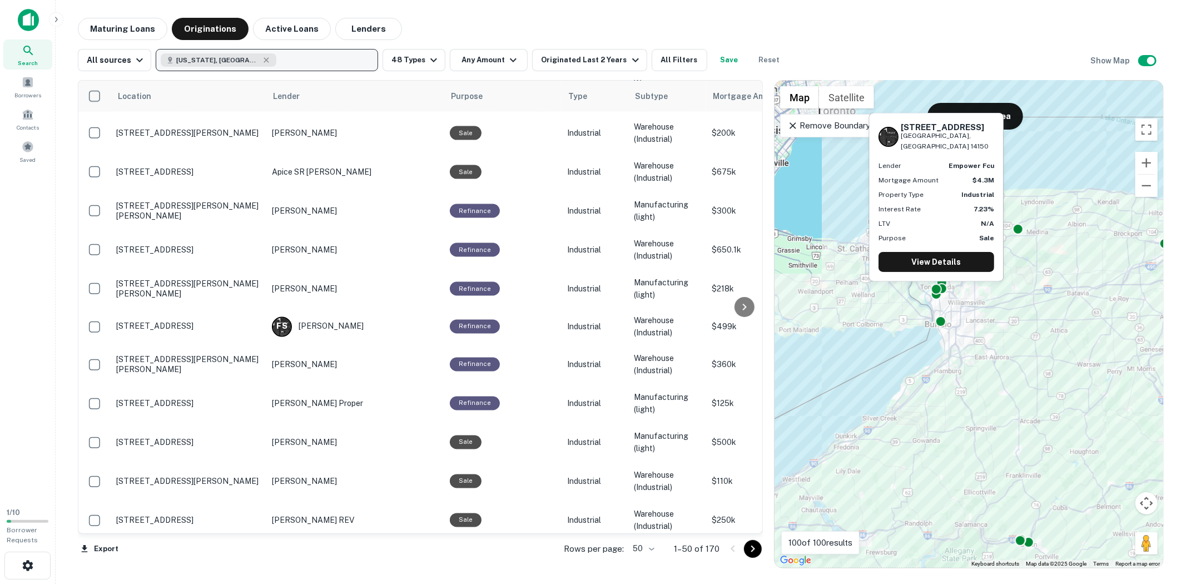
click at [936, 287] on div "175 Milens Rd Tonawanda, NY 14150 Lender empower fcu Mortgage Amount $4.3M Prop…" at bounding box center [936, 200] width 137 height 177
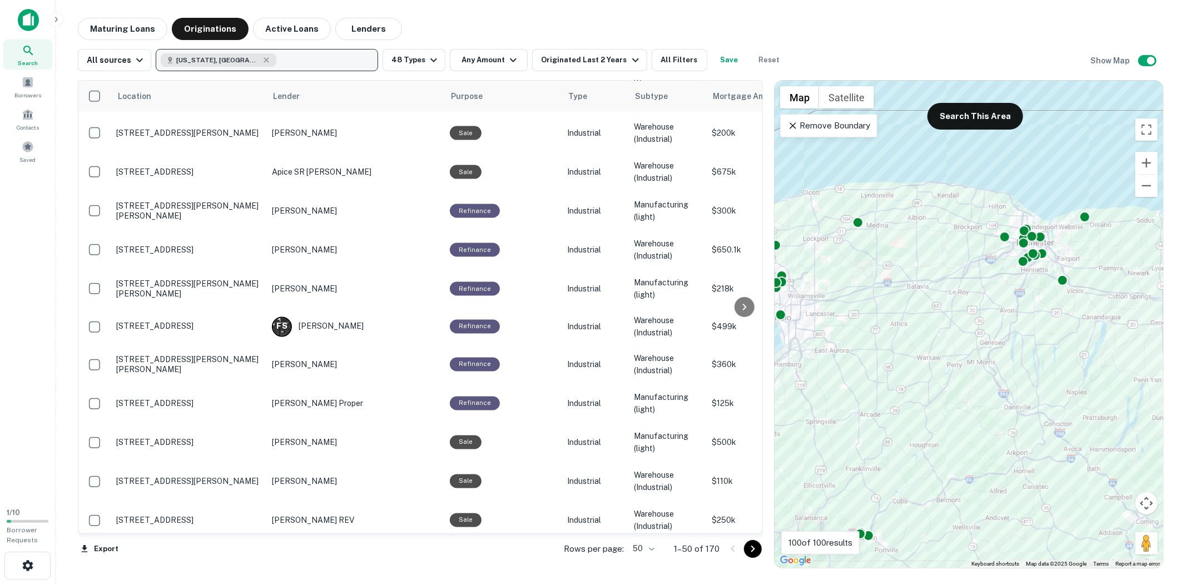
drag, startPoint x: 1045, startPoint y: 235, endPoint x: 884, endPoint y: 228, distance: 161.3
click at [884, 228] on div "To activate drag with keyboard, press Alt + Enter. Once in keyboard drag state,…" at bounding box center [968, 324] width 389 height 487
click at [857, 122] on p "Remove Boundary" at bounding box center [828, 125] width 83 height 13
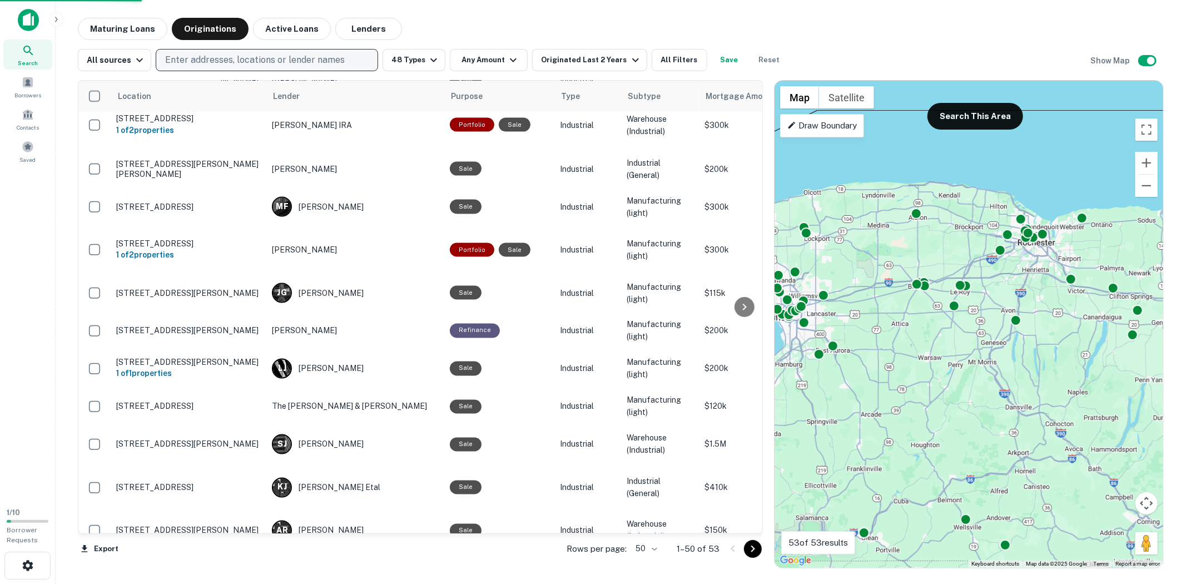
scroll to position [1526, 0]
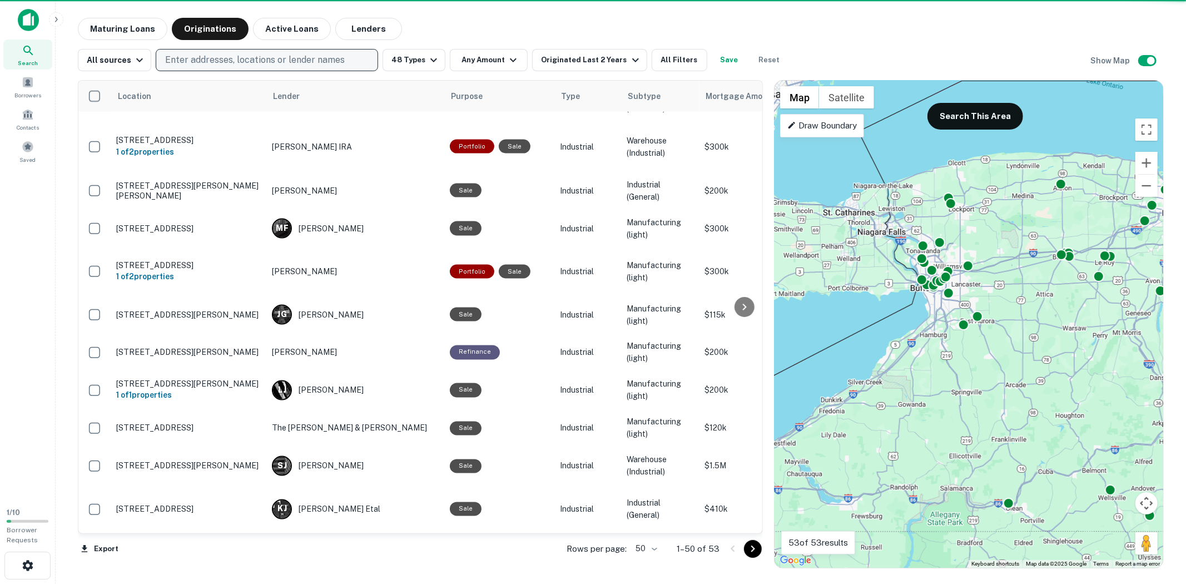
drag, startPoint x: 903, startPoint y: 287, endPoint x: 1052, endPoint y: 253, distance: 152.7
click at [1052, 253] on div "To activate drag with keyboard, press Alt + Enter. Once in keyboard drag state,…" at bounding box center [968, 324] width 389 height 487
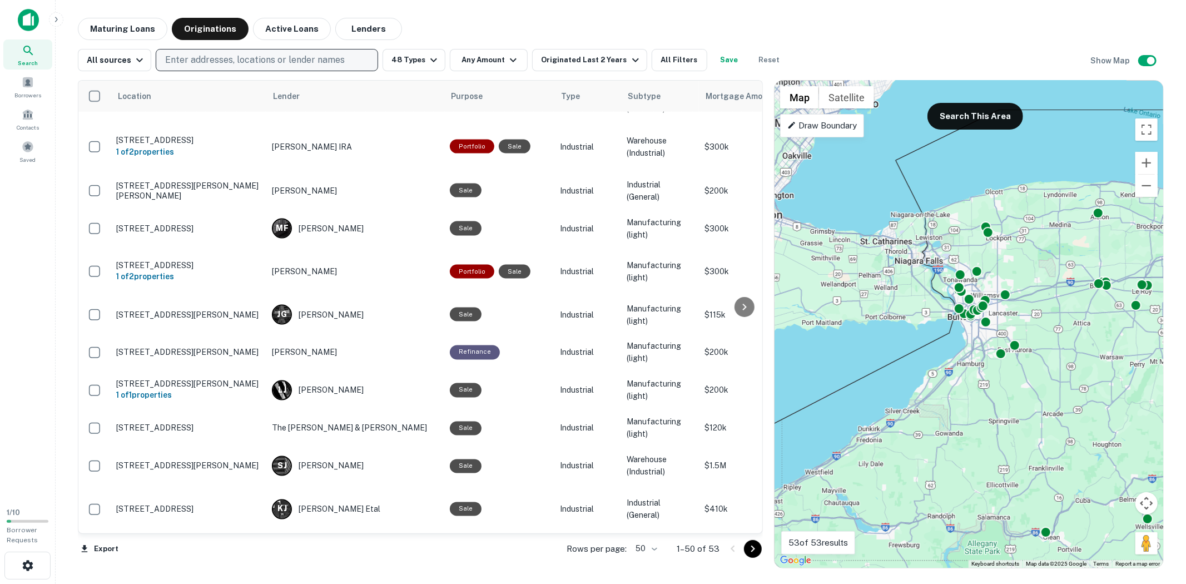
drag, startPoint x: 1005, startPoint y: 253, endPoint x: 1041, endPoint y: 288, distance: 49.5
click at [1041, 288] on div "To activate drag with keyboard, press Alt + Enter. Once in keyboard drag state,…" at bounding box center [968, 324] width 389 height 487
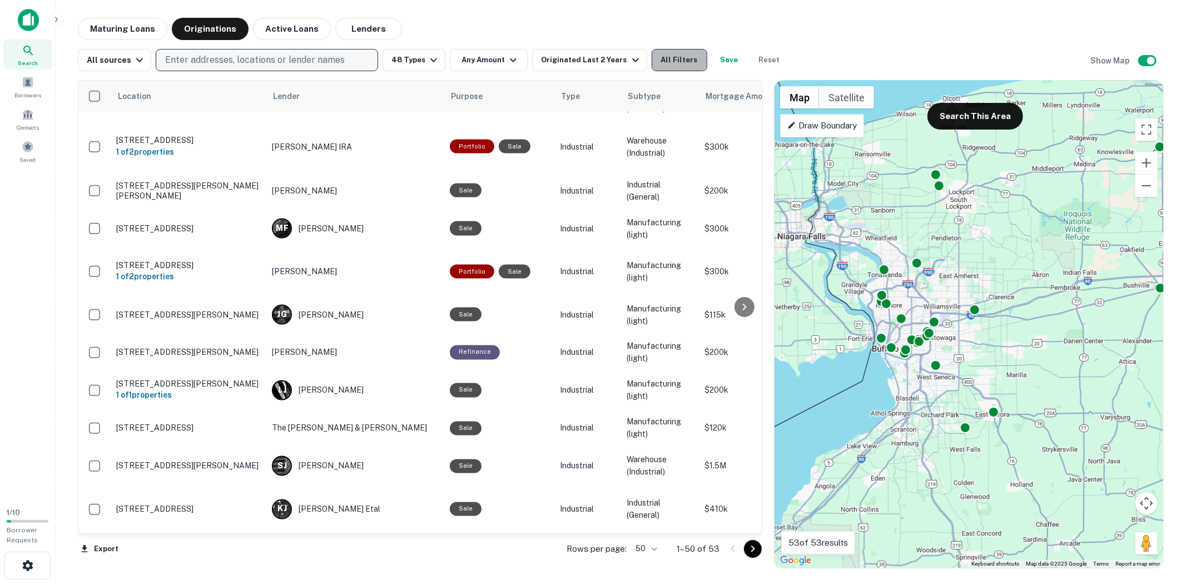
click at [682, 59] on button "All Filters" at bounding box center [680, 60] width 56 height 22
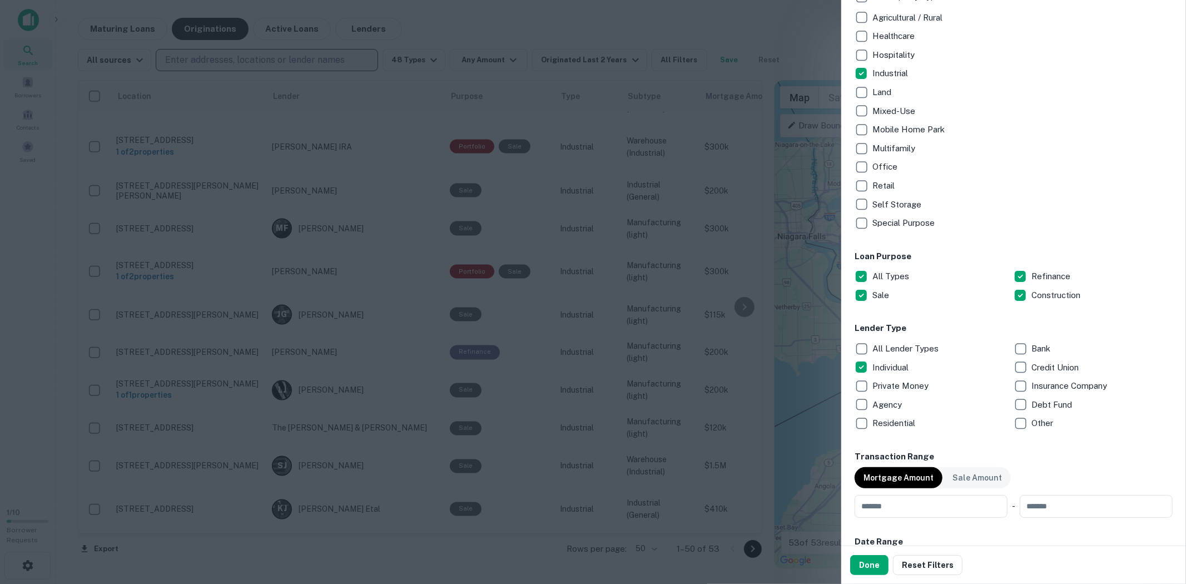
scroll to position [309, 0]
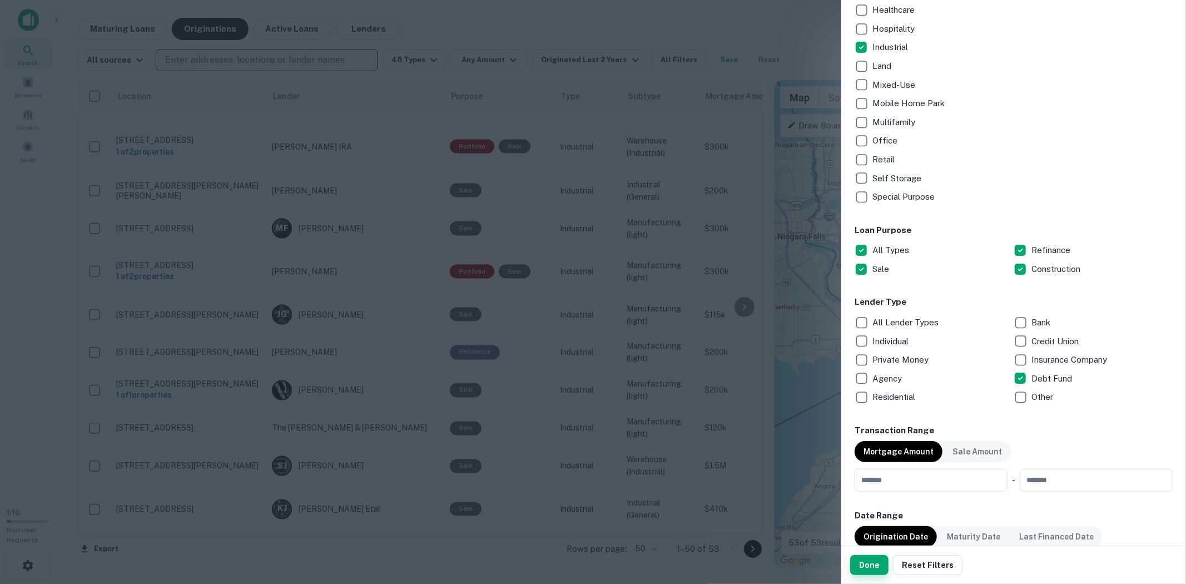
click at [878, 525] on button "Done" at bounding box center [869, 565] width 38 height 20
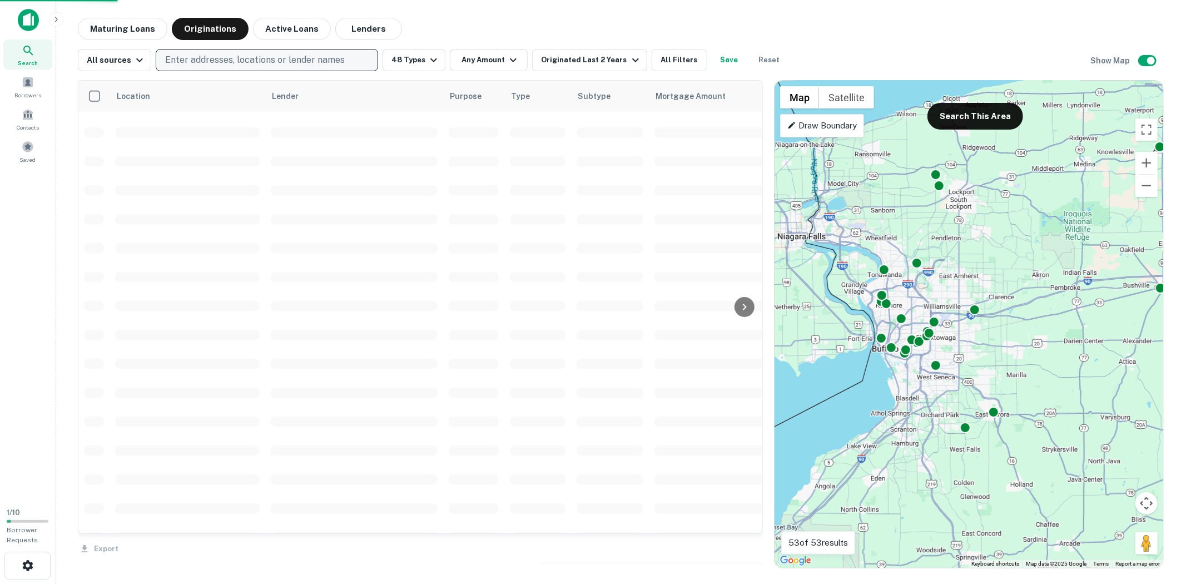
scroll to position [1548, 0]
click at [314, 59] on p "Enter addresses, locations or lender names" at bounding box center [255, 59] width 180 height 13
type input "********"
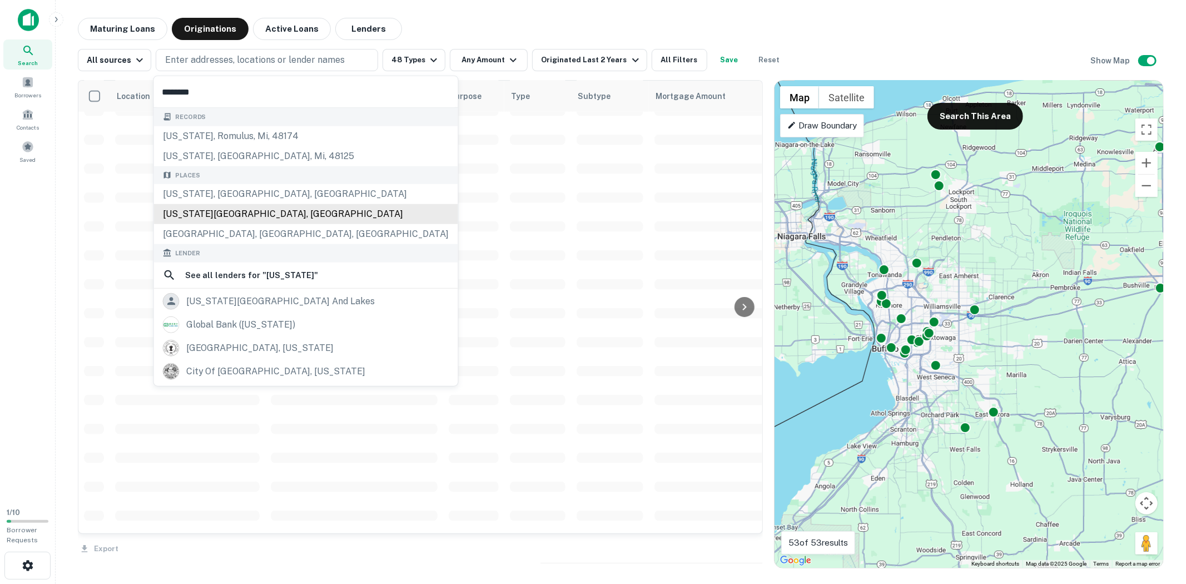
click at [233, 211] on div "New York State, USA" at bounding box center [306, 214] width 304 height 20
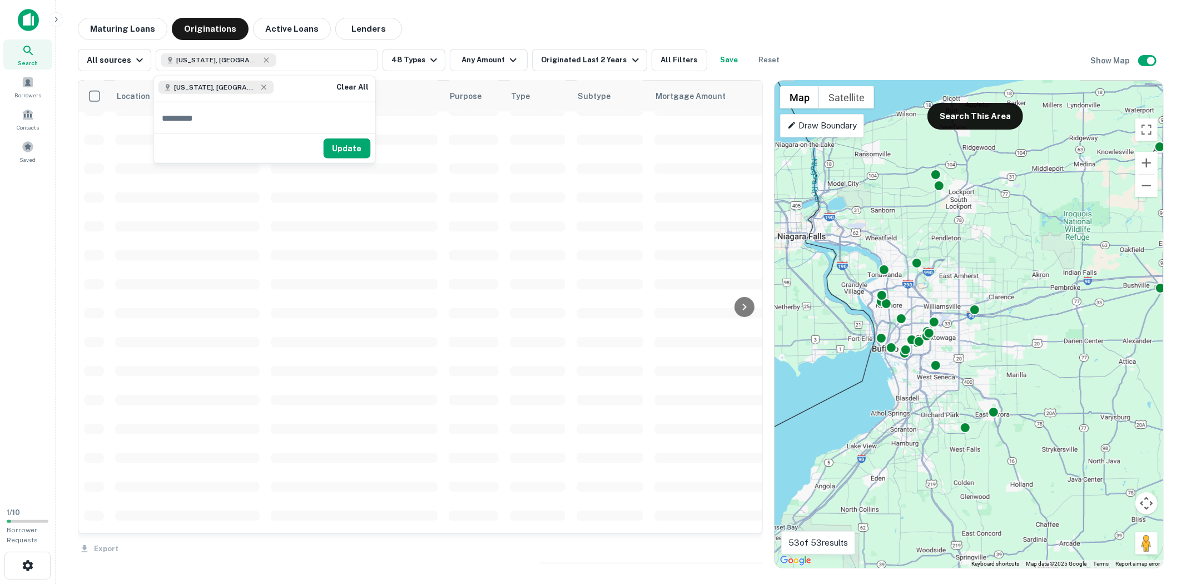
click at [357, 148] on button "Update" at bounding box center [347, 148] width 47 height 20
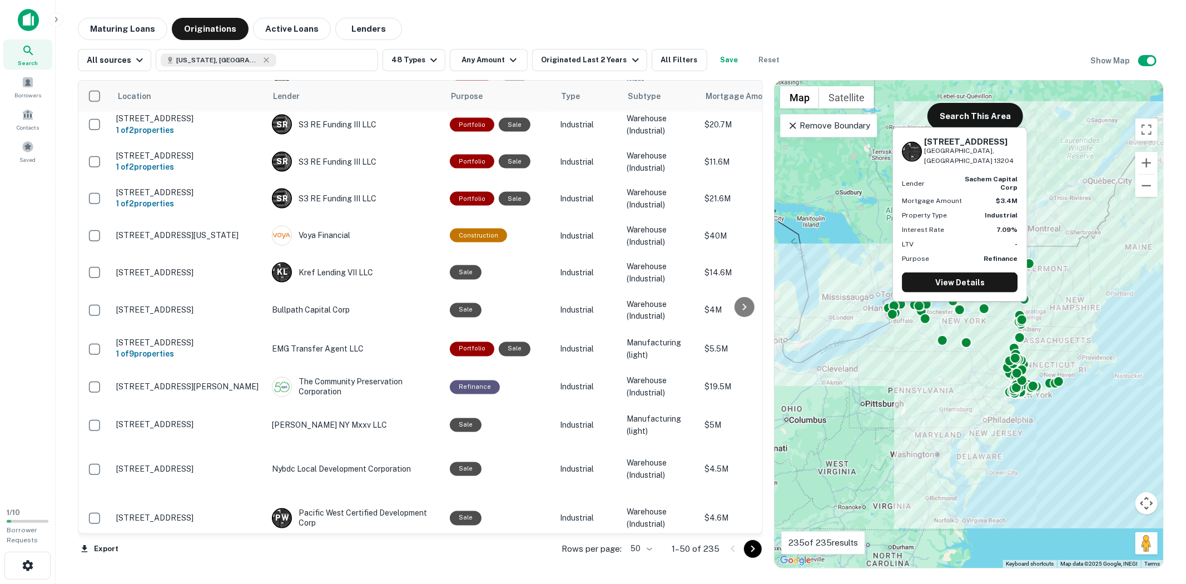
click at [987, 306] on div "400-30 Erie Boulevard & Plum St W Syracuse, NY 13204 Lender sachem capital corp…" at bounding box center [959, 217] width 137 height 183
click at [982, 303] on div "400-30 Erie Boulevard & Plum St W Syracuse, NY 13204 Lender sachem capital corp…" at bounding box center [959, 217] width 137 height 183
click at [962, 309] on div at bounding box center [959, 308] width 16 height 16
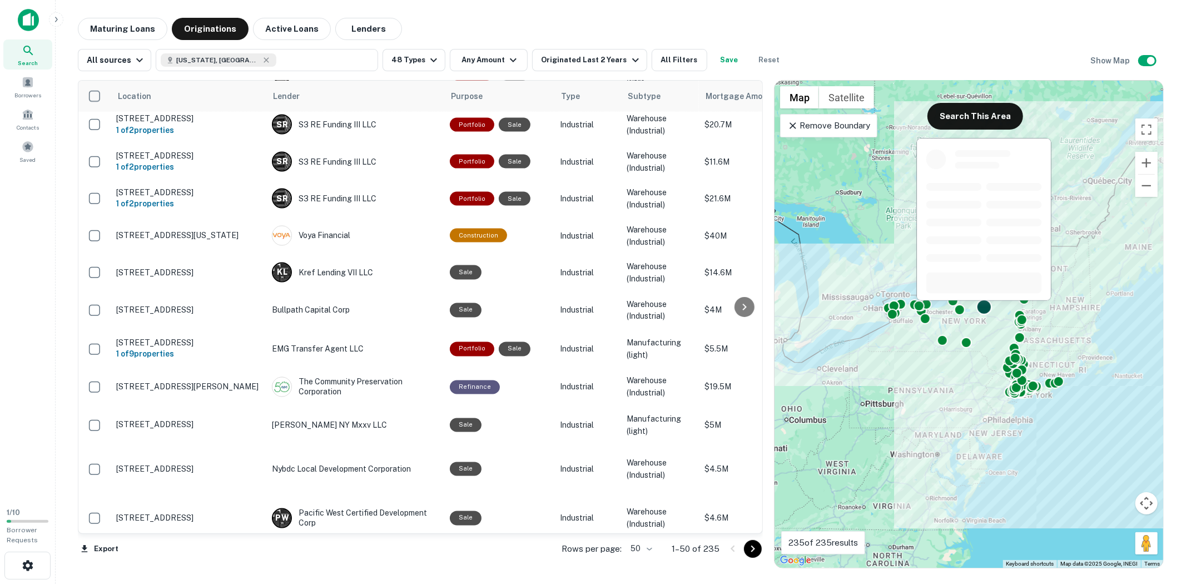
click at [986, 309] on div at bounding box center [984, 307] width 16 height 16
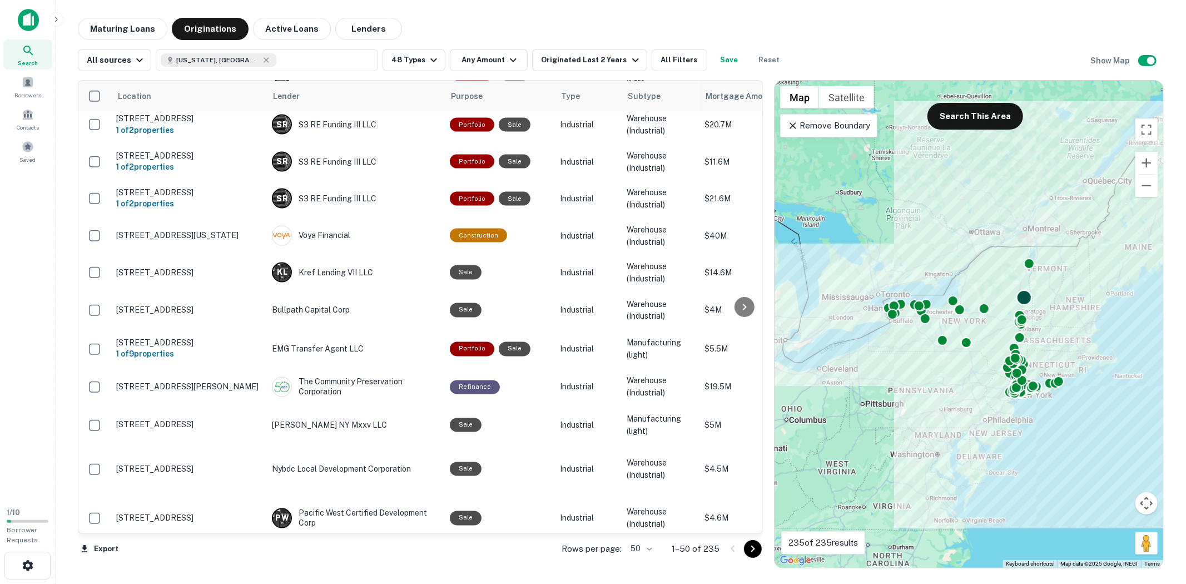
click at [1026, 296] on div at bounding box center [1024, 298] width 16 height 16
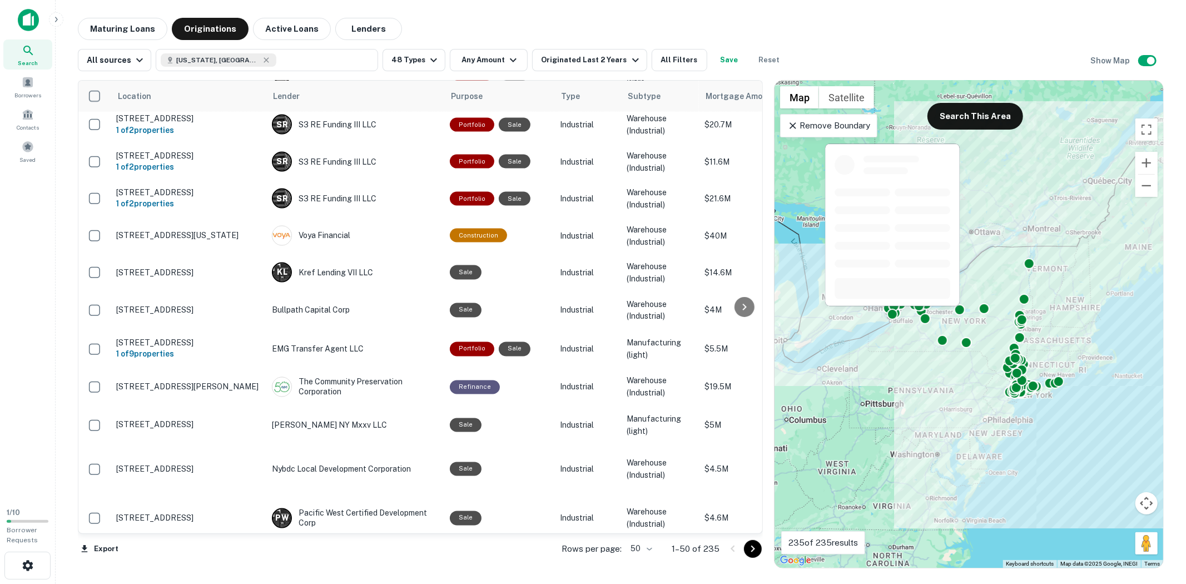
click at [892, 312] on div at bounding box center [892, 227] width 137 height 171
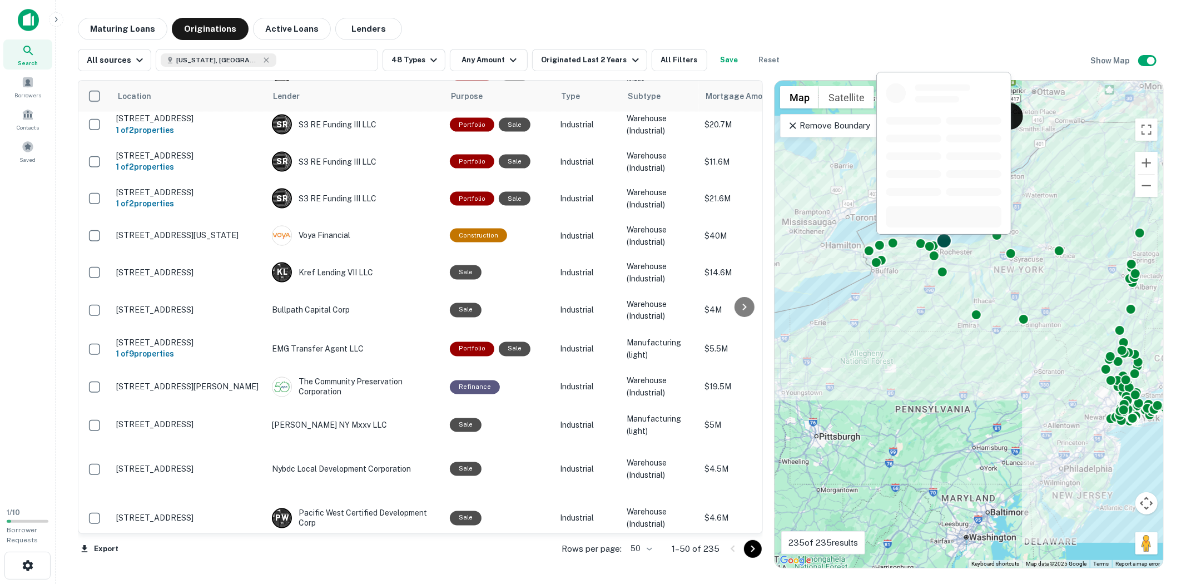
click at [947, 242] on div at bounding box center [944, 241] width 16 height 16
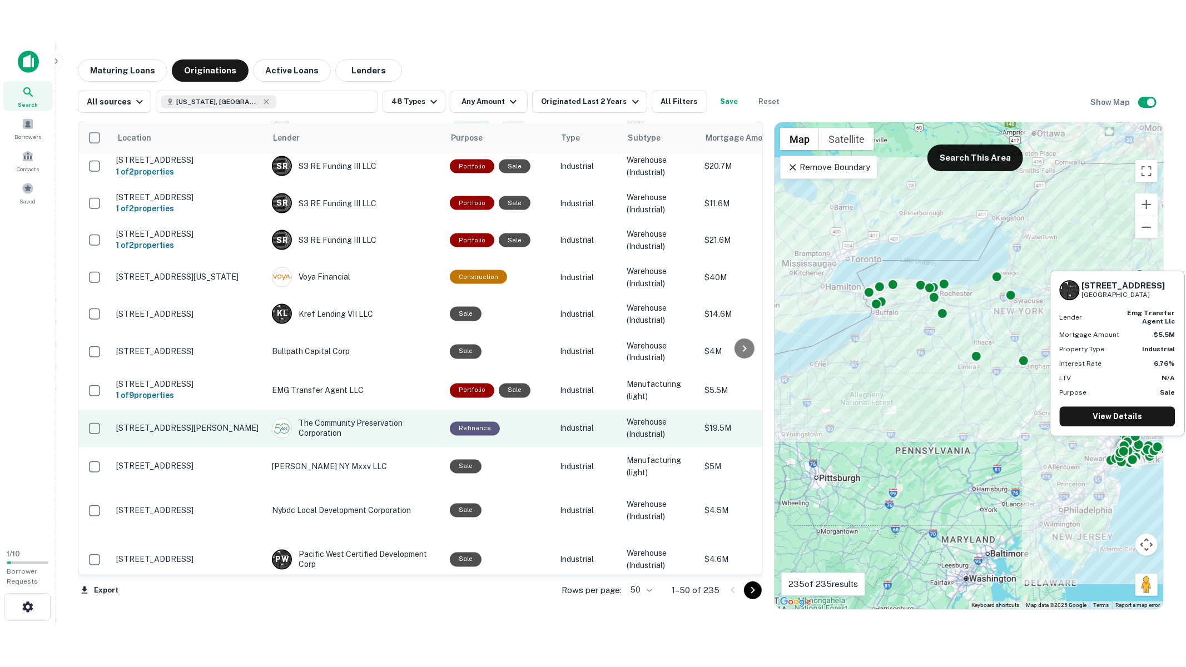
scroll to position [1587, 0]
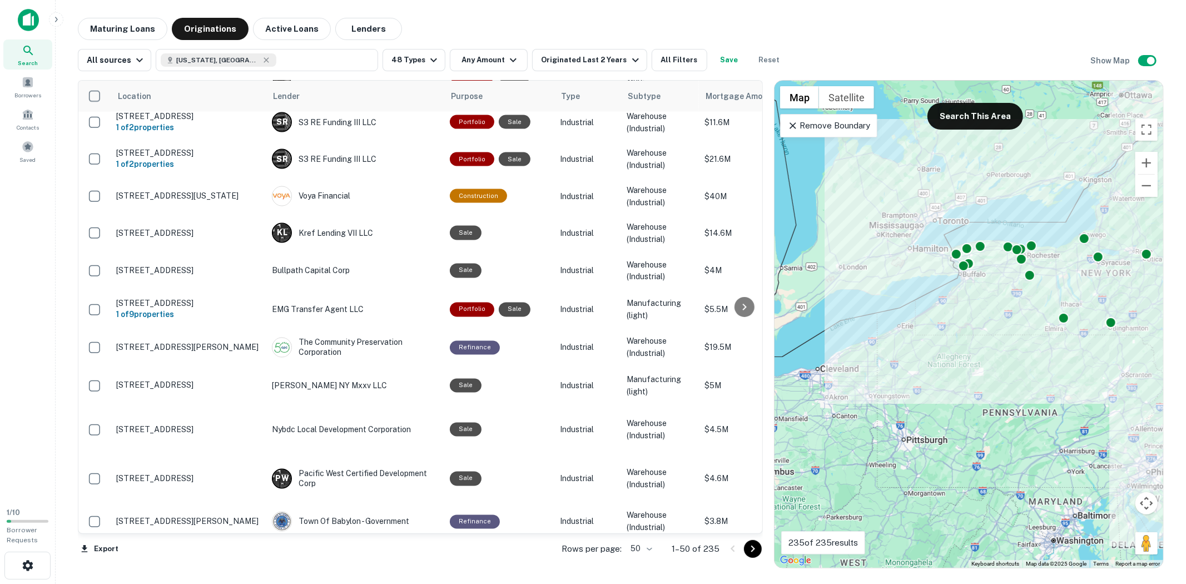
drag, startPoint x: 876, startPoint y: 312, endPoint x: 966, endPoint y: 317, distance: 90.2
click at [970, 315] on div "To activate drag with keyboard, press Alt + Enter. Once in keyboard drag state,…" at bounding box center [968, 324] width 389 height 487
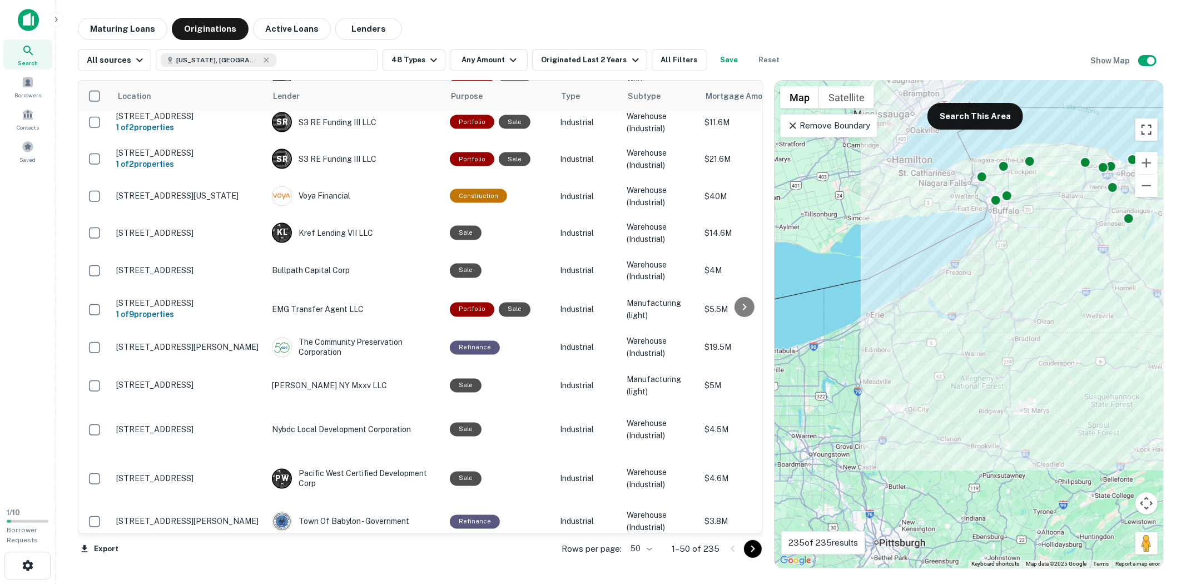
click at [1058, 132] on button "Toggle fullscreen view" at bounding box center [1146, 129] width 22 height 22
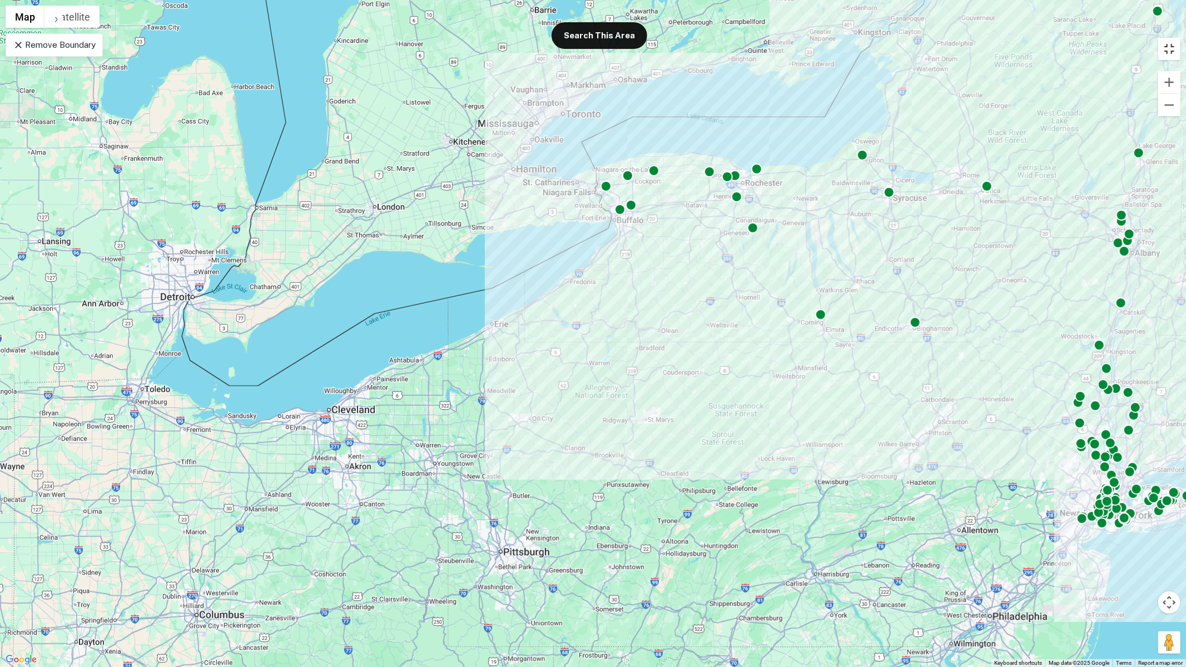
click at [1058, 47] on button "Toggle fullscreen view" at bounding box center [1169, 49] width 22 height 22
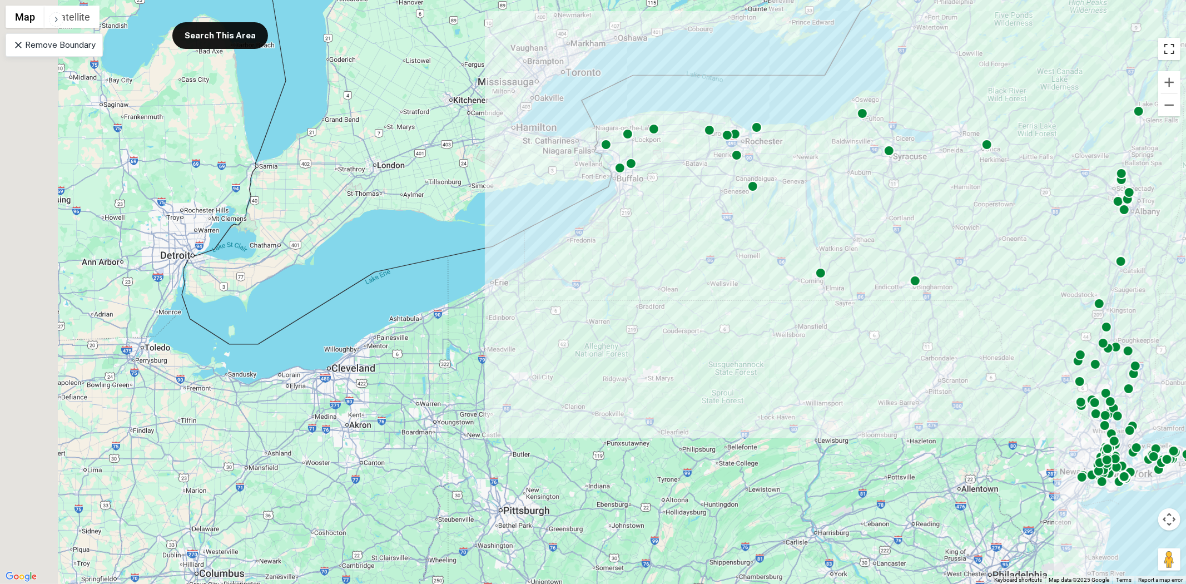
scroll to position [1587, 0]
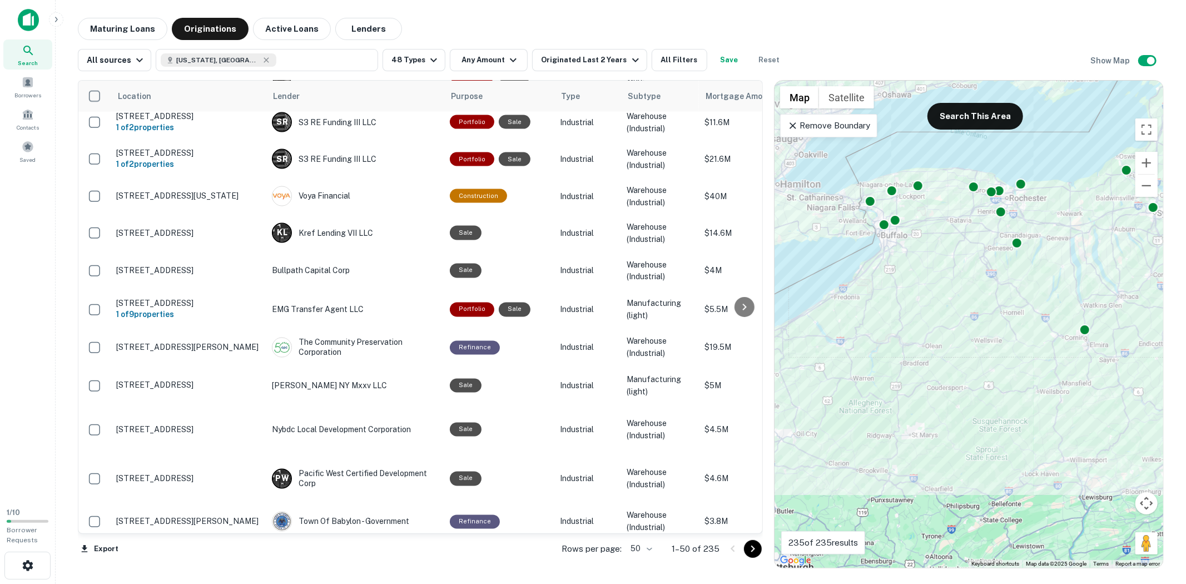
drag, startPoint x: 1020, startPoint y: 232, endPoint x: 908, endPoint y: 258, distance: 115.2
click at [908, 258] on div "To activate drag with keyboard, press Alt + Enter. Once in keyboard drag state,…" at bounding box center [968, 324] width 389 height 487
click at [1021, 185] on div at bounding box center [1020, 183] width 16 height 16
click at [751, 525] on icon "Go to next page" at bounding box center [752, 548] width 13 height 13
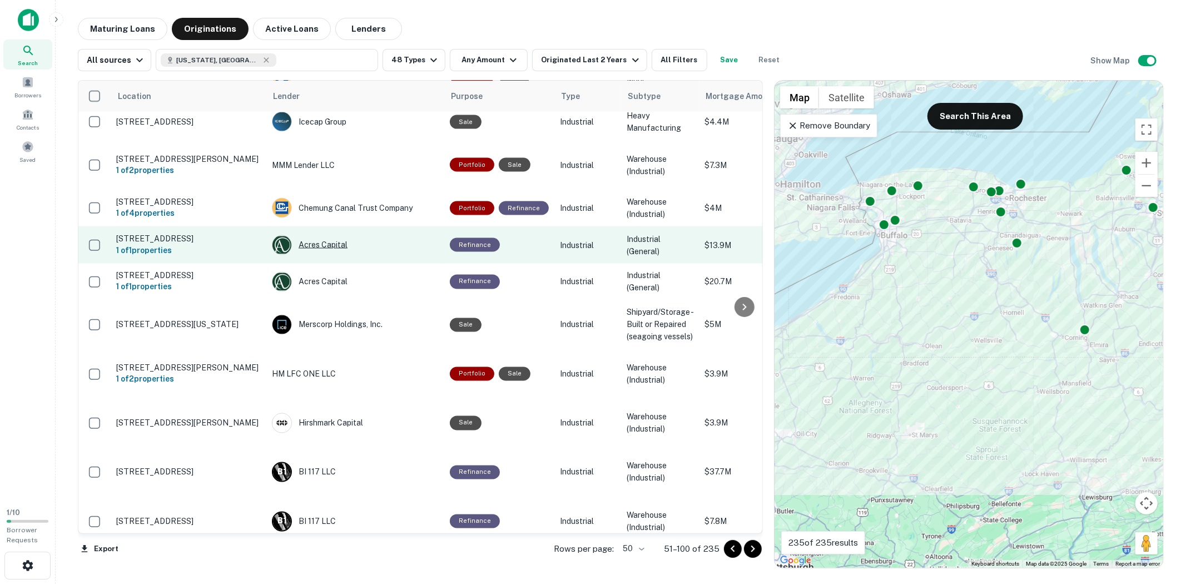
scroll to position [1464, 0]
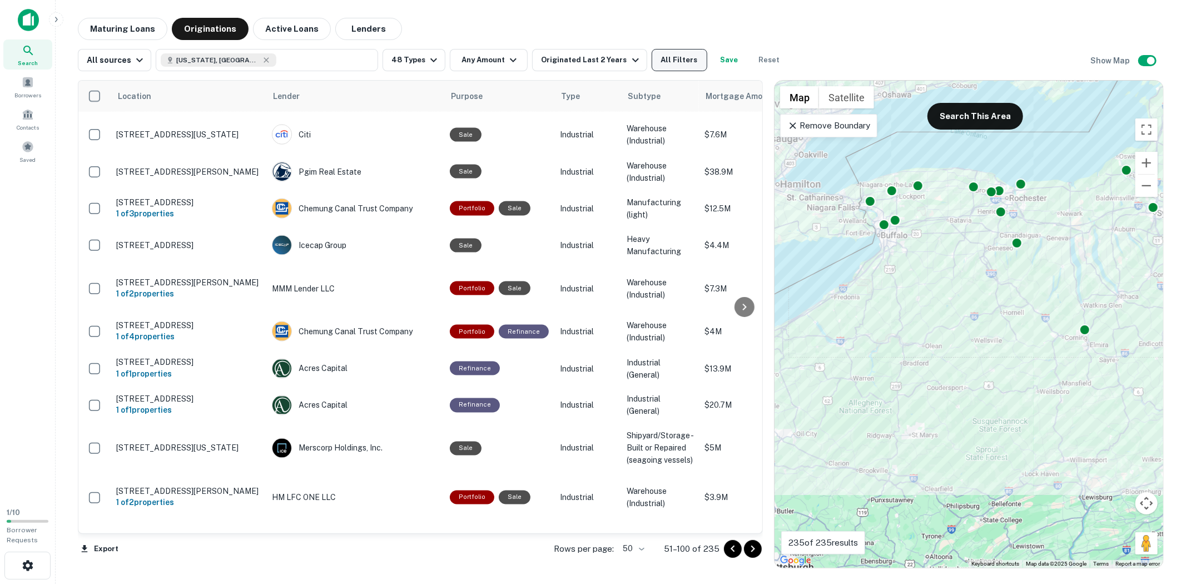
click at [684, 59] on button "All Filters" at bounding box center [680, 60] width 56 height 22
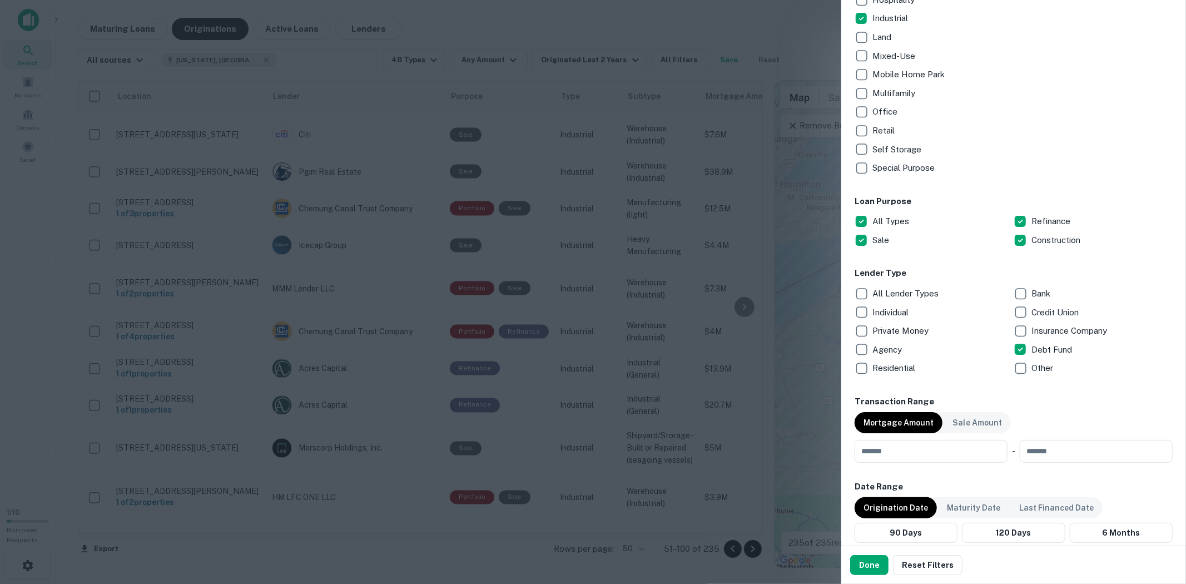
scroll to position [370, 0]
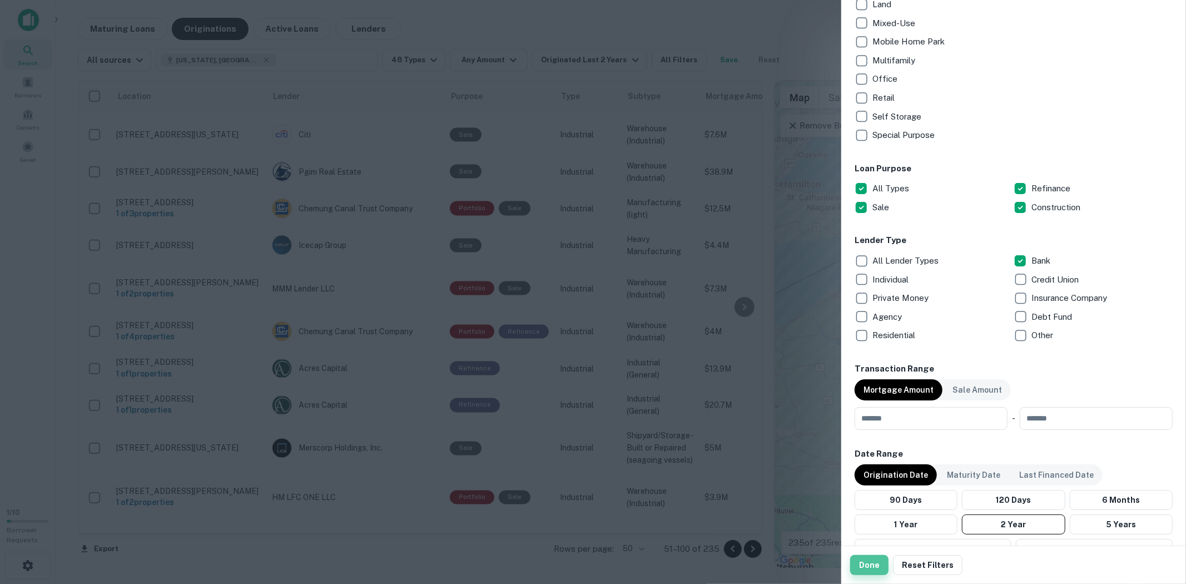
click at [865, 525] on button "Done" at bounding box center [869, 565] width 38 height 20
click at [913, 519] on button "1 Year" at bounding box center [905, 524] width 103 height 20
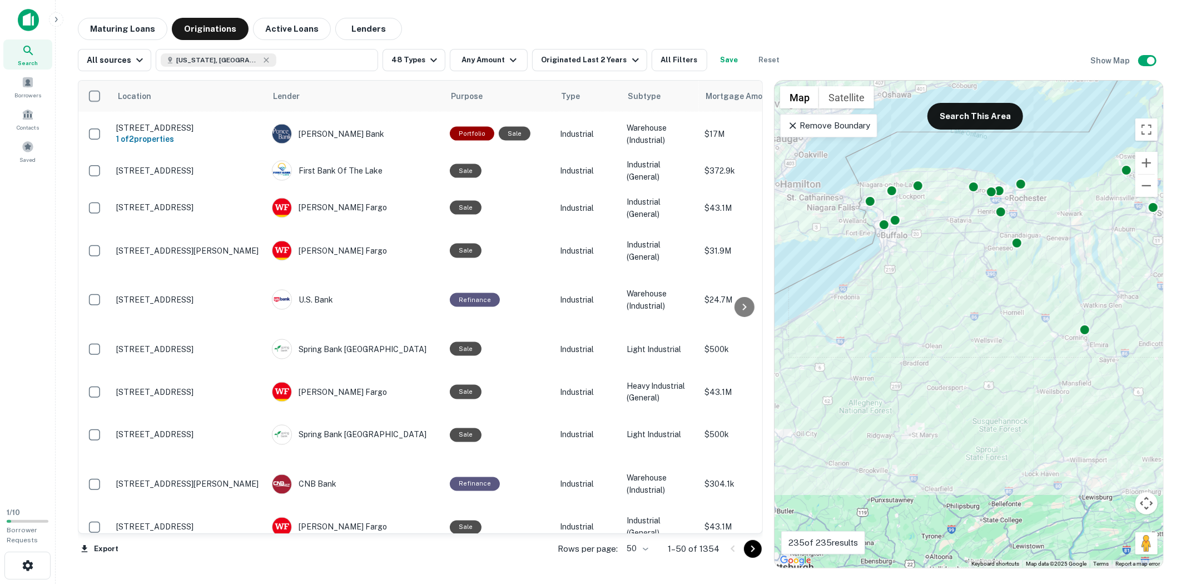
drag, startPoint x: 980, startPoint y: 118, endPoint x: 1001, endPoint y: 207, distance: 92.0
click at [980, 117] on button "Search This Area" at bounding box center [975, 116] width 96 height 27
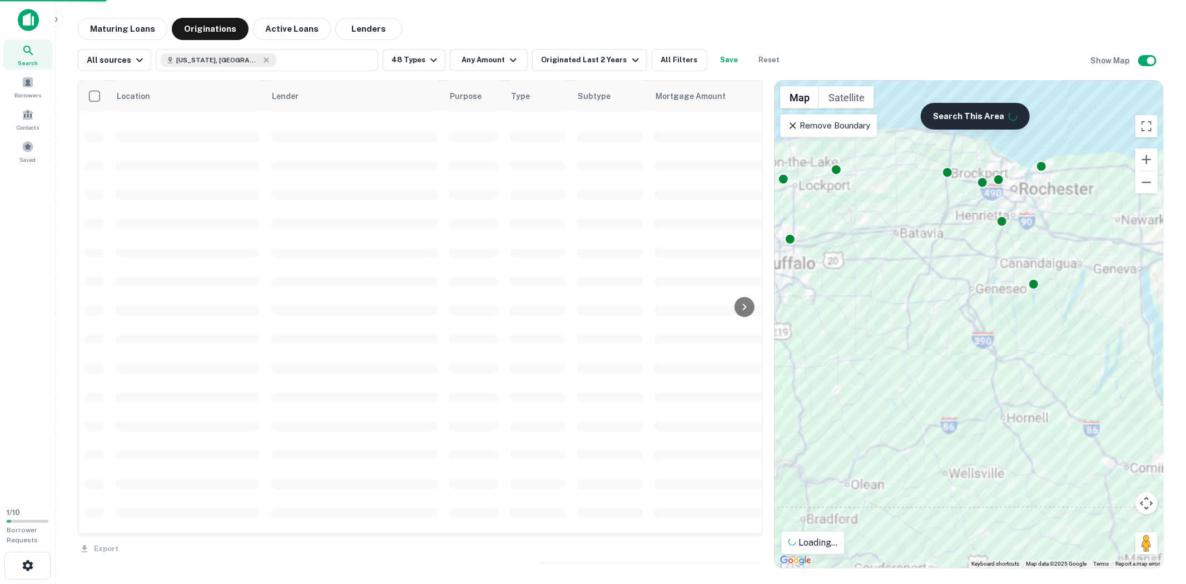
click at [974, 117] on button "Search This Area" at bounding box center [975, 116] width 109 height 27
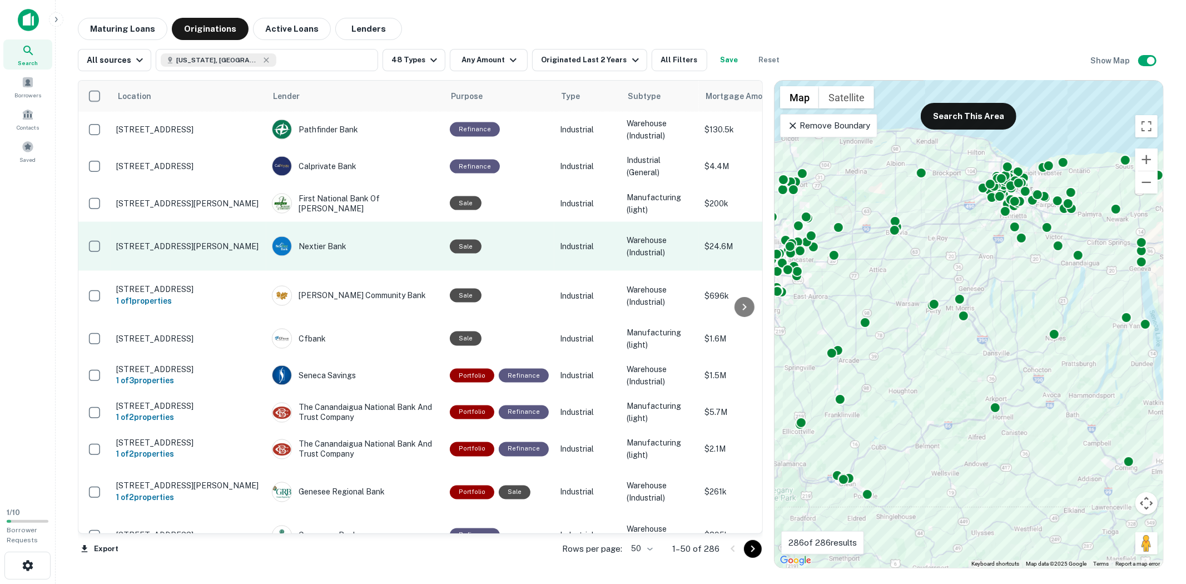
scroll to position [1489, 0]
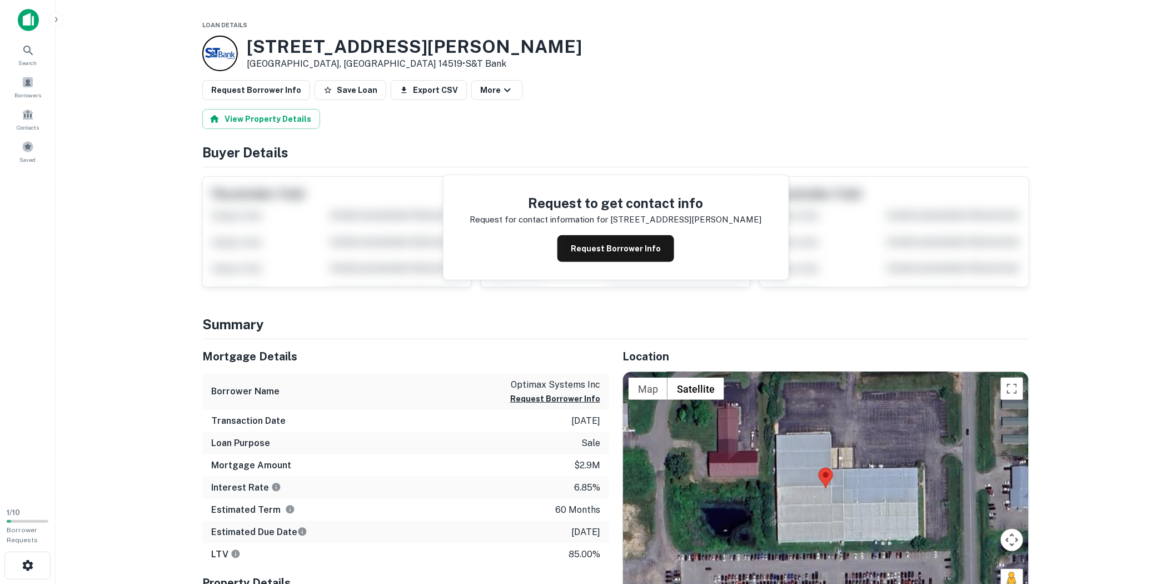
click at [219, 57] on div at bounding box center [220, 54] width 36 height 36
